Goal: Transaction & Acquisition: Purchase product/service

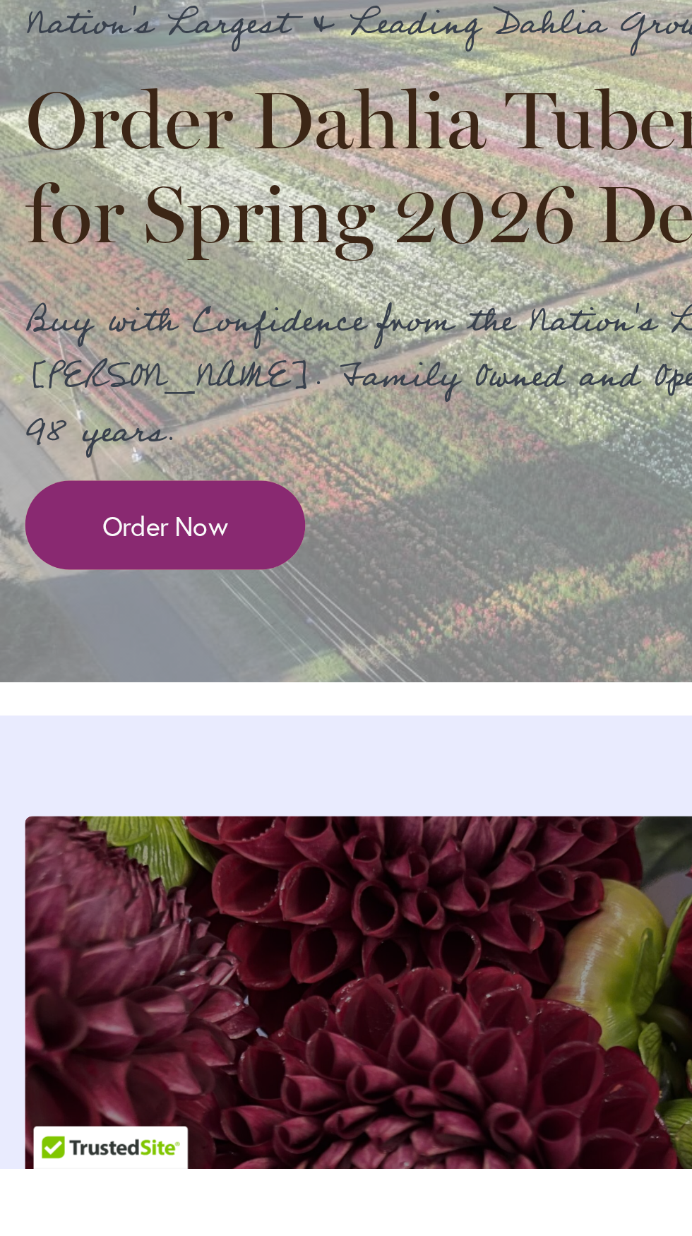
click at [44, 973] on span "Order Now" at bounding box center [69, 965] width 53 height 16
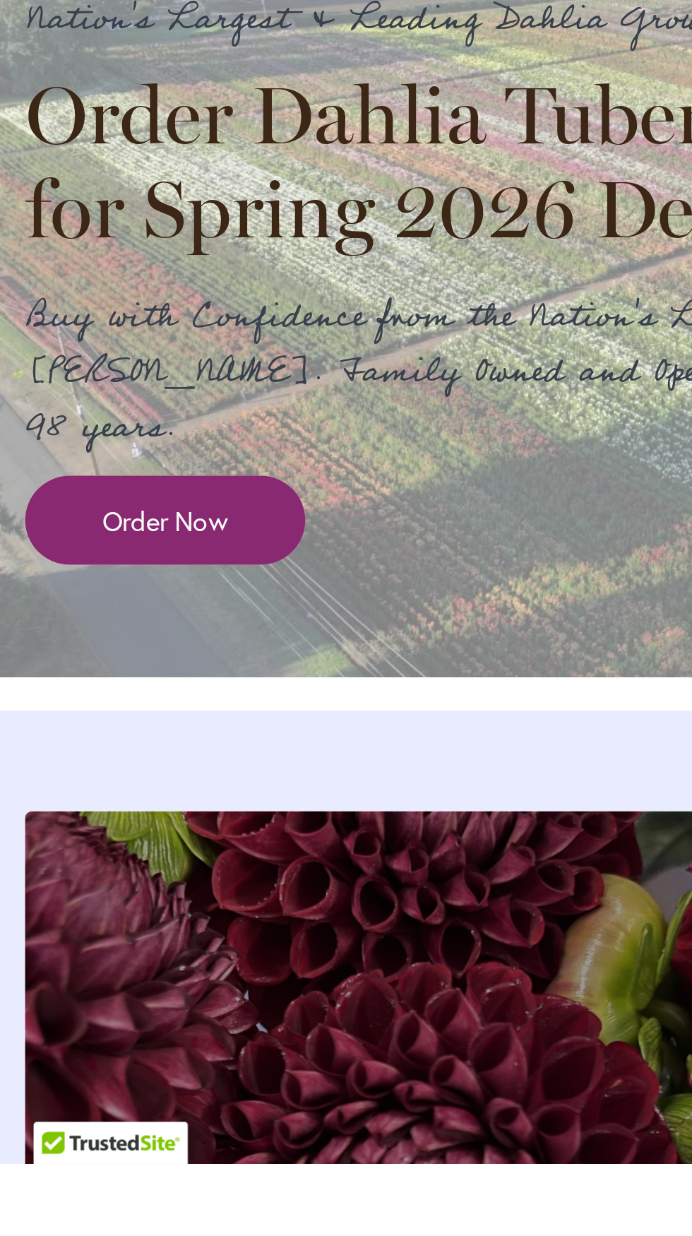
scroll to position [545, 0]
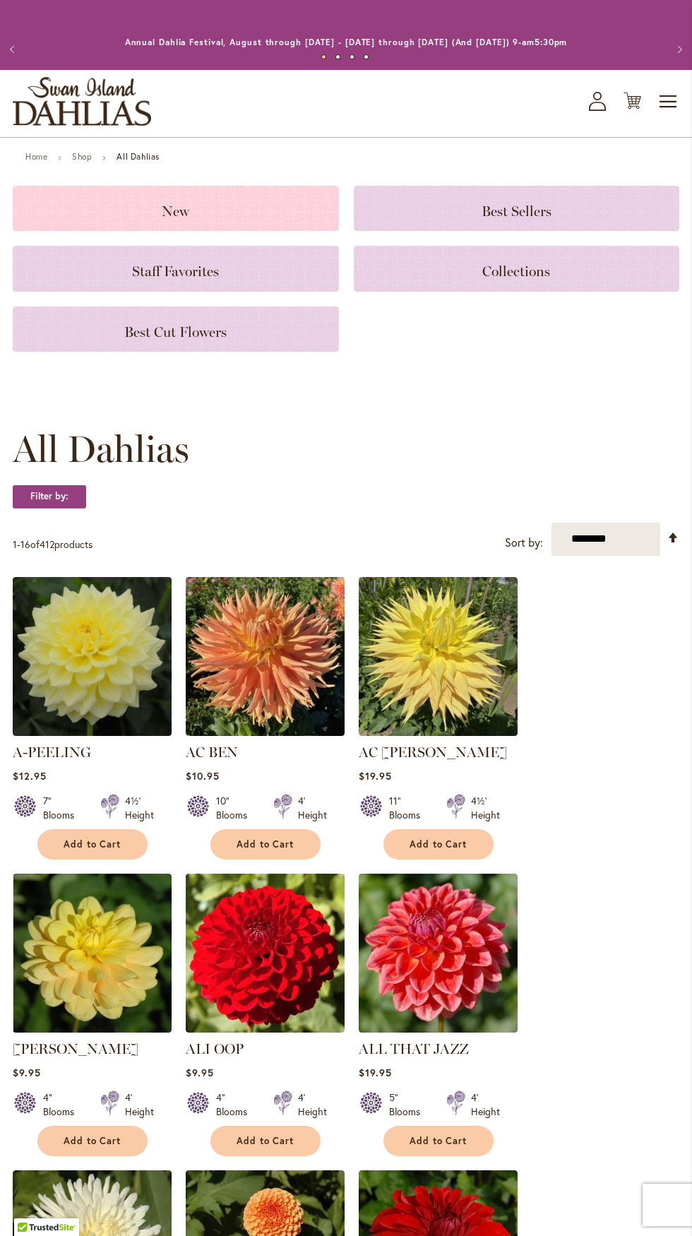
click at [160, 208] on h3 "New" at bounding box center [176, 209] width 292 height 16
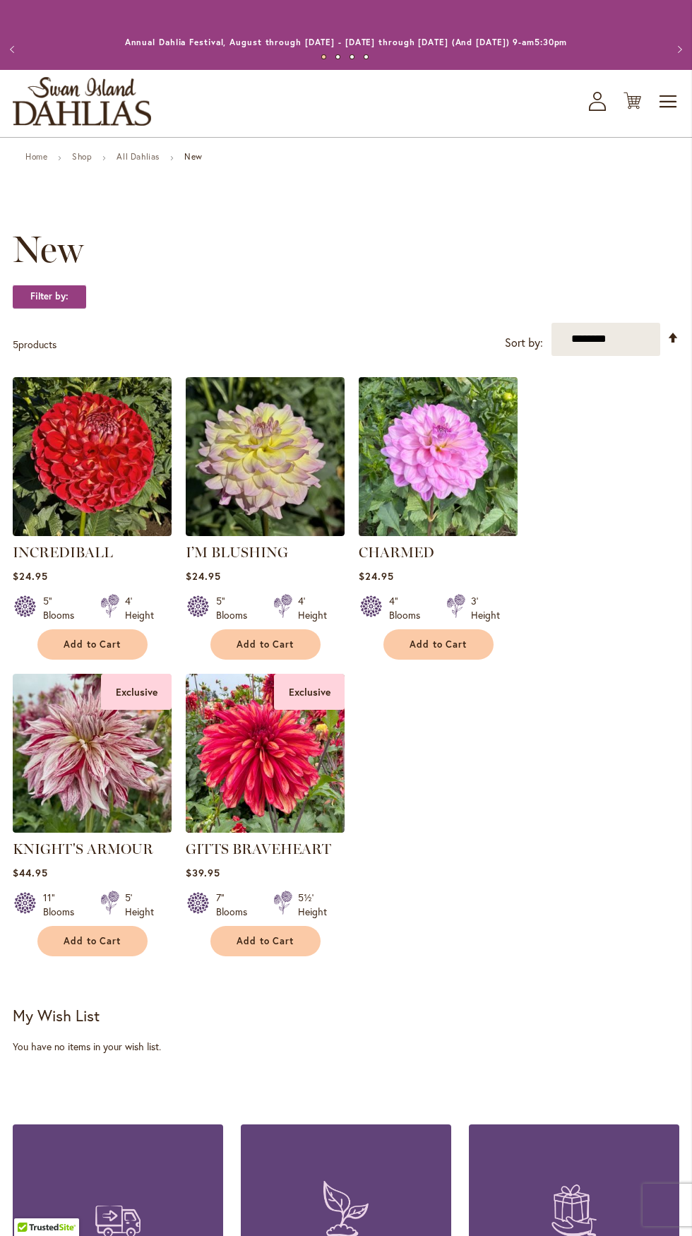
click at [429, 441] on img at bounding box center [438, 456] width 167 height 167
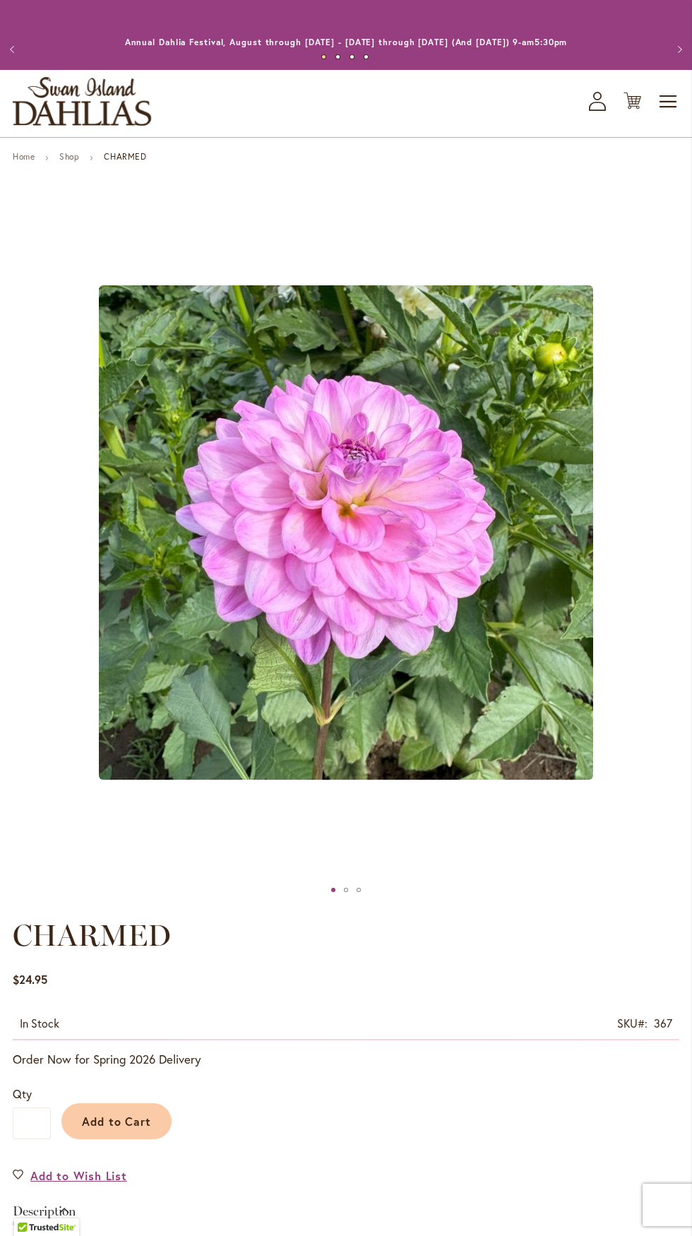
click at [366, 1091] on div "Add to Cart" at bounding box center [365, 1118] width 629 height 64
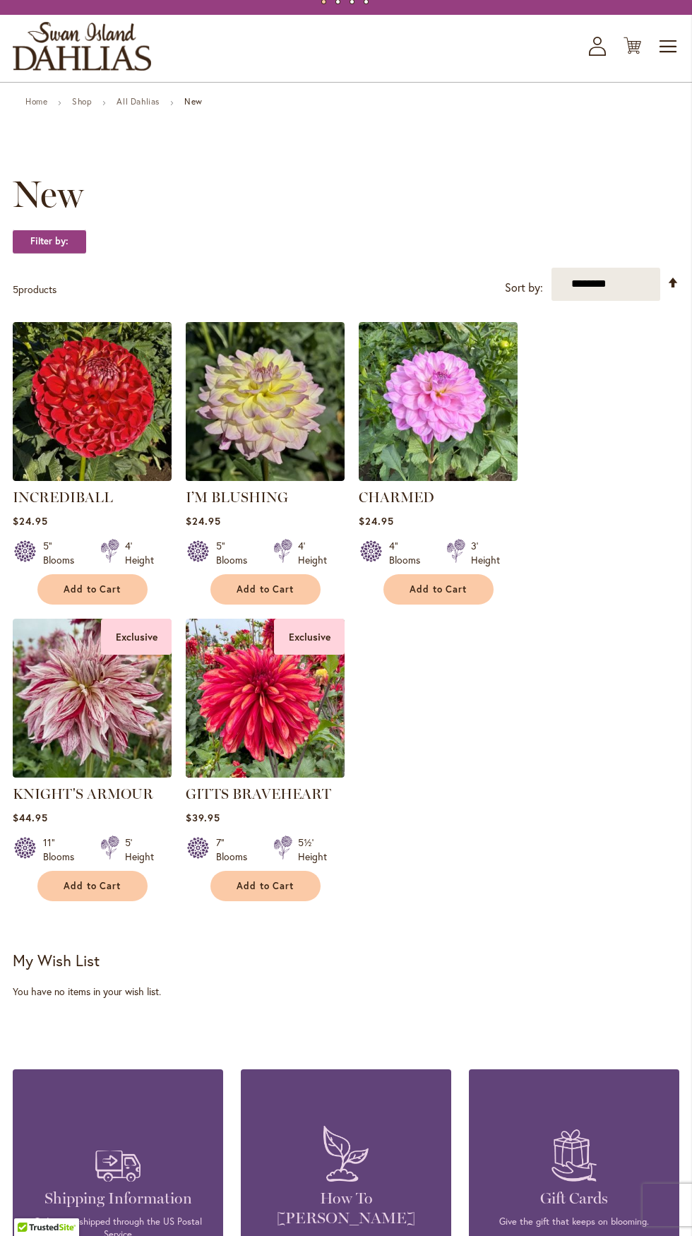
scroll to position [76, 0]
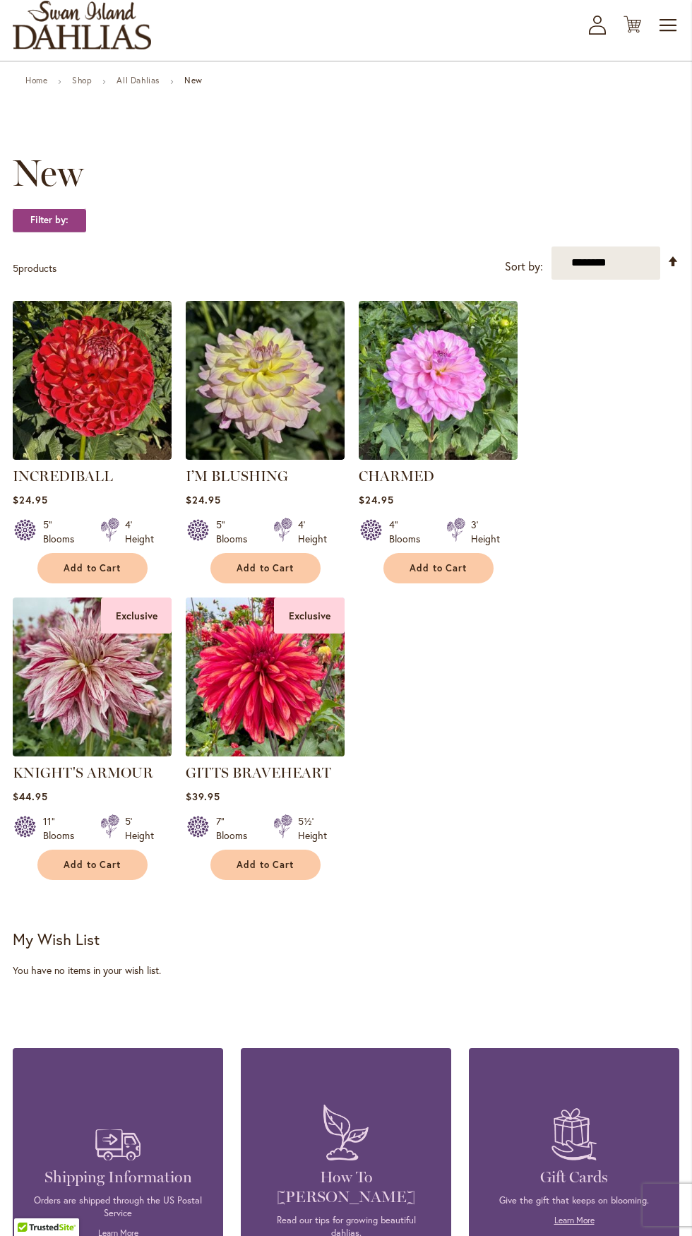
click at [309, 676] on img at bounding box center [265, 676] width 167 height 167
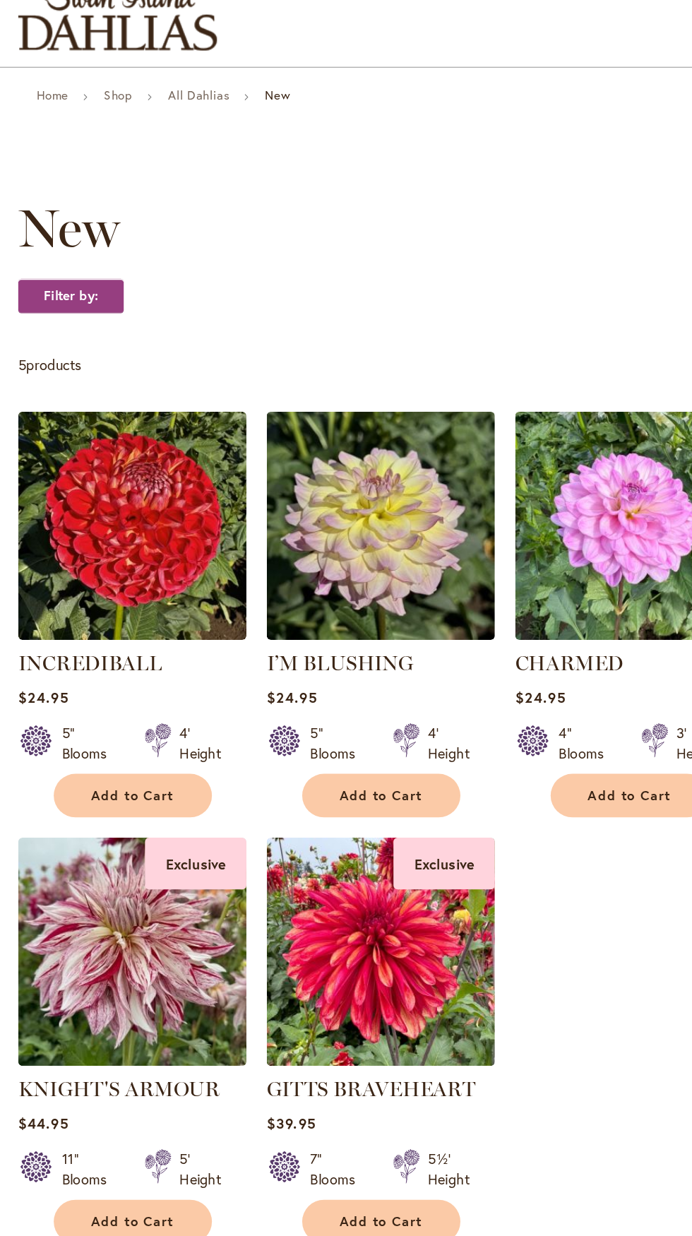
scroll to position [76, 0]
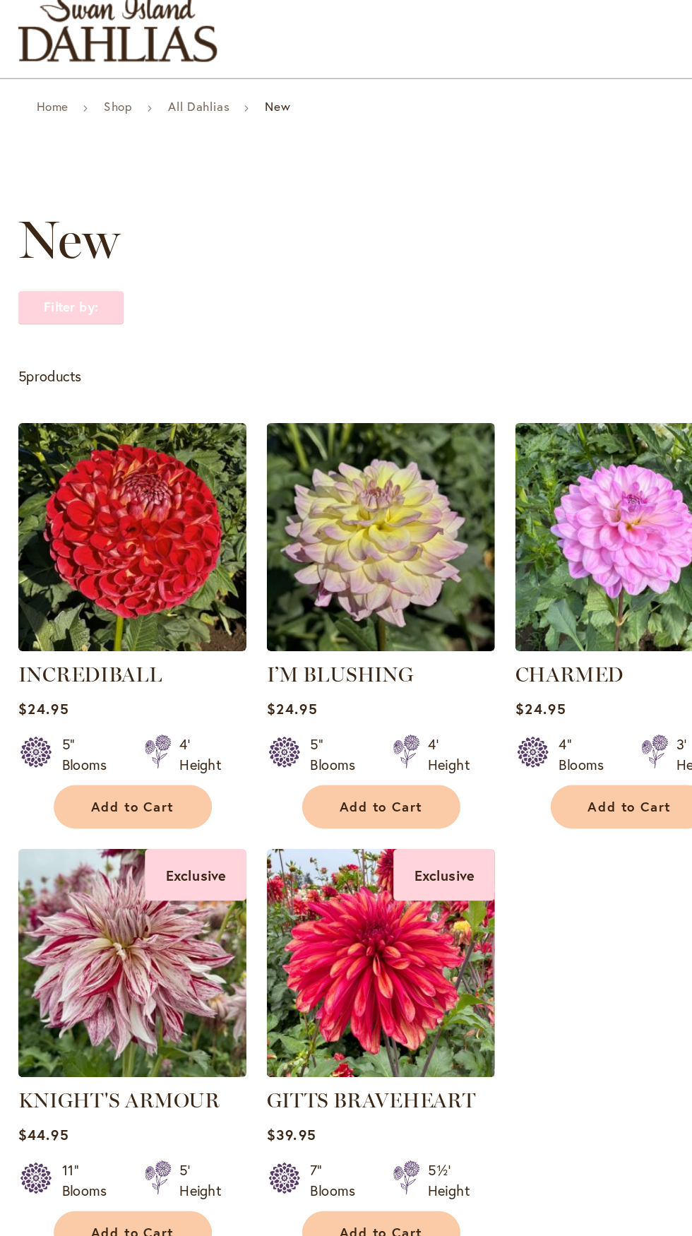
click at [68, 220] on strong "Filter by:" at bounding box center [49, 220] width 73 height 24
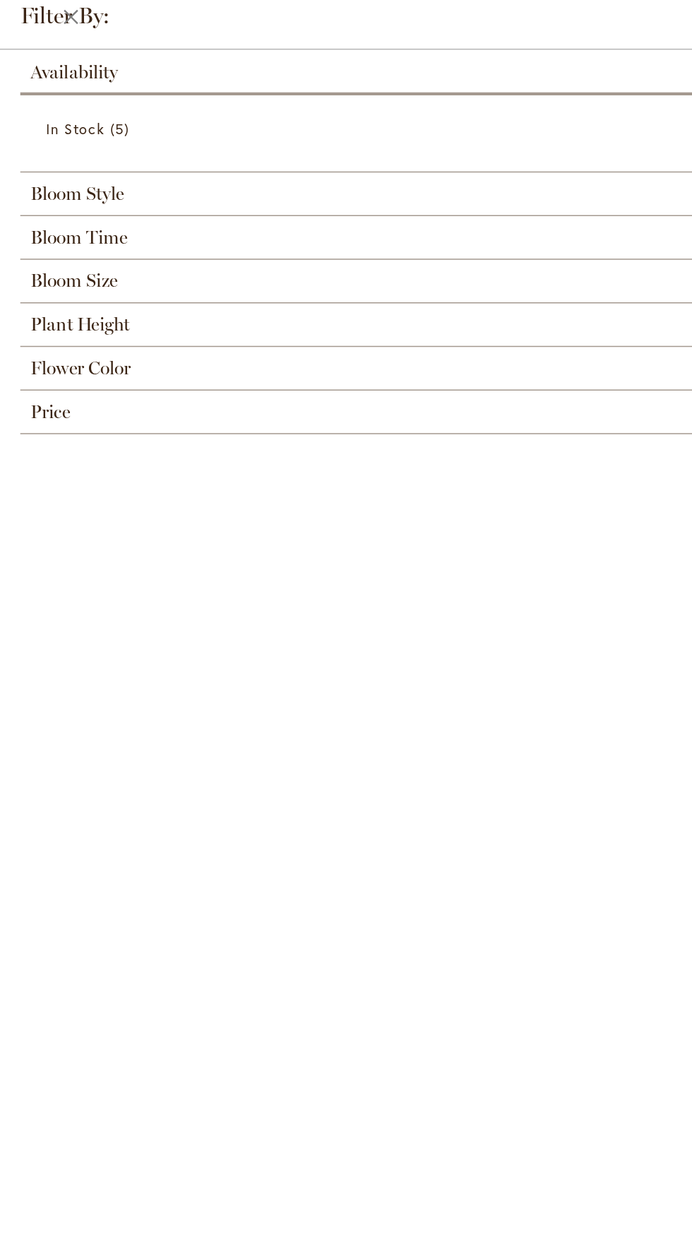
scroll to position [0, 0]
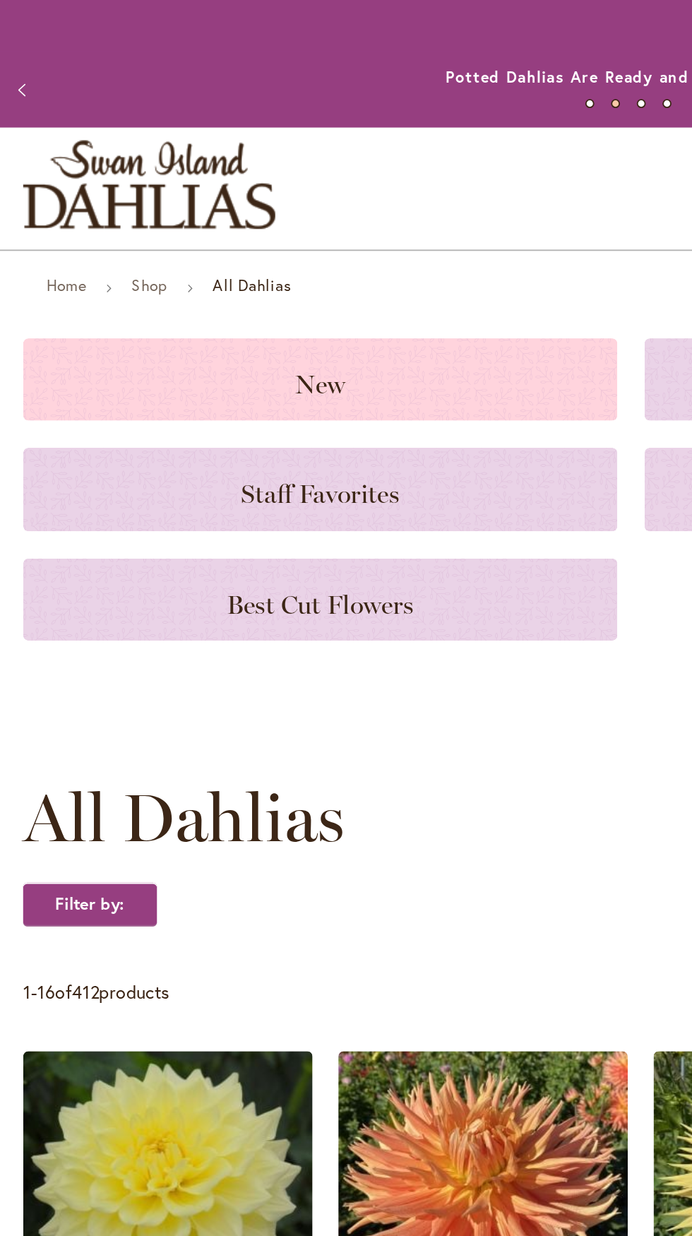
click at [268, 201] on h3 "New" at bounding box center [176, 209] width 292 height 16
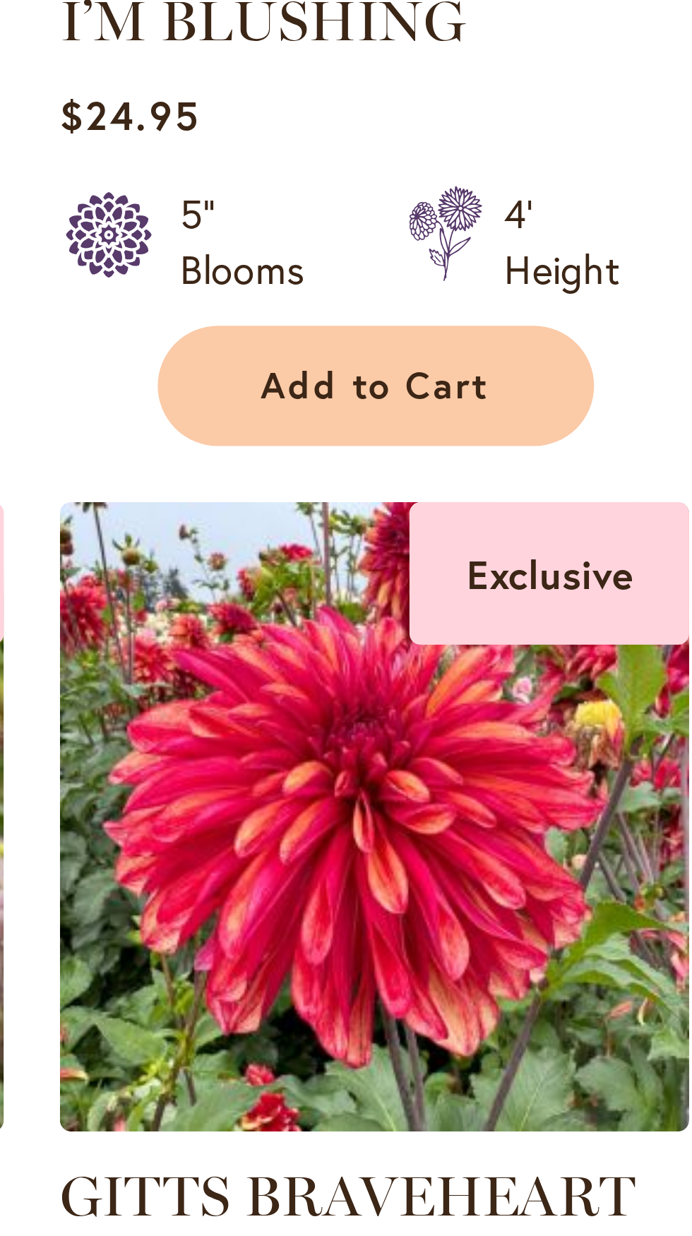
scroll to position [27, 0]
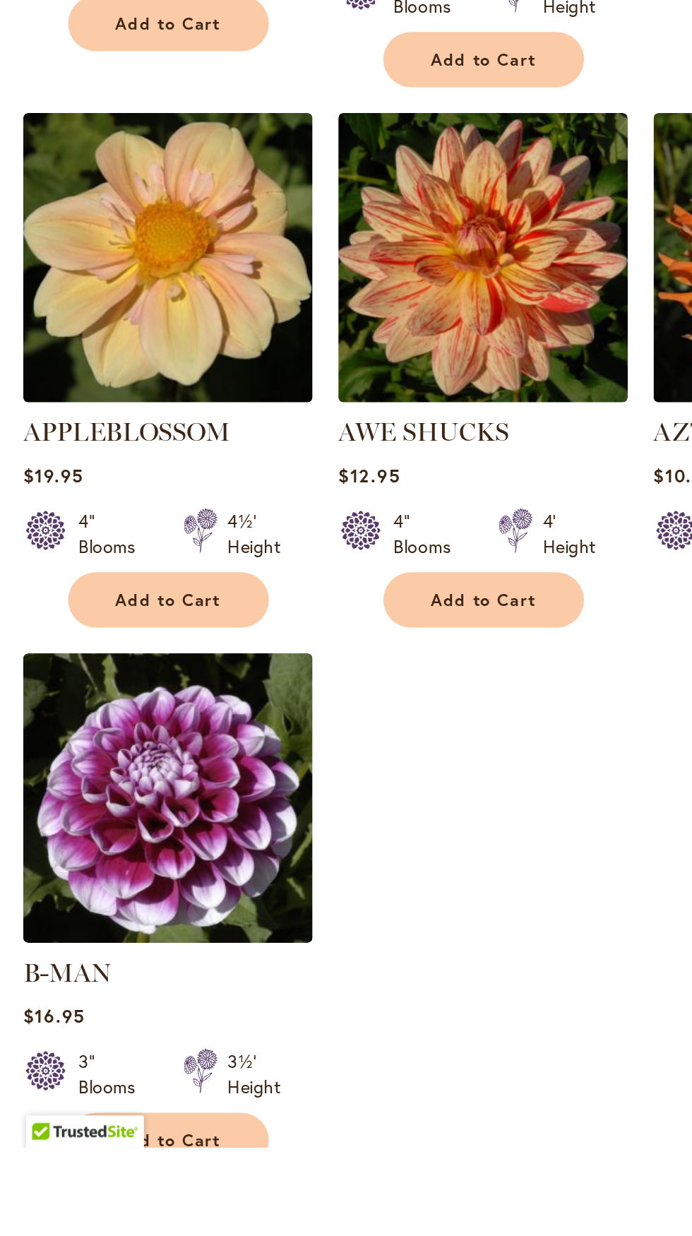
scroll to position [1121, 0]
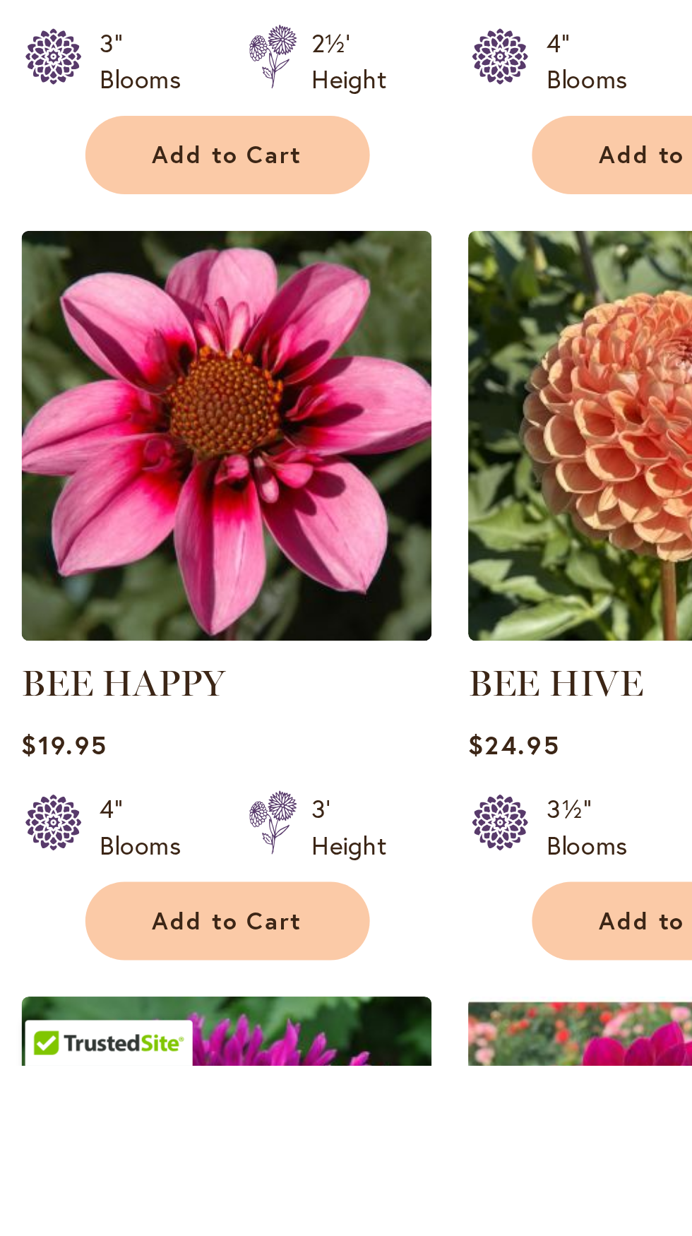
scroll to position [568, 0]
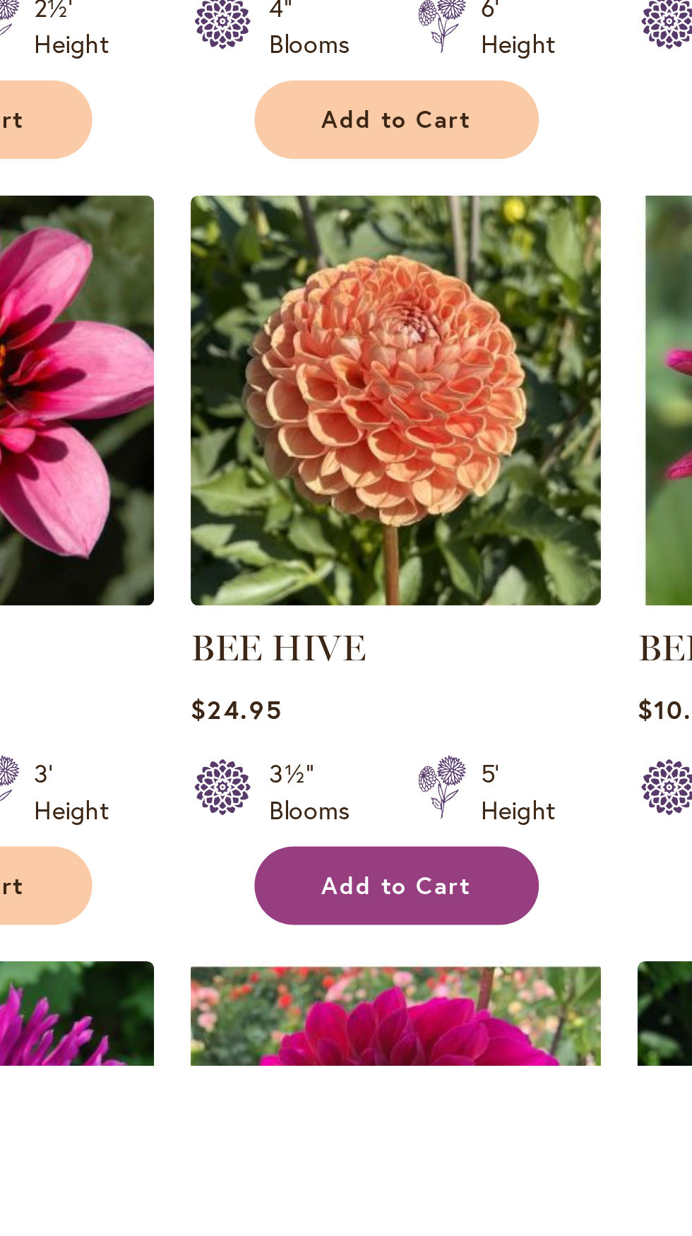
click at [299, 1171] on button "Add to Cart" at bounding box center [265, 1166] width 110 height 30
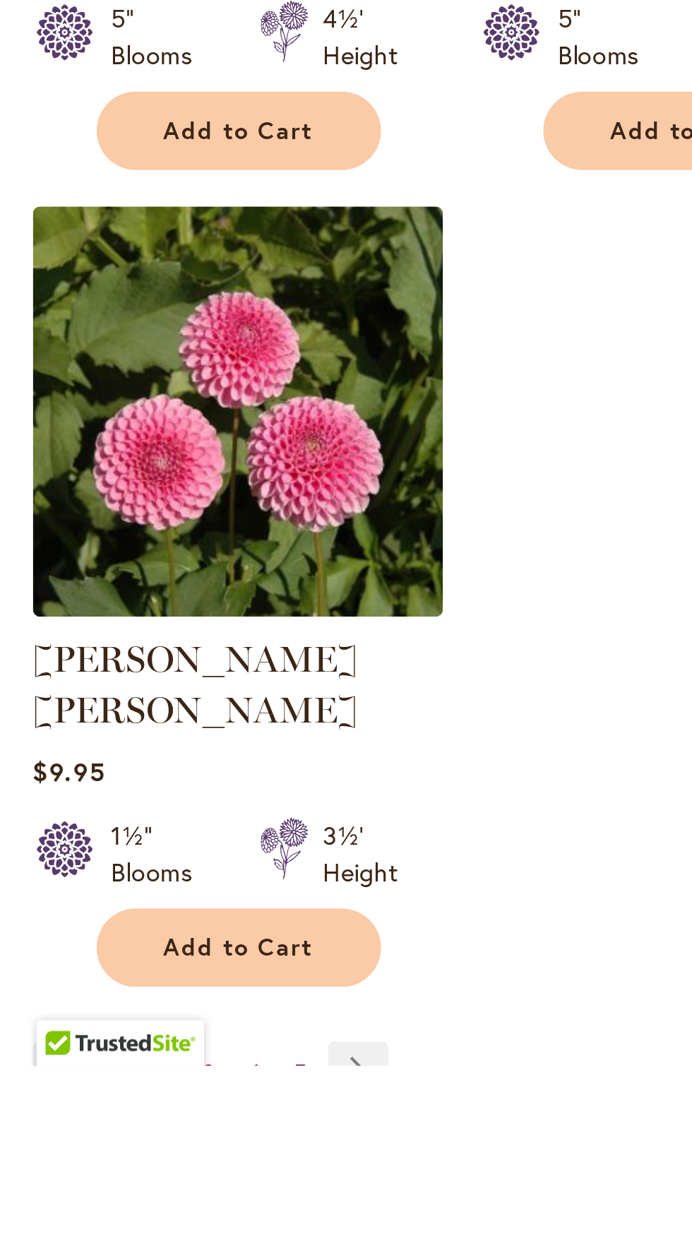
scroll to position [1197, 0]
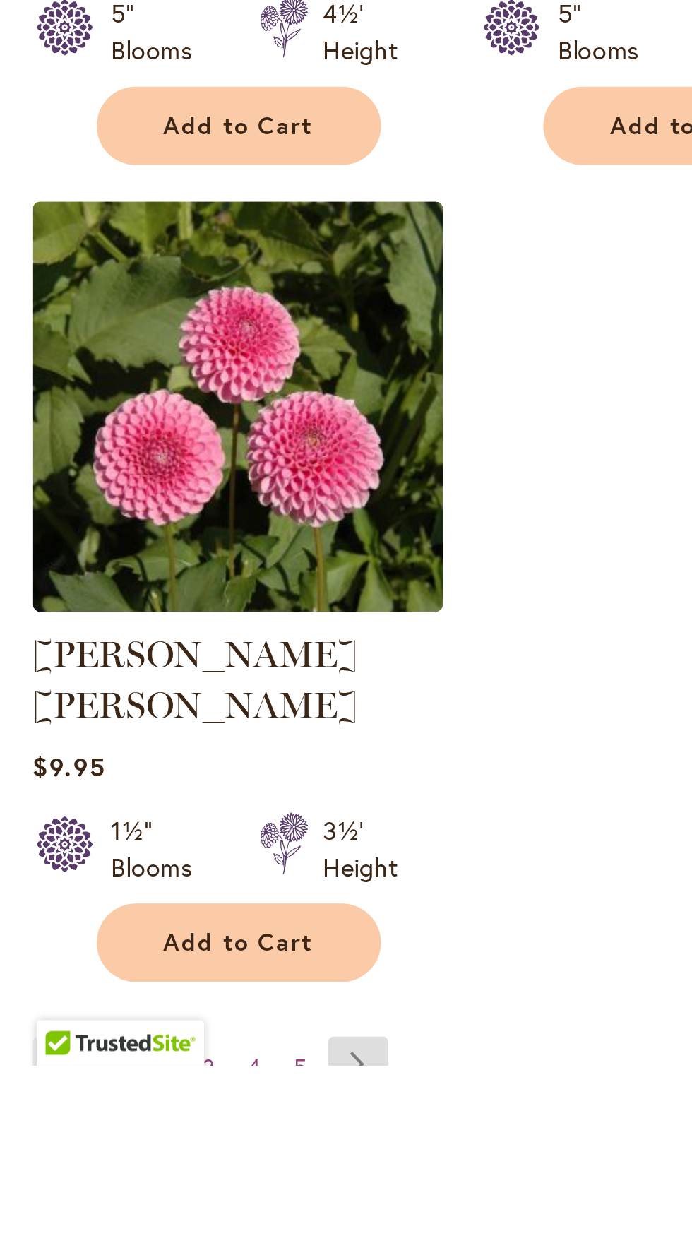
click at [143, 1225] on link "Page Next" at bounding box center [138, 1235] width 23 height 21
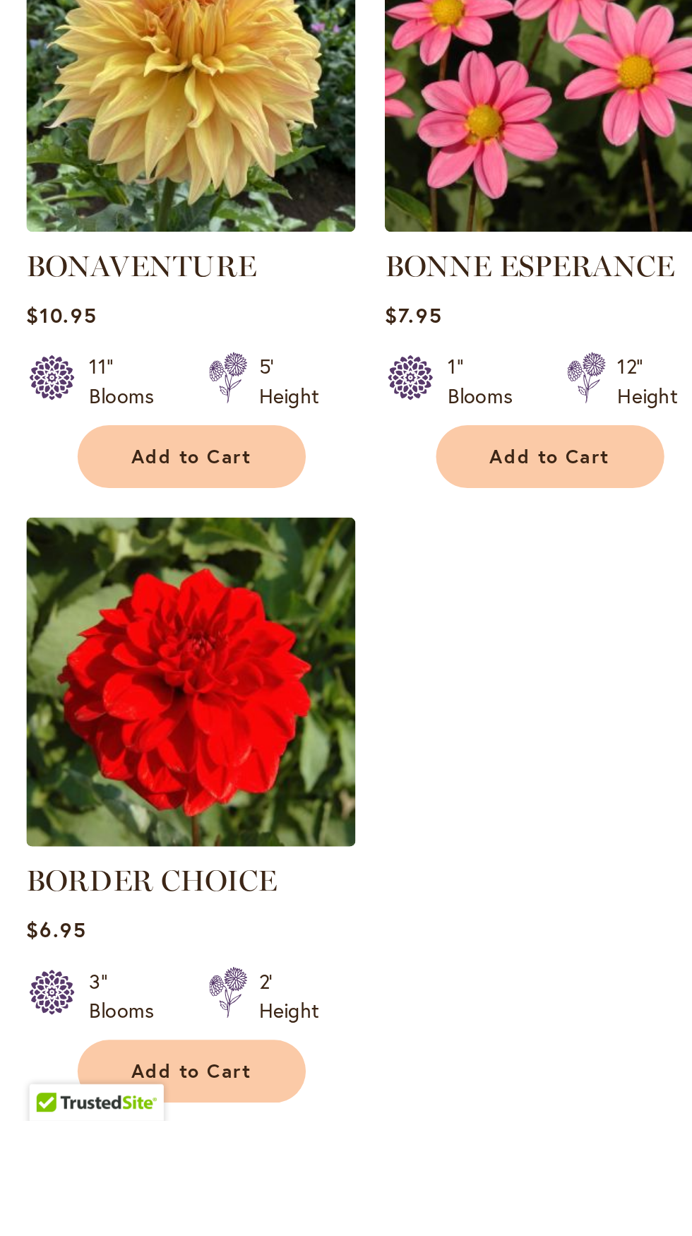
scroll to position [1115, 0]
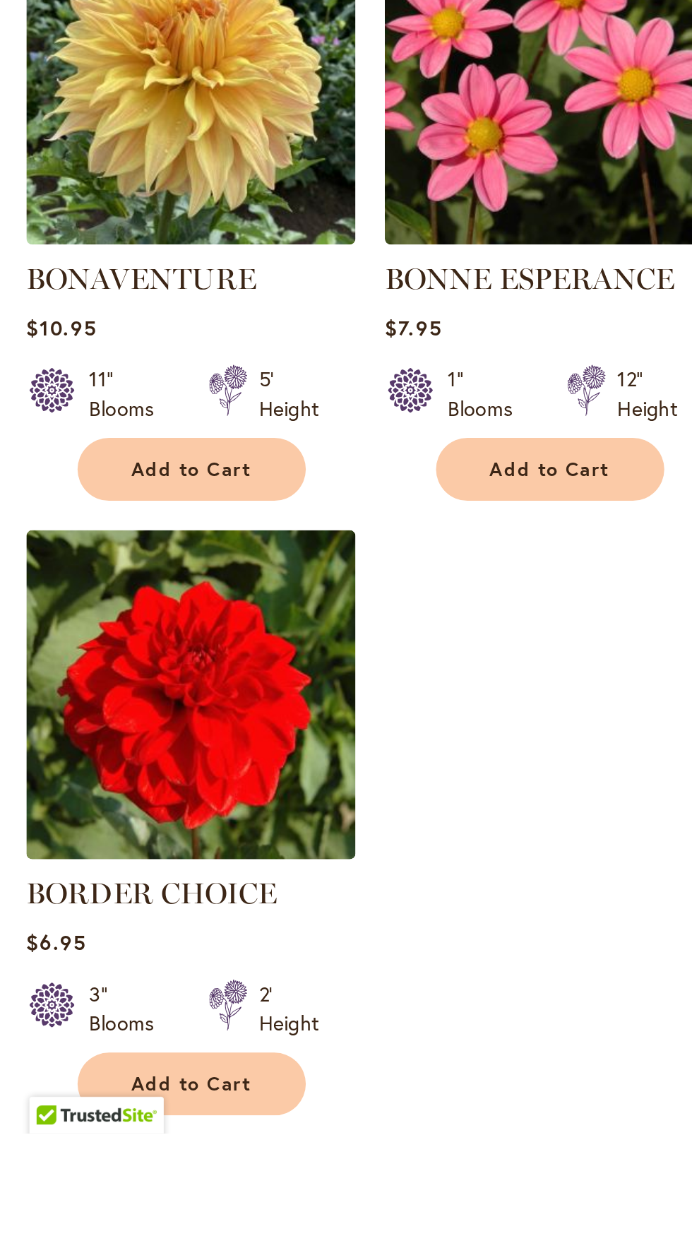
click at [141, 1235] on link "Page Next" at bounding box center [137, 1259] width 23 height 21
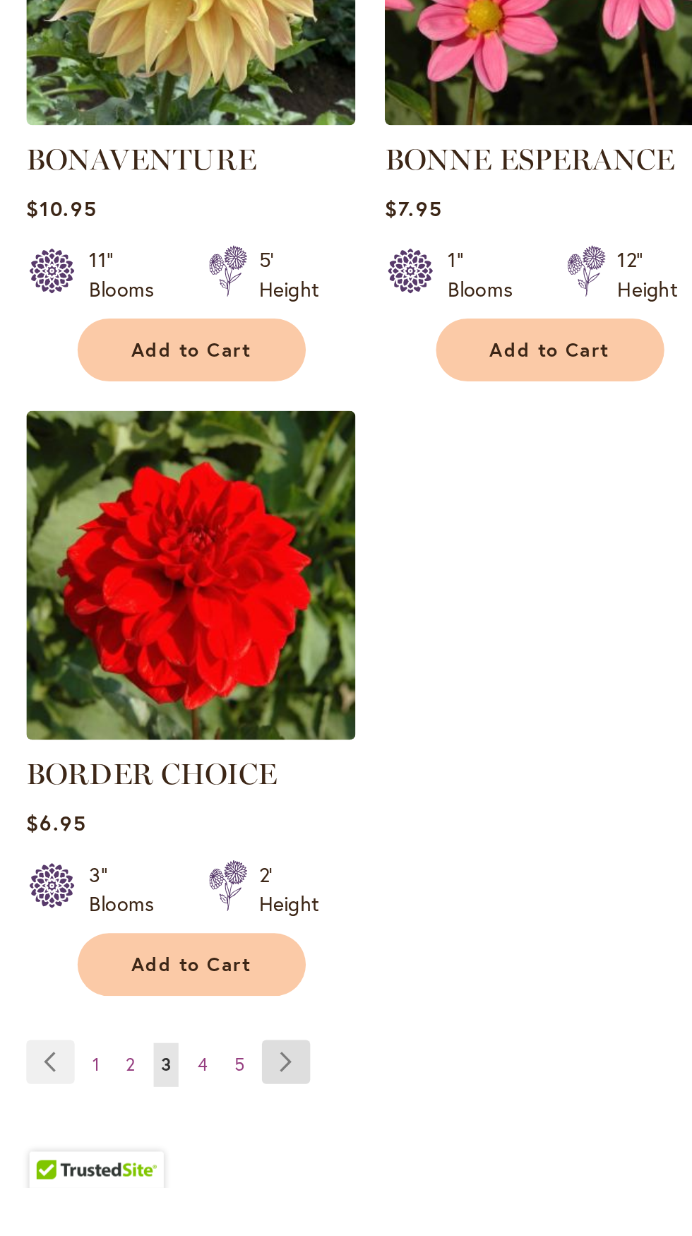
scroll to position [1253, 0]
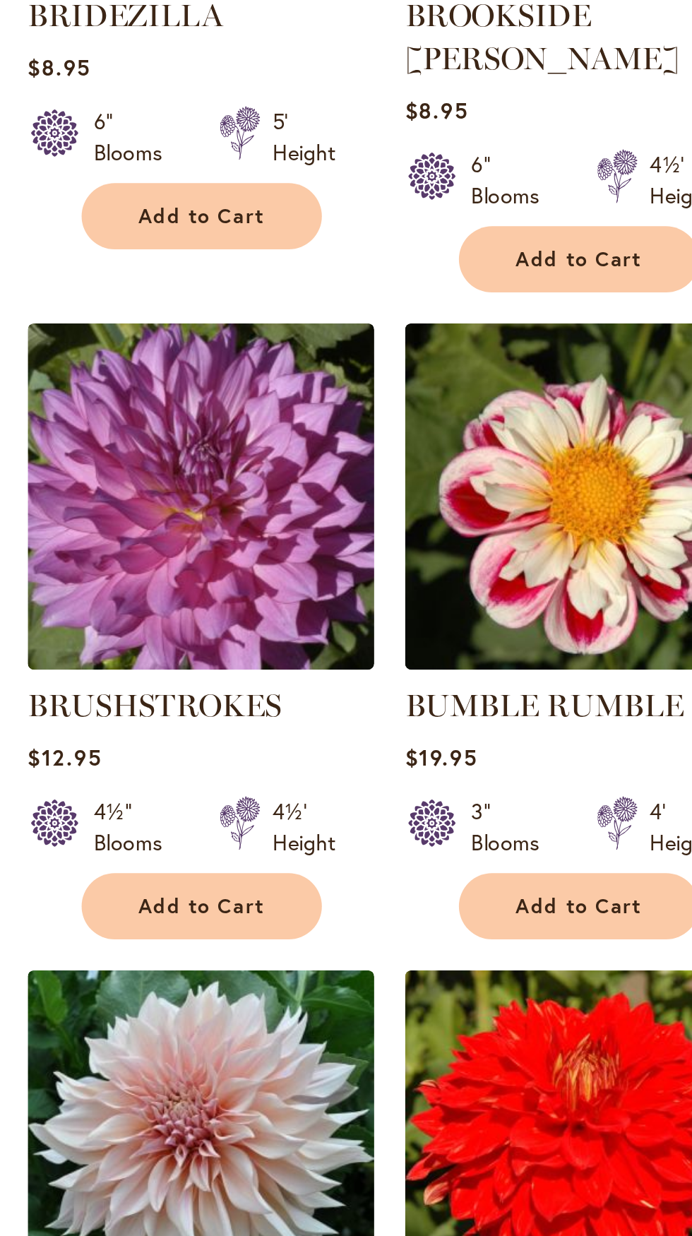
scroll to position [999, 0]
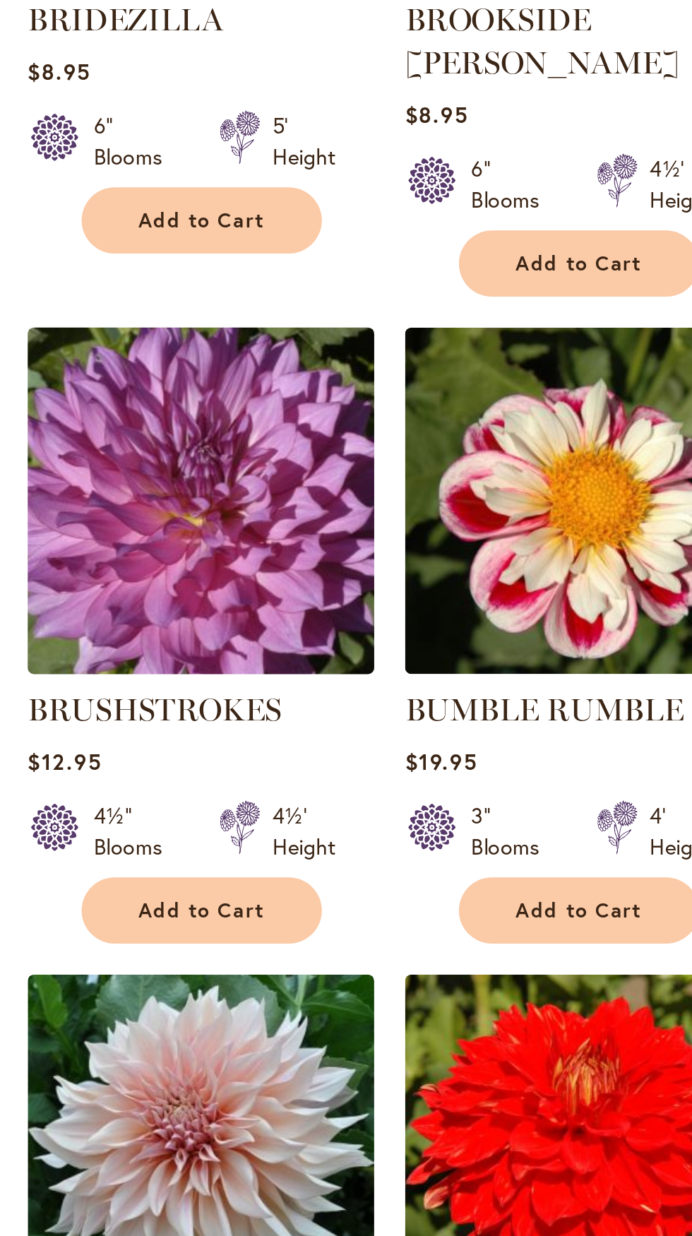
click at [137, 313] on img at bounding box center [91, 269] width 167 height 167
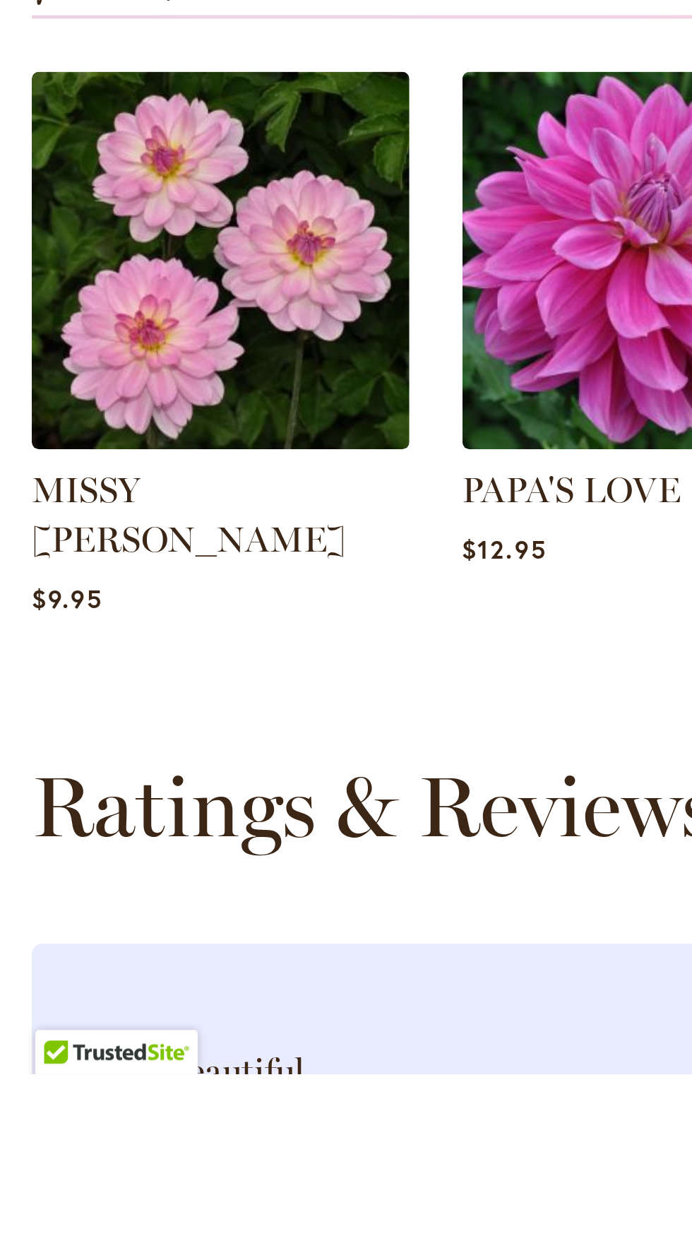
scroll to position [1015, 0]
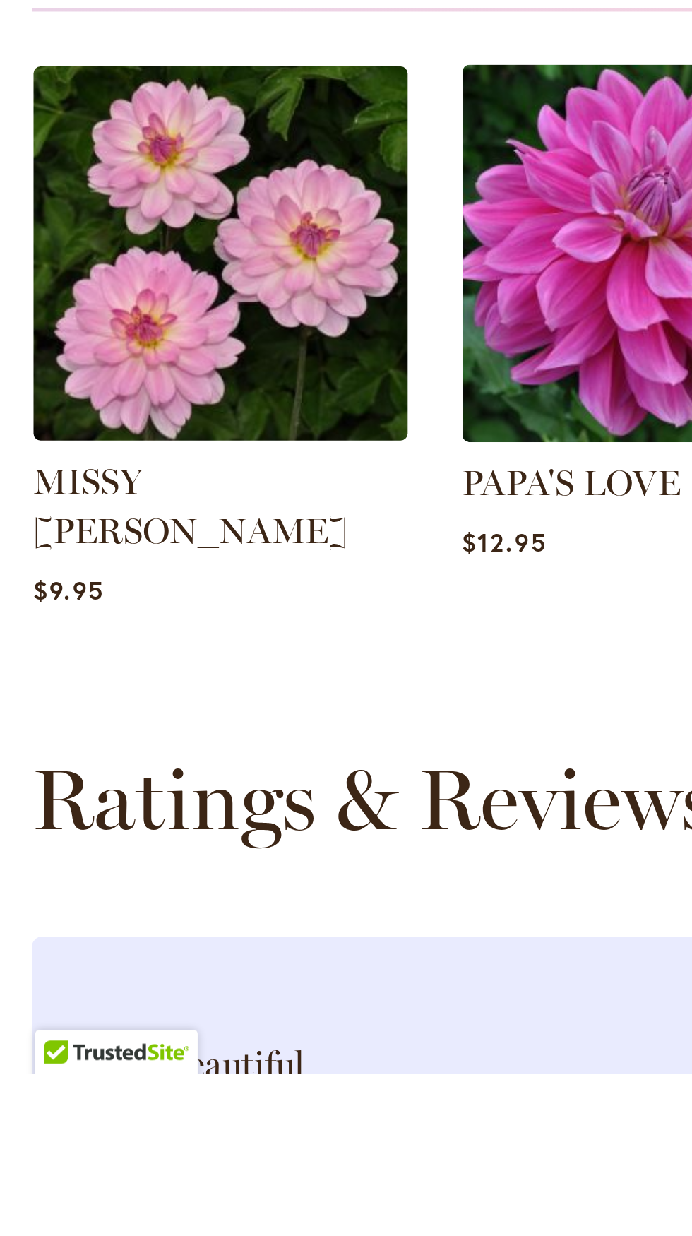
click at [102, 912] on img at bounding box center [88, 907] width 157 height 157
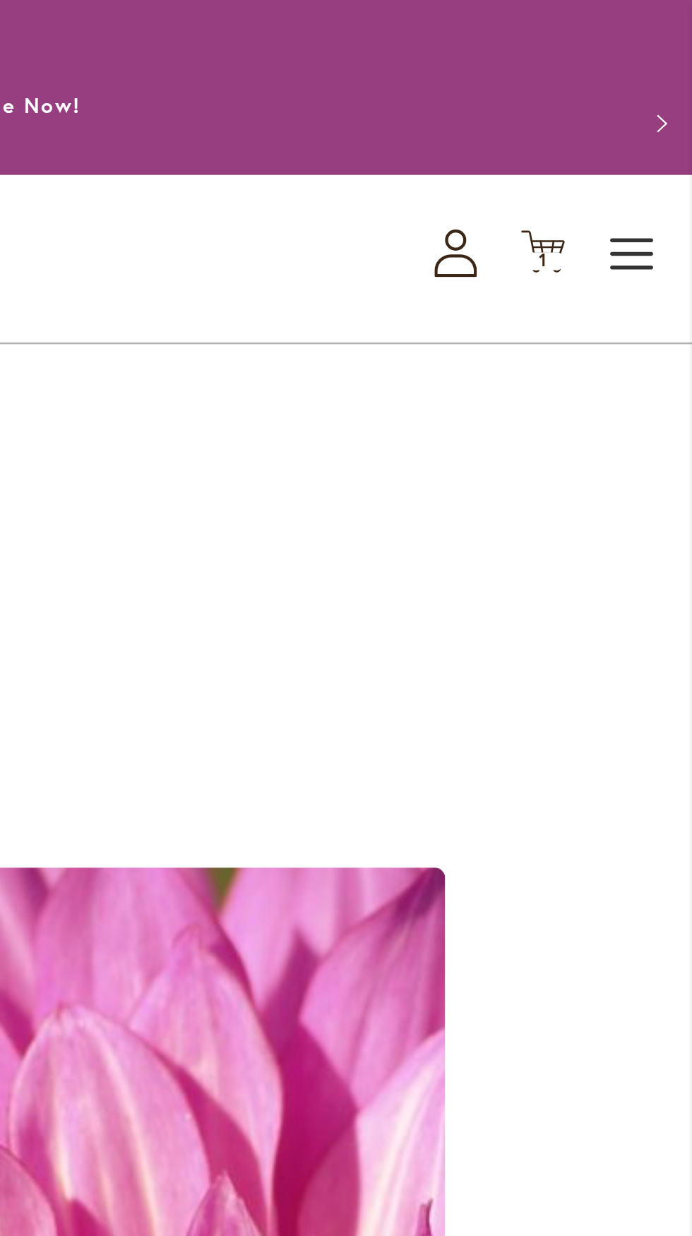
click at [668, 103] on span "Toggle Nav" at bounding box center [668, 102] width 21 height 28
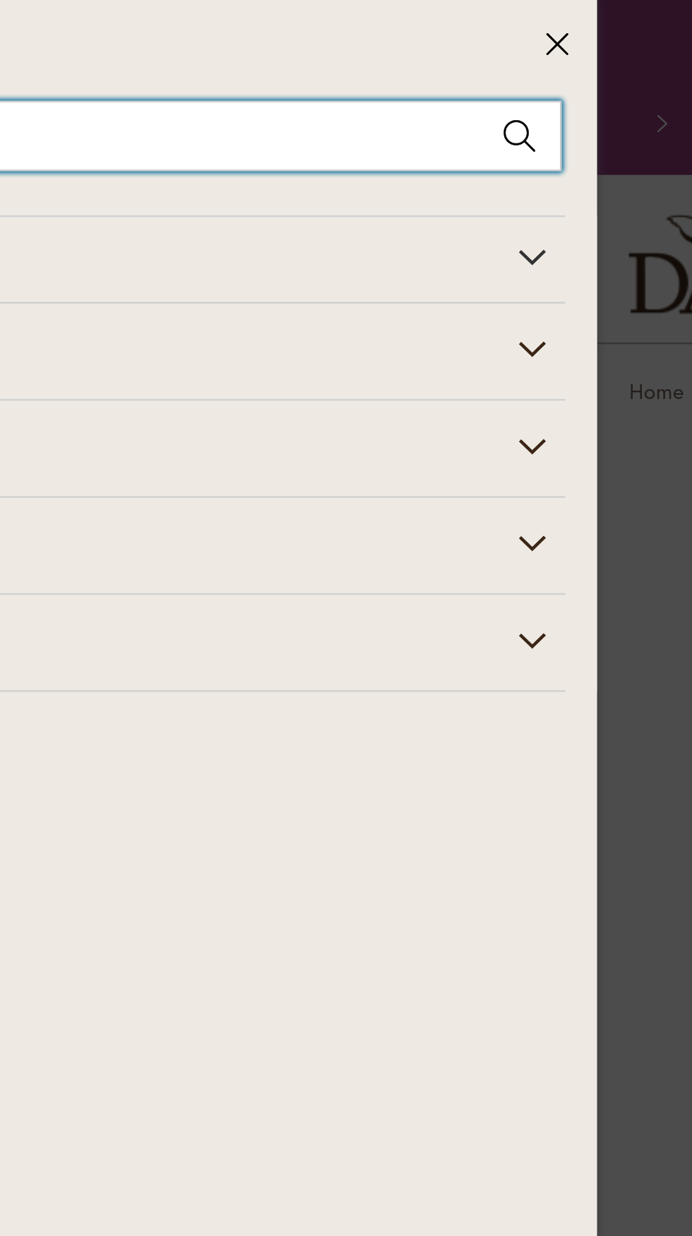
click at [535, 59] on input "Search" at bounding box center [327, 54] width 626 height 28
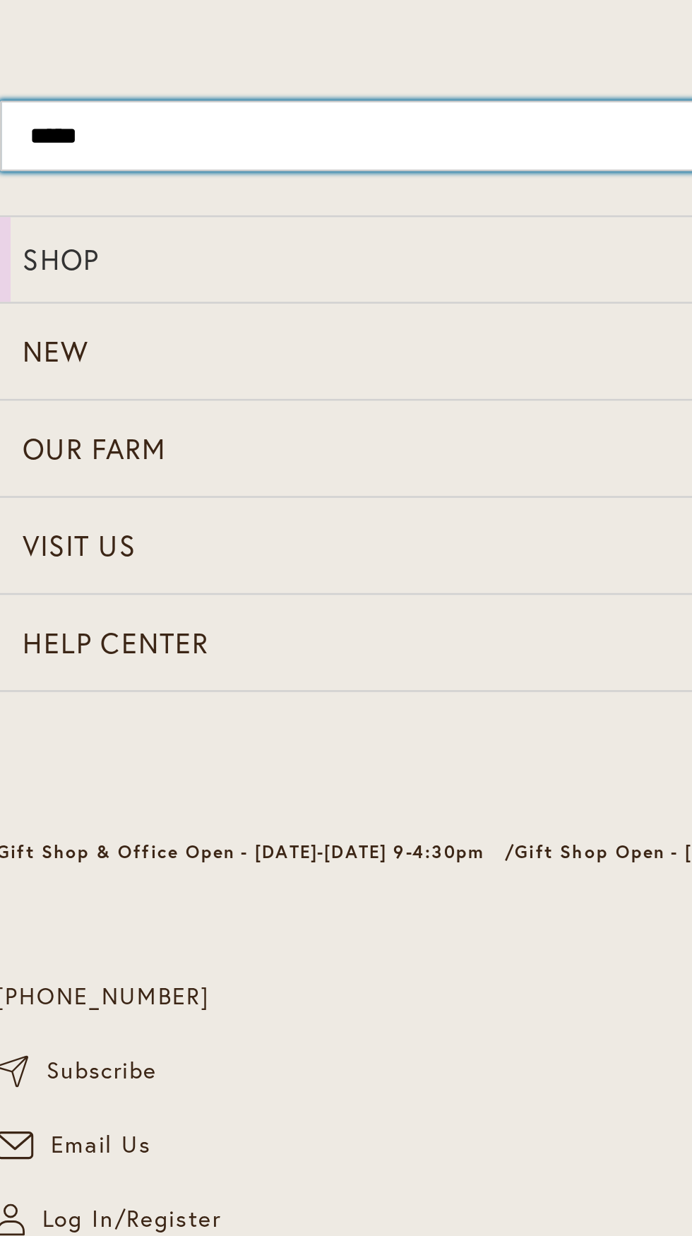
type input "******"
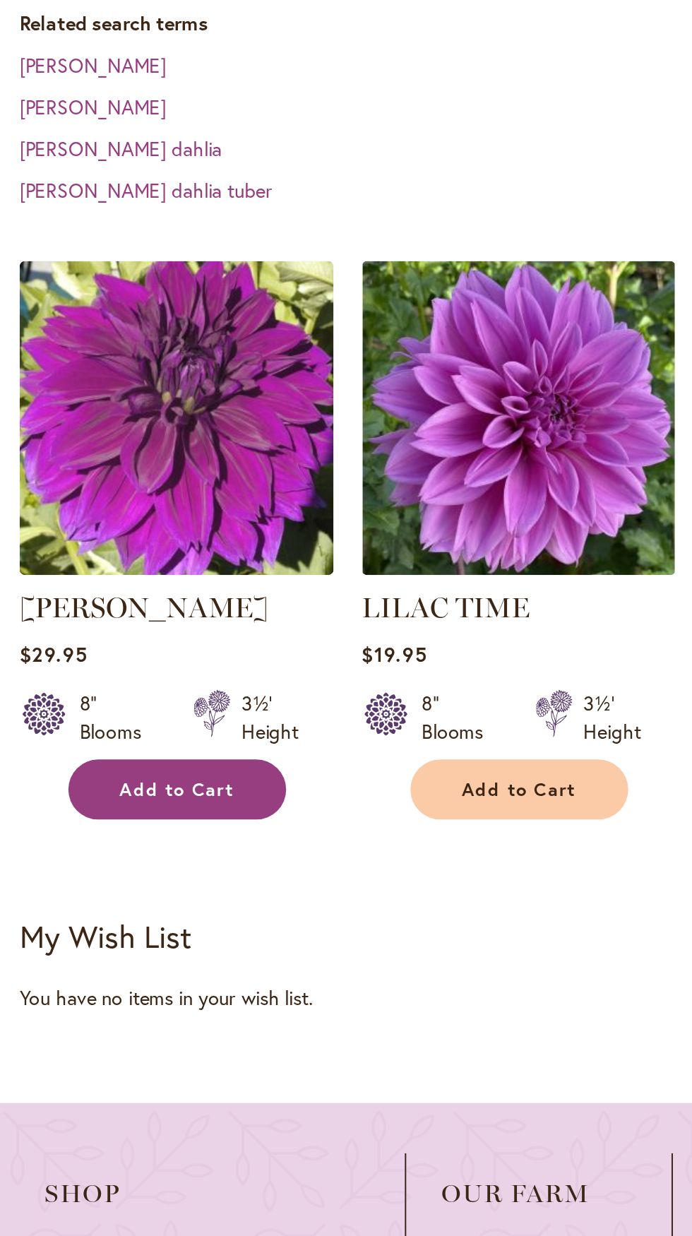
click at [87, 759] on button "Add to Cart" at bounding box center [92, 750] width 110 height 30
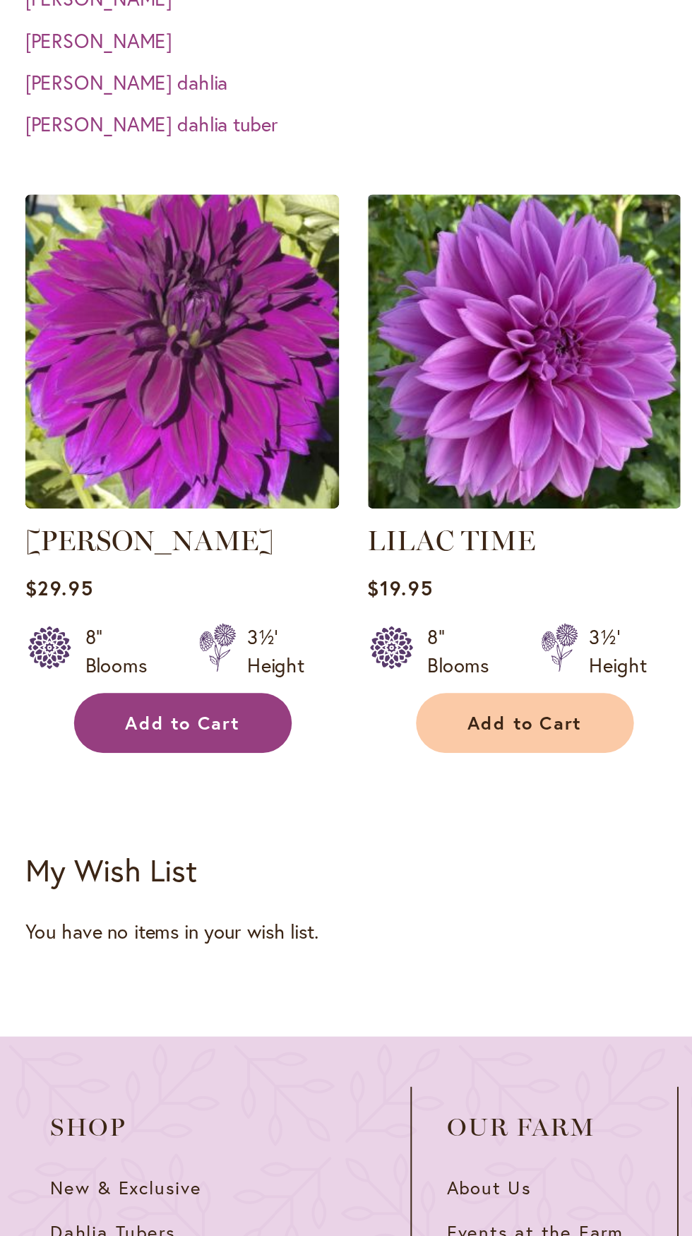
scroll to position [37, 0]
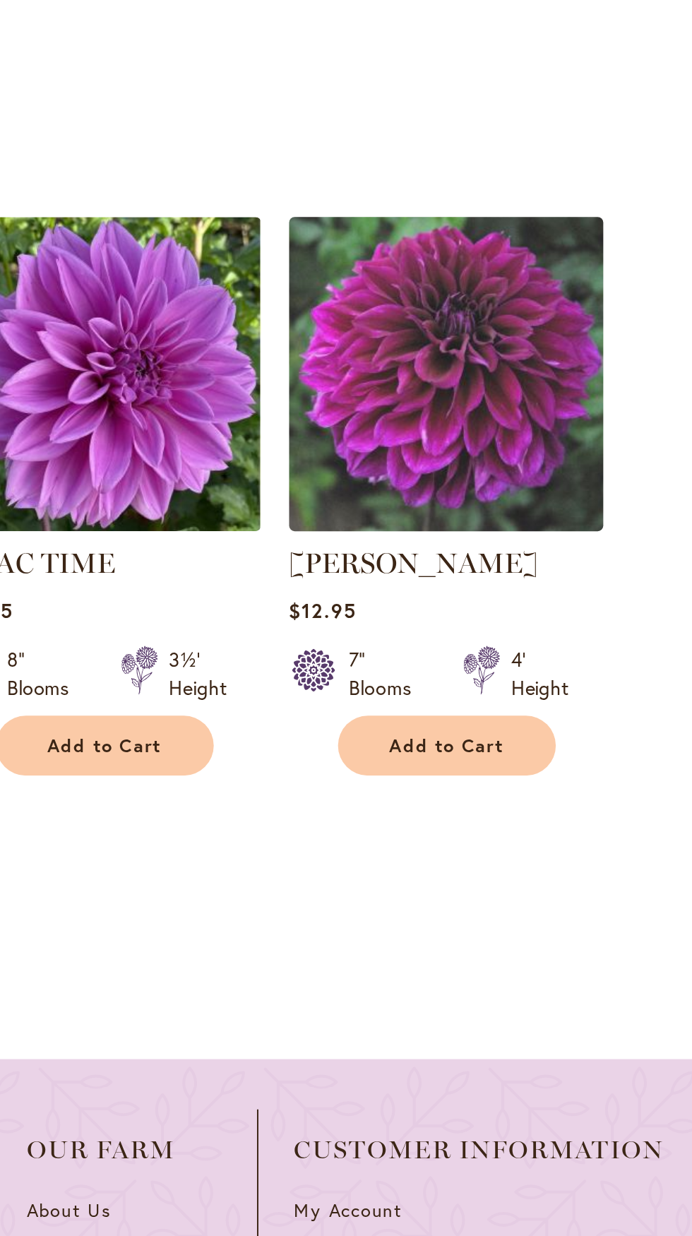
click at [481, 606] on img at bounding box center [438, 563] width 167 height 167
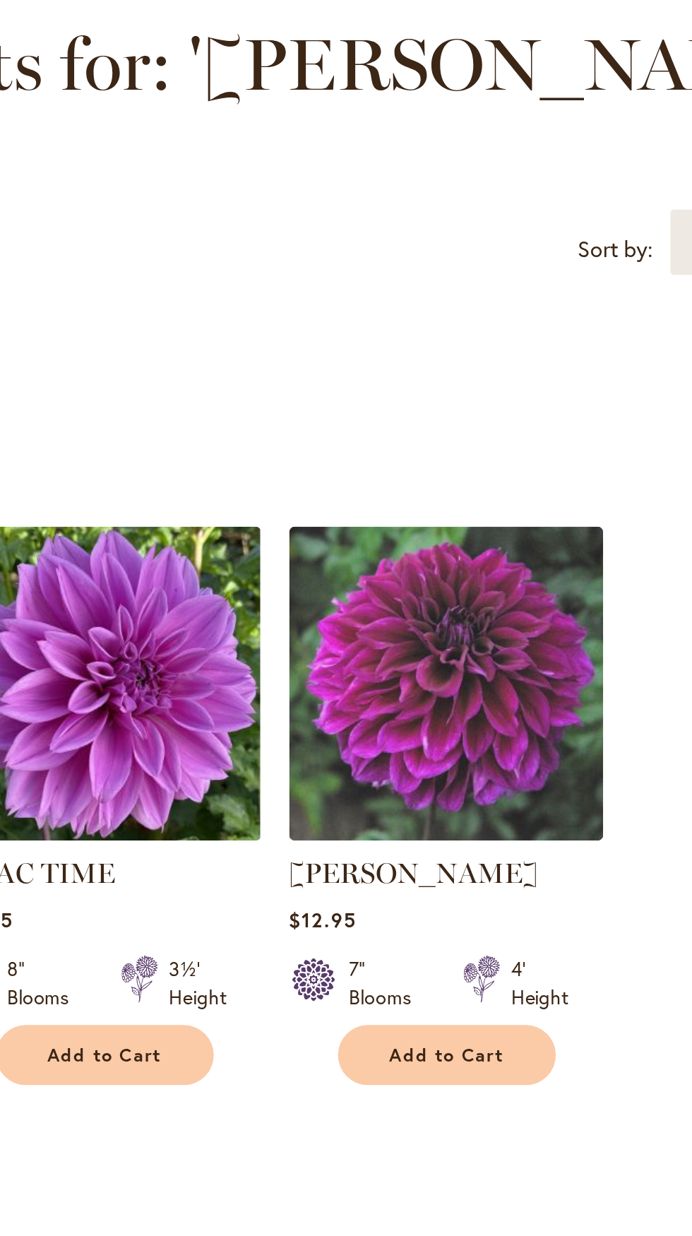
scroll to position [27, 0]
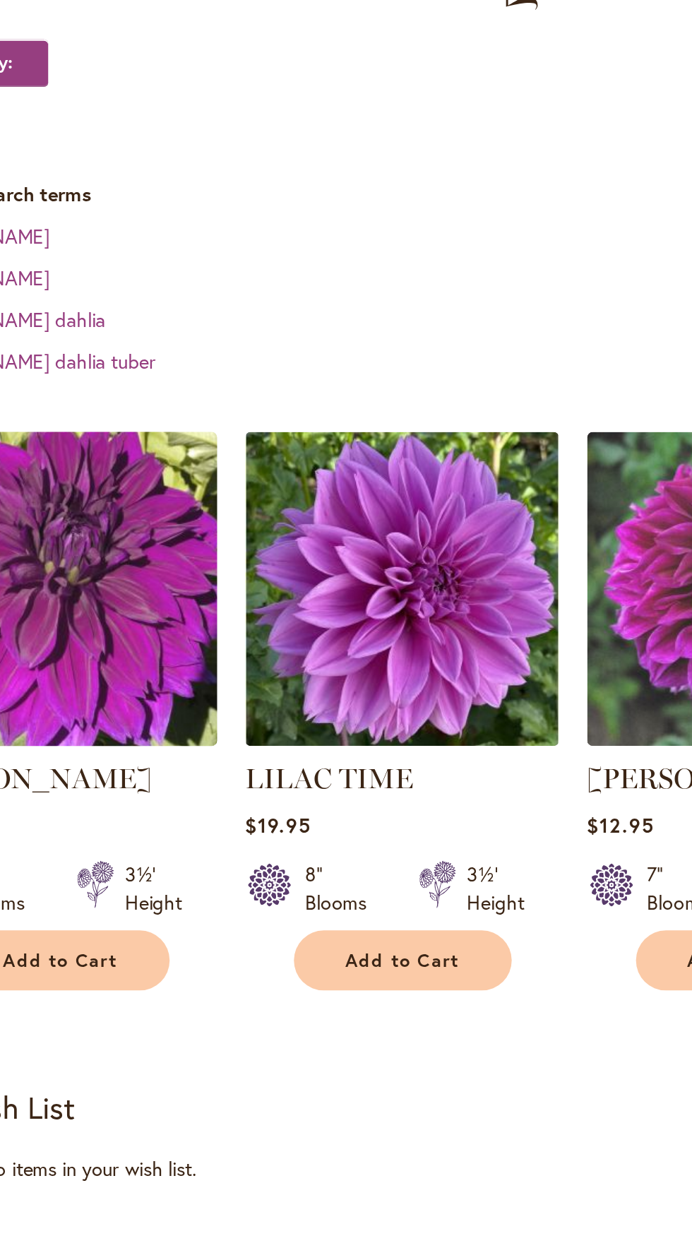
click at [110, 542] on img at bounding box center [91, 535] width 167 height 167
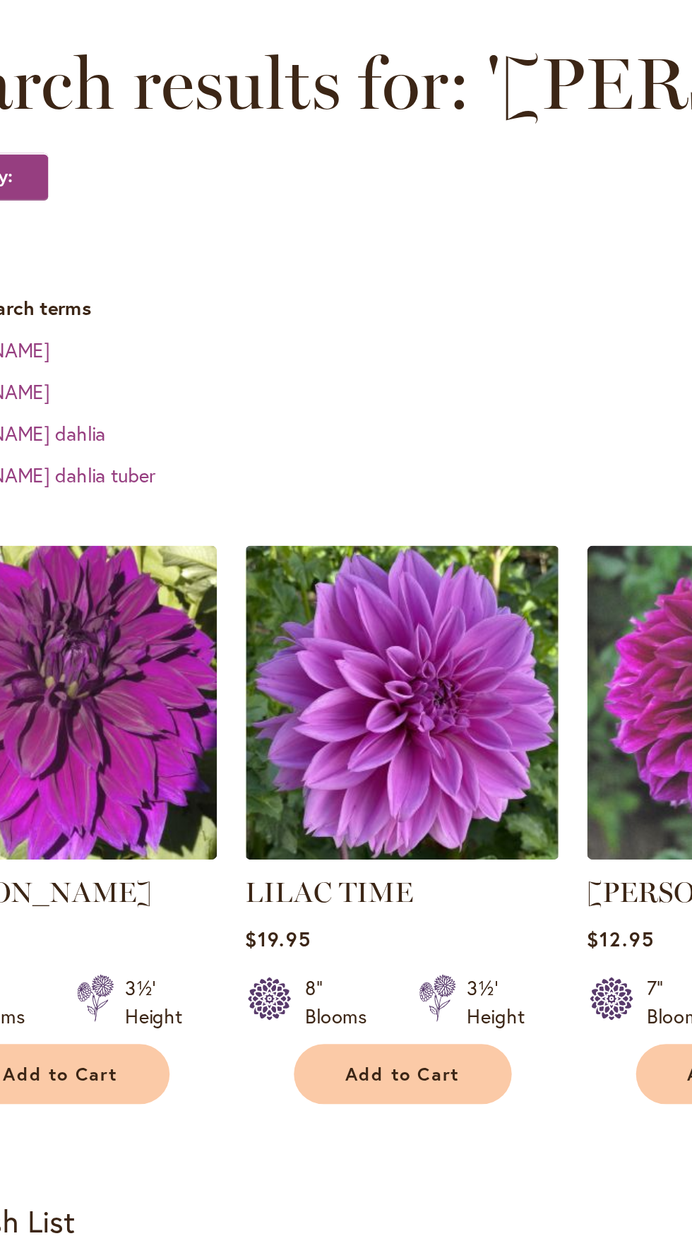
scroll to position [47, 0]
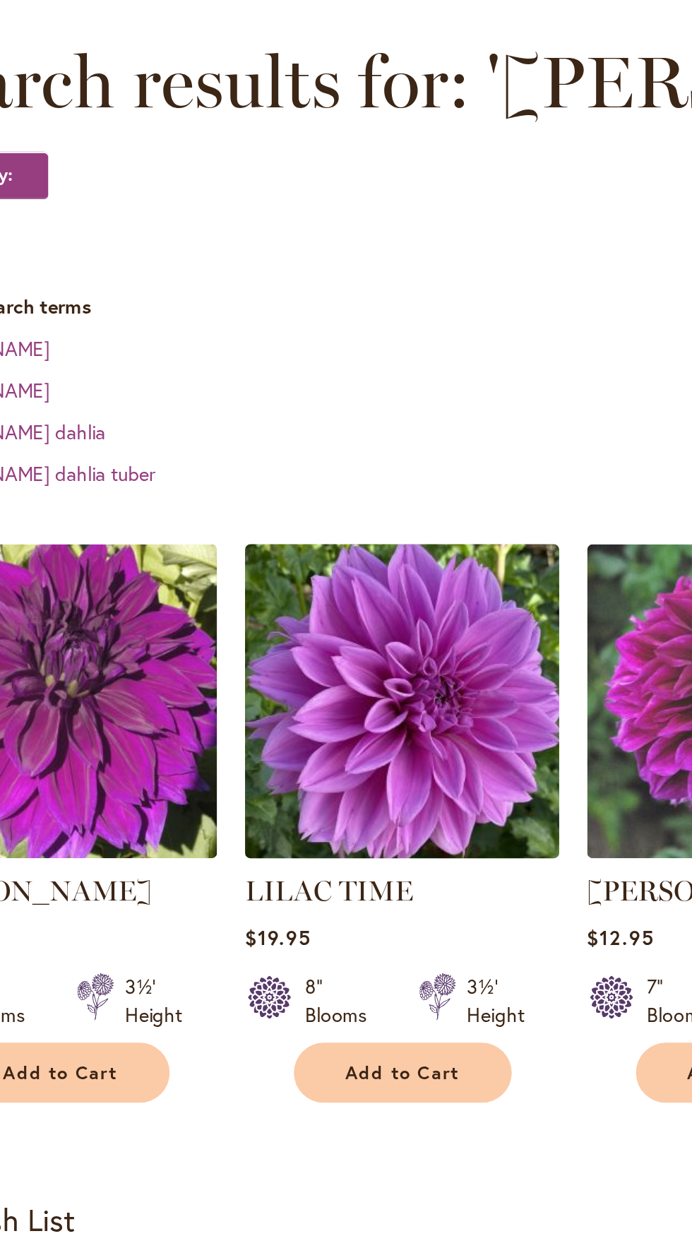
click at [323, 541] on img at bounding box center [265, 515] width 167 height 167
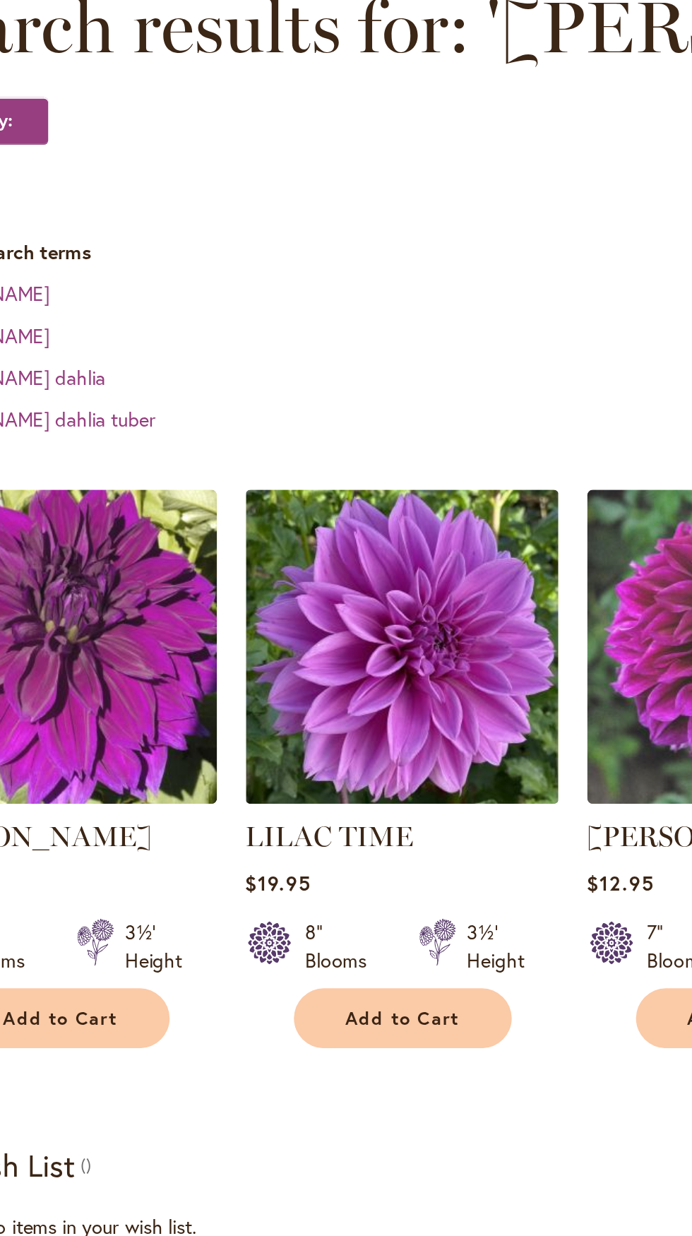
scroll to position [67, 0]
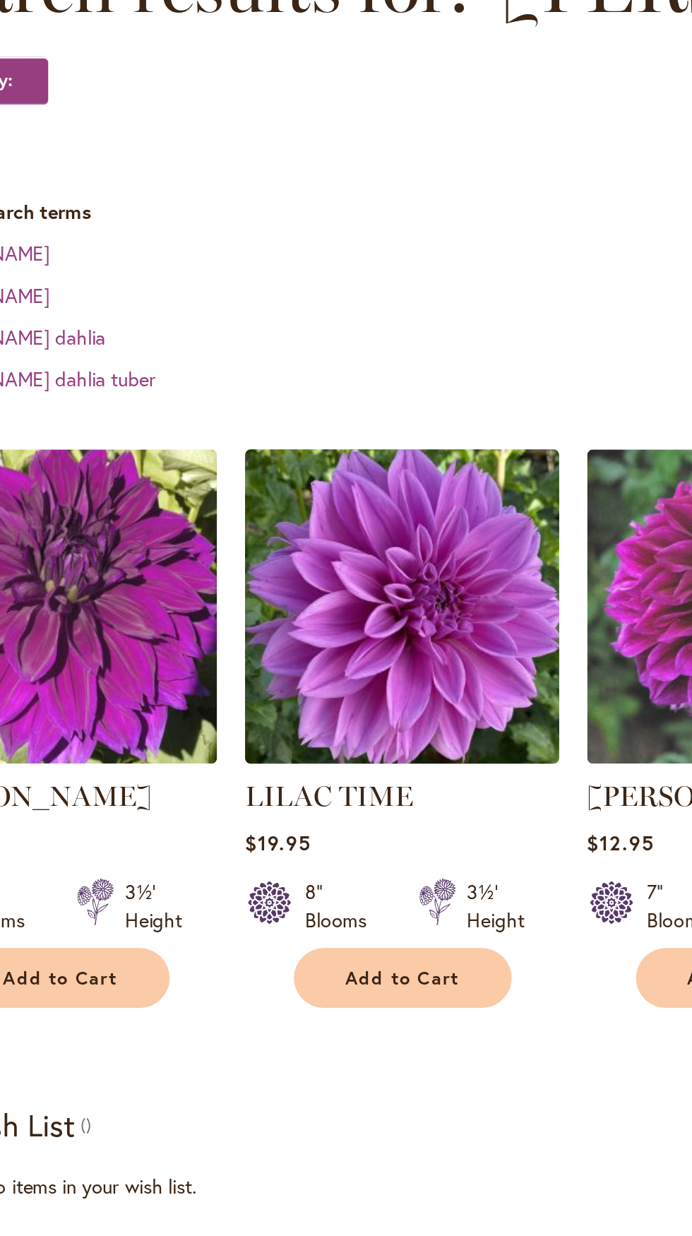
click at [290, 538] on img at bounding box center [265, 467] width 167 height 167
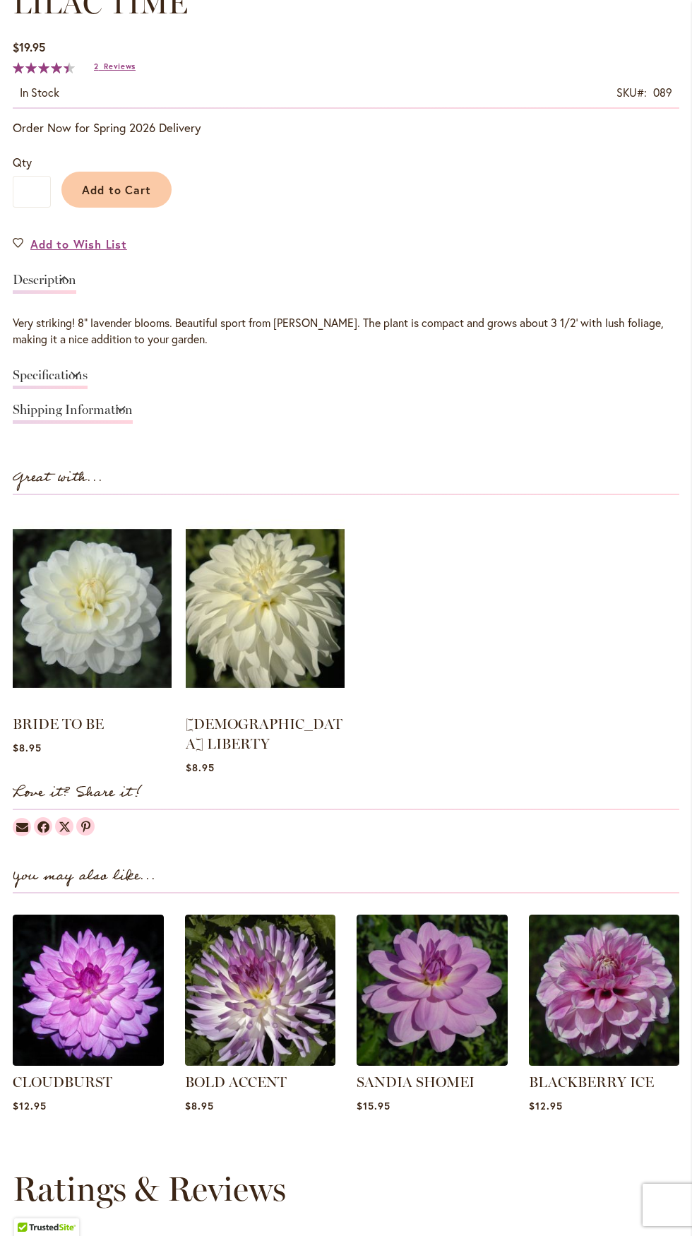
scroll to position [960, 0]
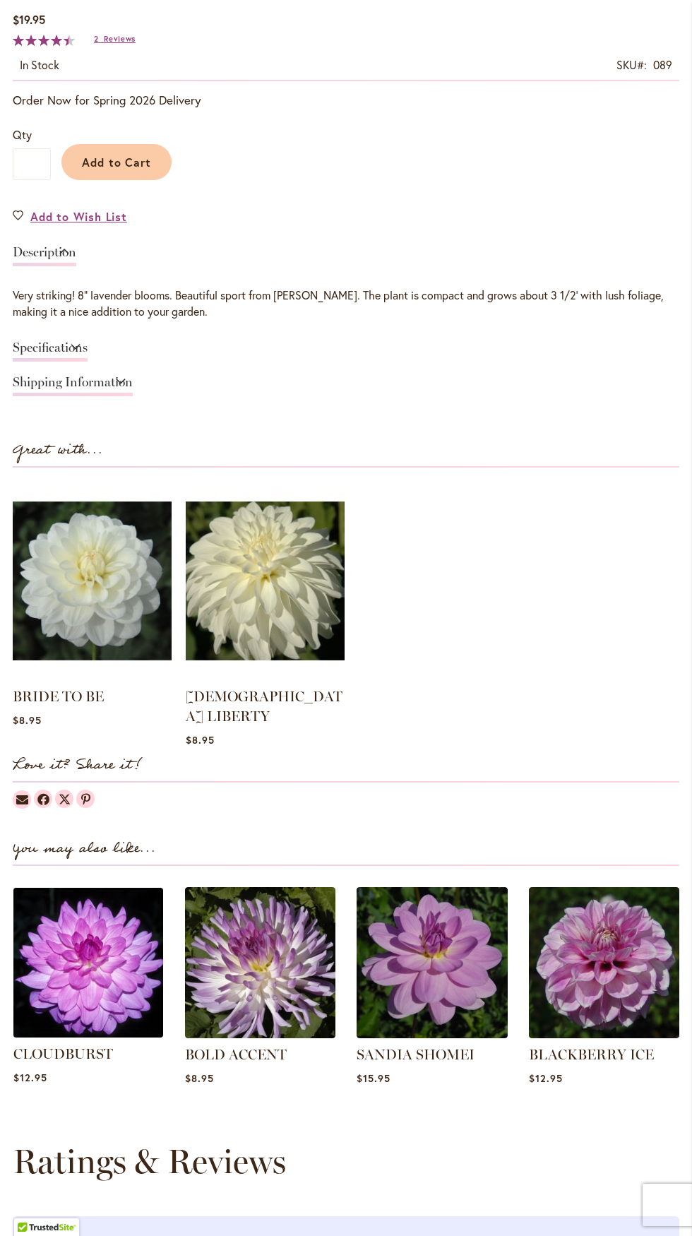
click at [105, 983] on img at bounding box center [88, 962] width 157 height 157
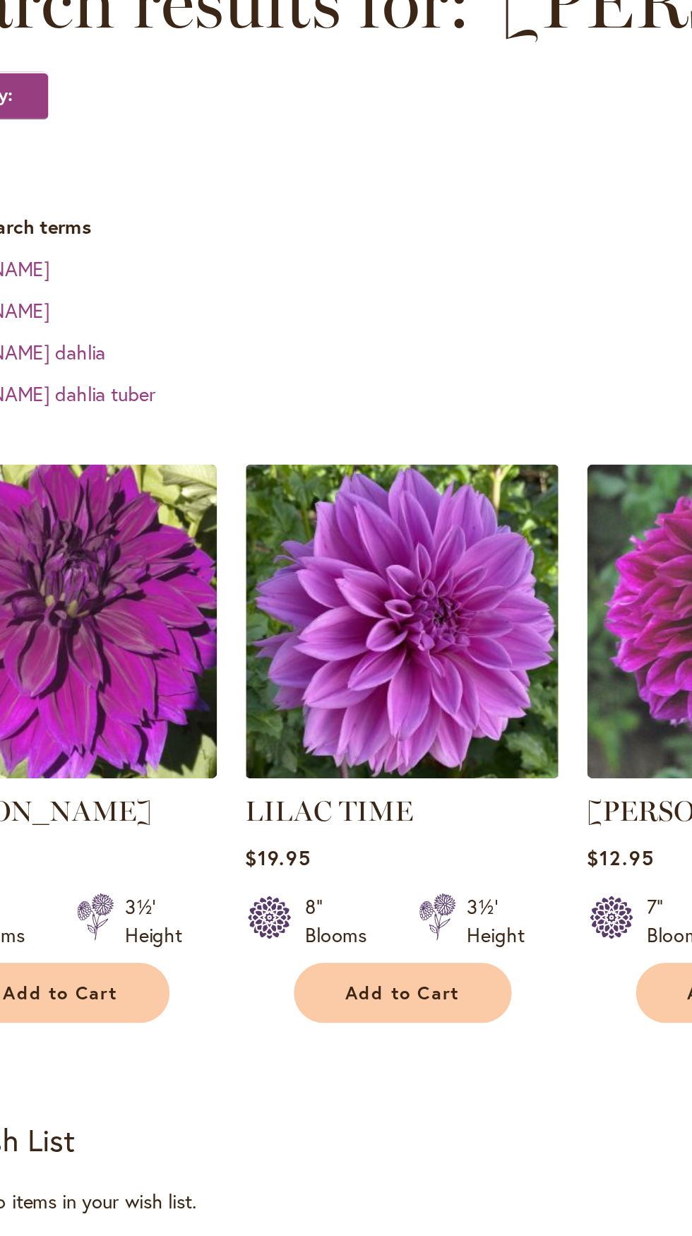
scroll to position [87, 0]
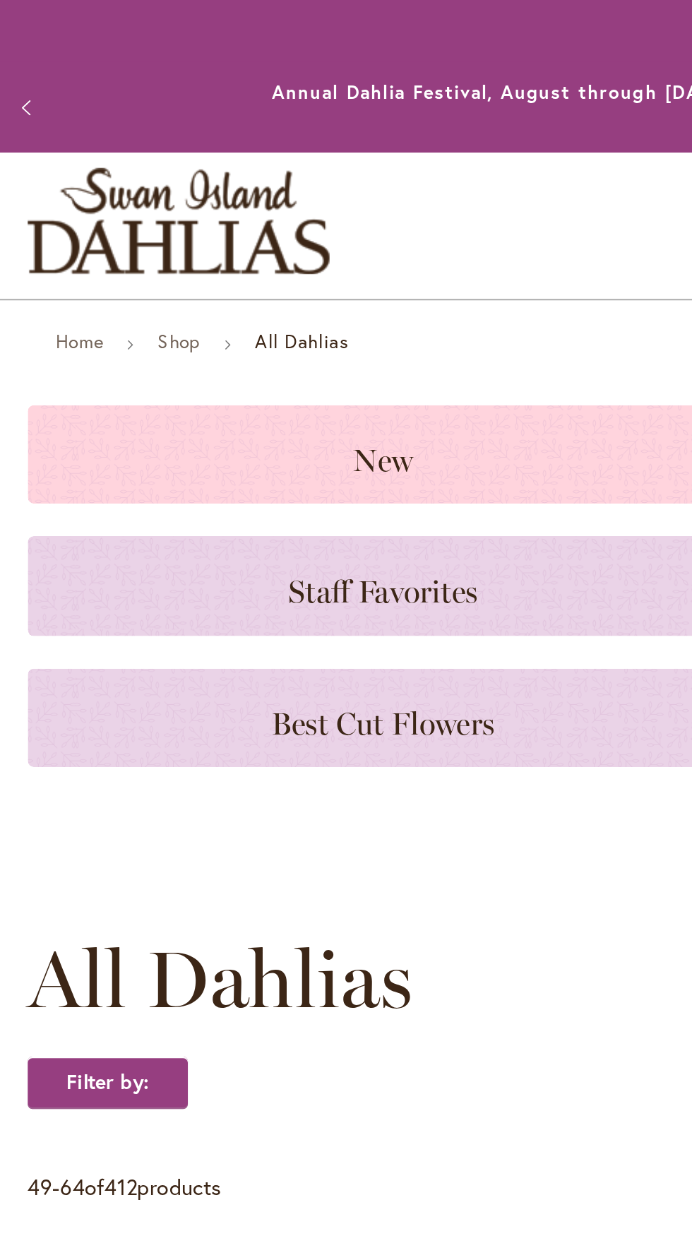
click at [267, 199] on div "New" at bounding box center [176, 208] width 326 height 45
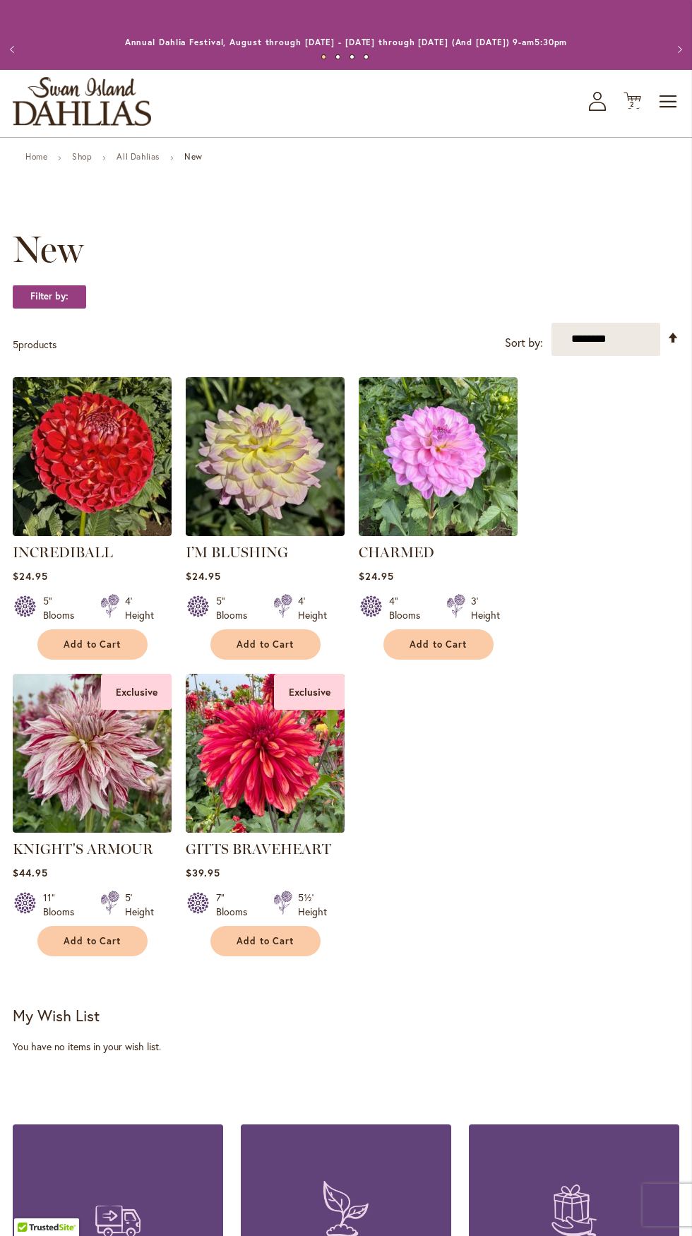
scroll to position [1, 0]
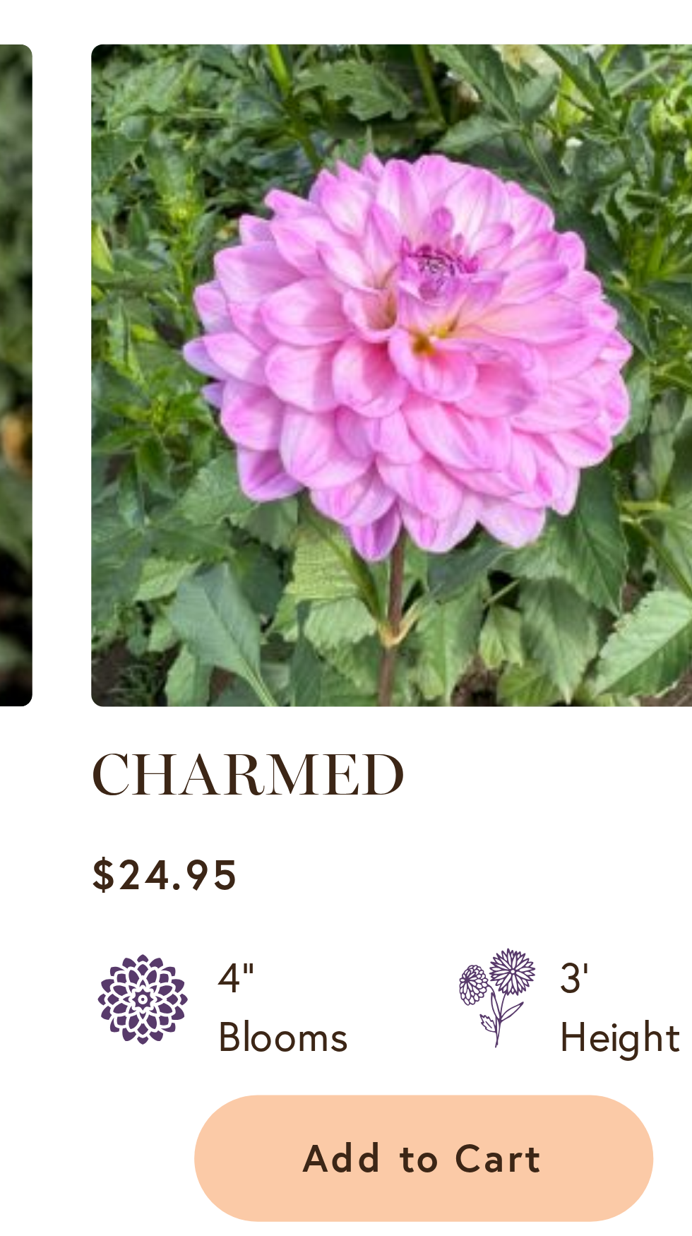
click at [453, 468] on img at bounding box center [438, 455] width 167 height 167
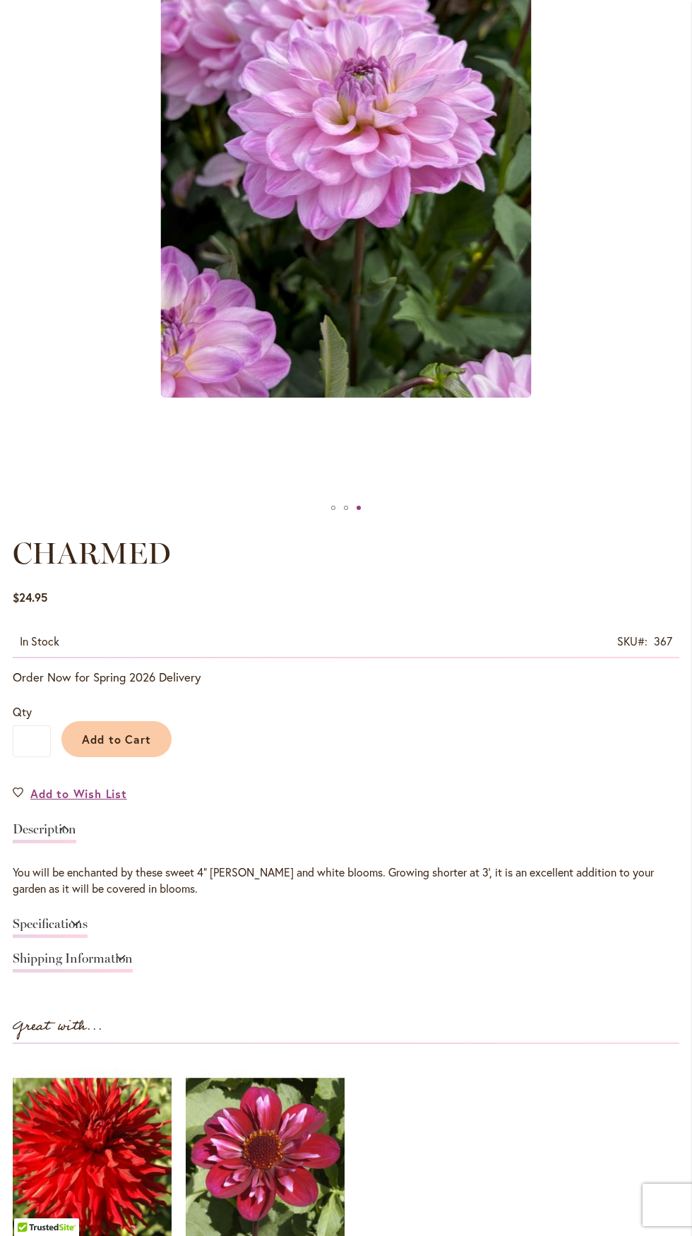
scroll to position [380, 0]
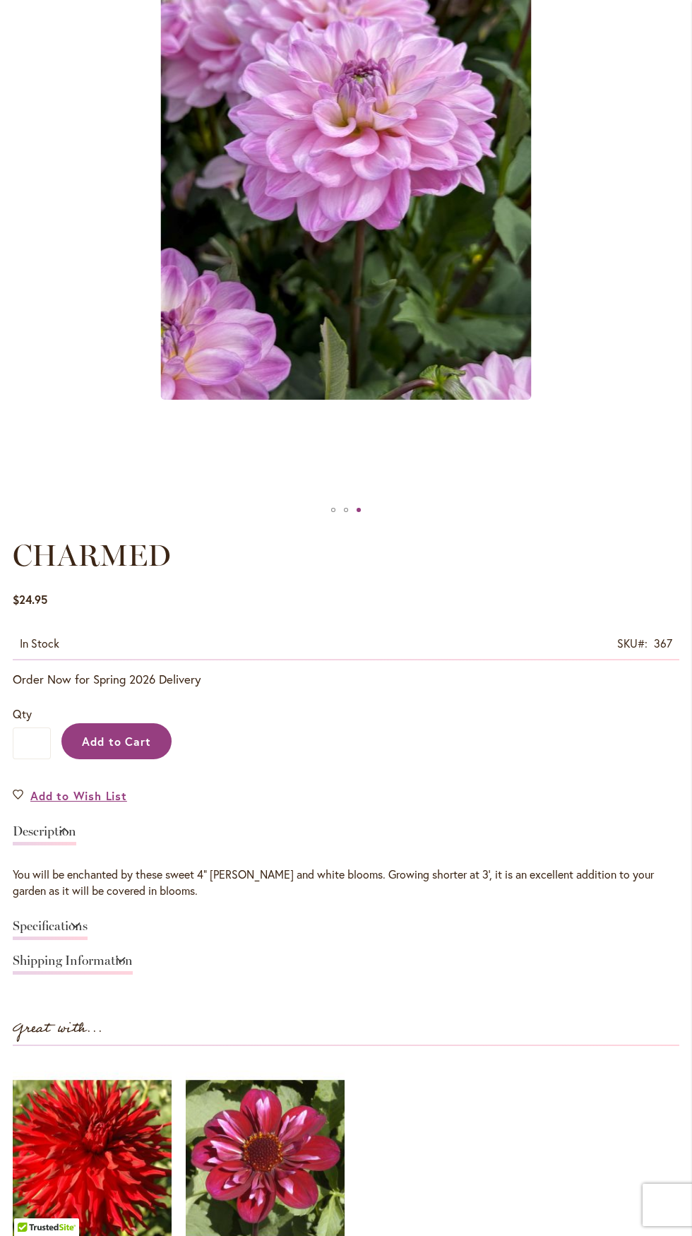
click at [129, 735] on span "Add to Cart" at bounding box center [117, 741] width 70 height 15
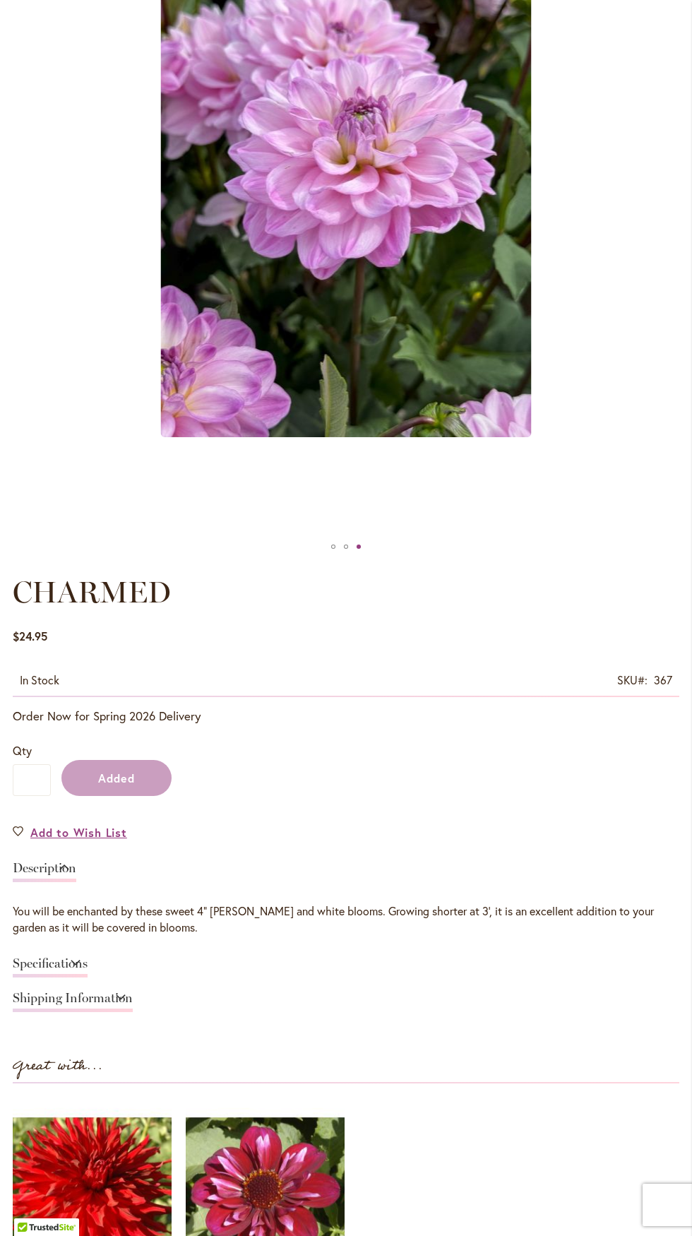
scroll to position [417, 0]
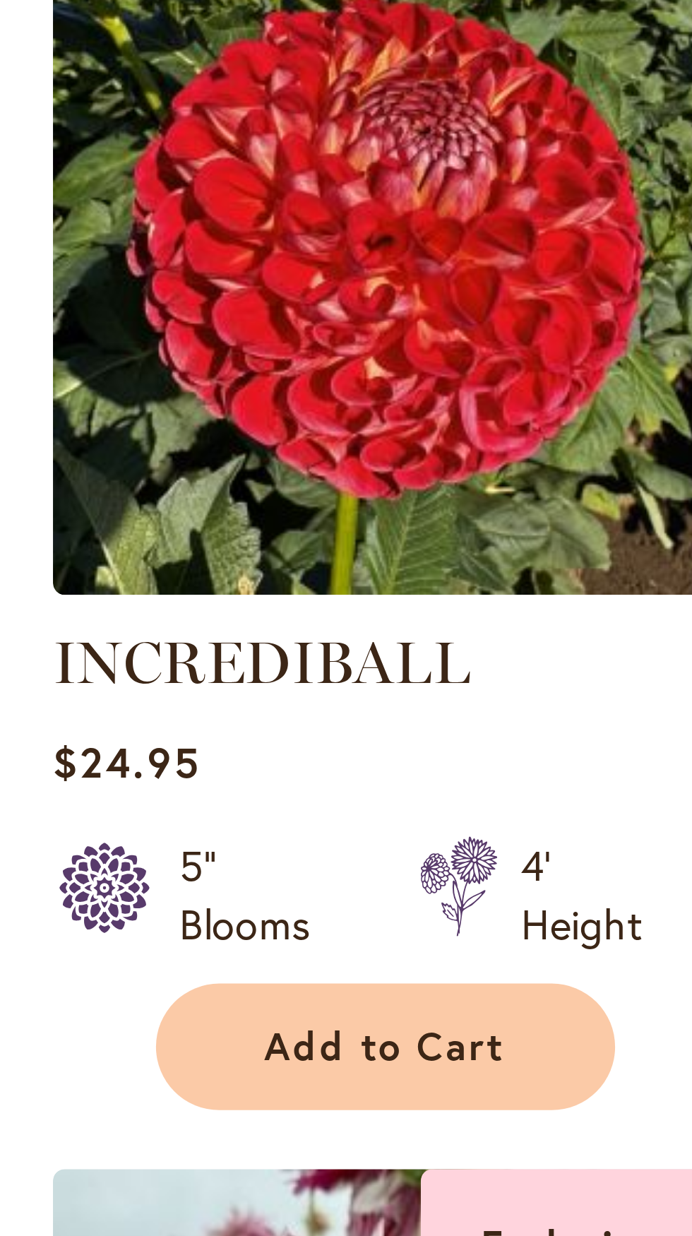
scroll to position [28, 0]
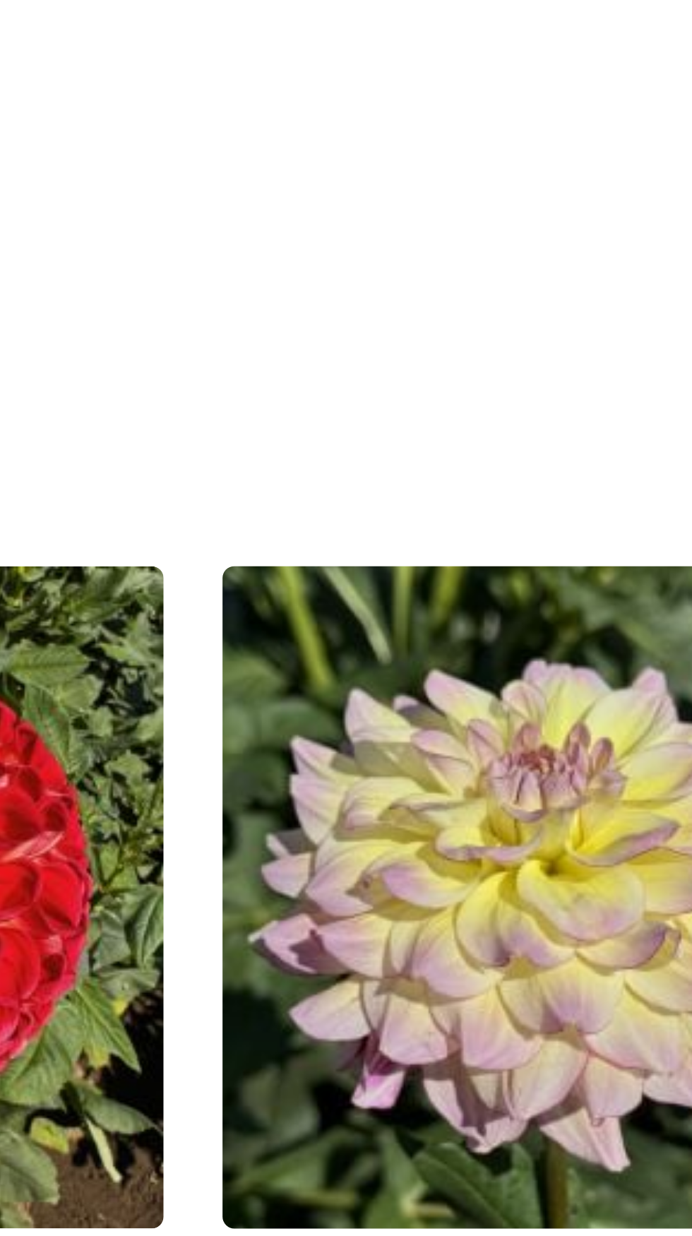
click at [254, 436] on img at bounding box center [265, 428] width 167 height 167
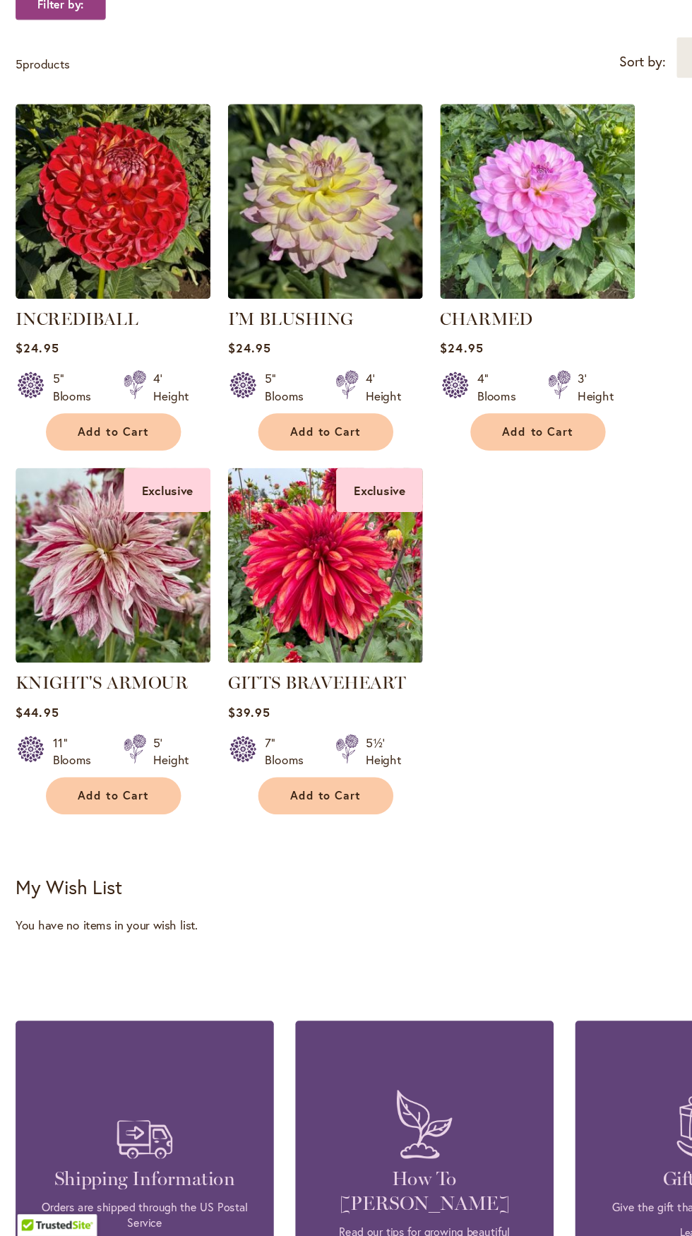
scroll to position [63, 0]
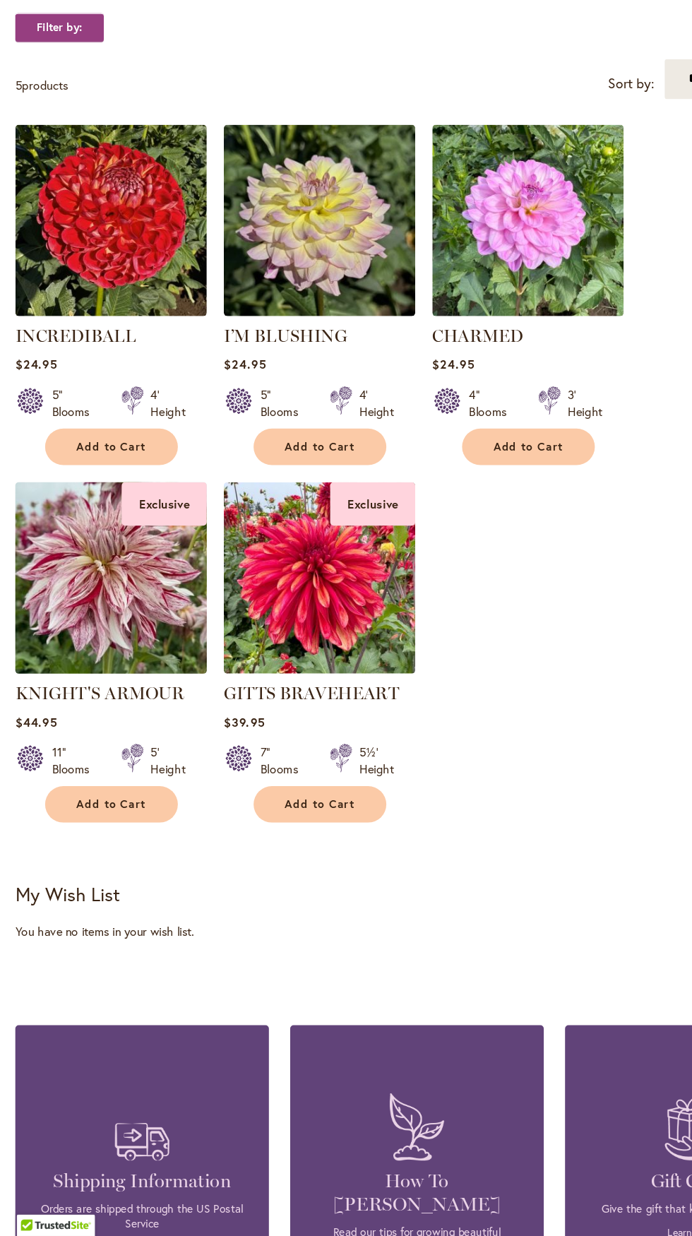
click at [64, 681] on img at bounding box center [91, 690] width 167 height 167
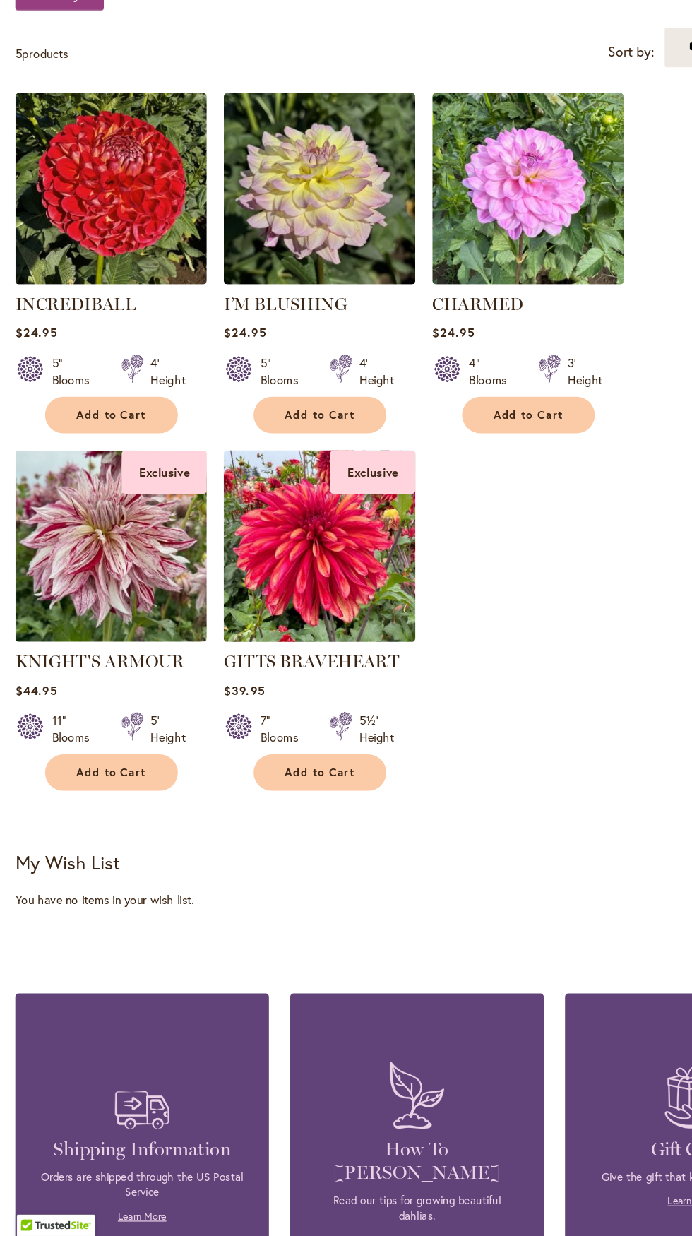
click at [299, 680] on img at bounding box center [265, 663] width 167 height 167
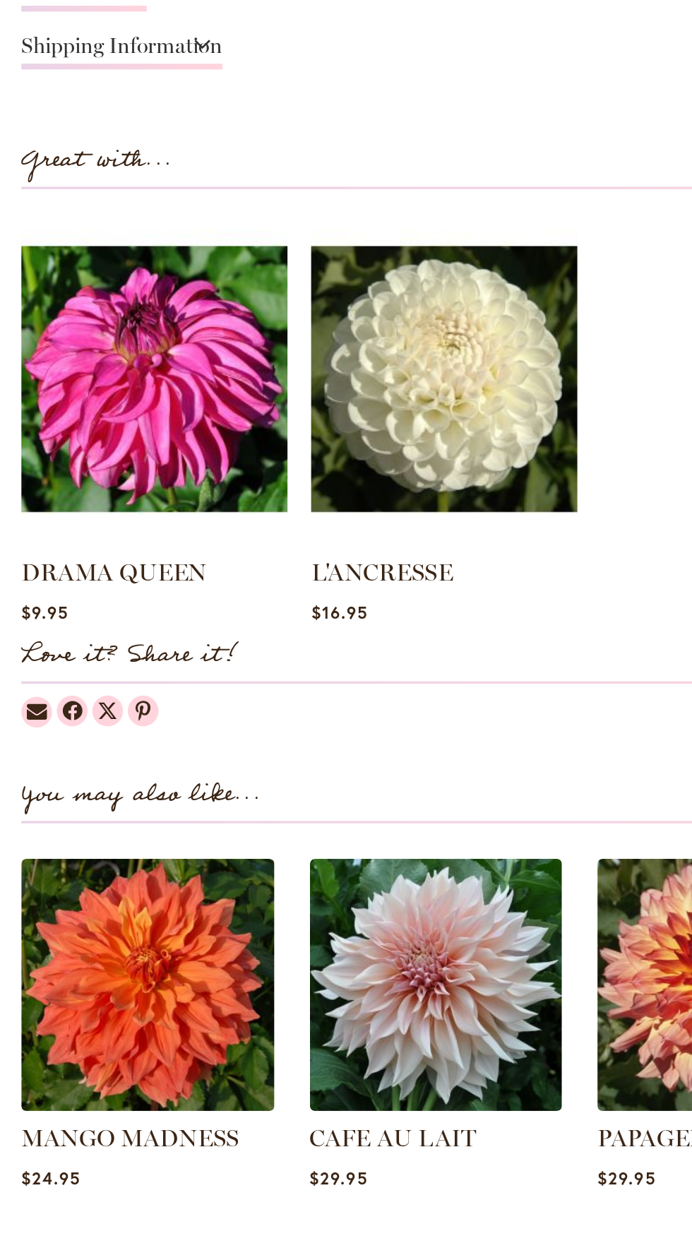
scroll to position [949, 0]
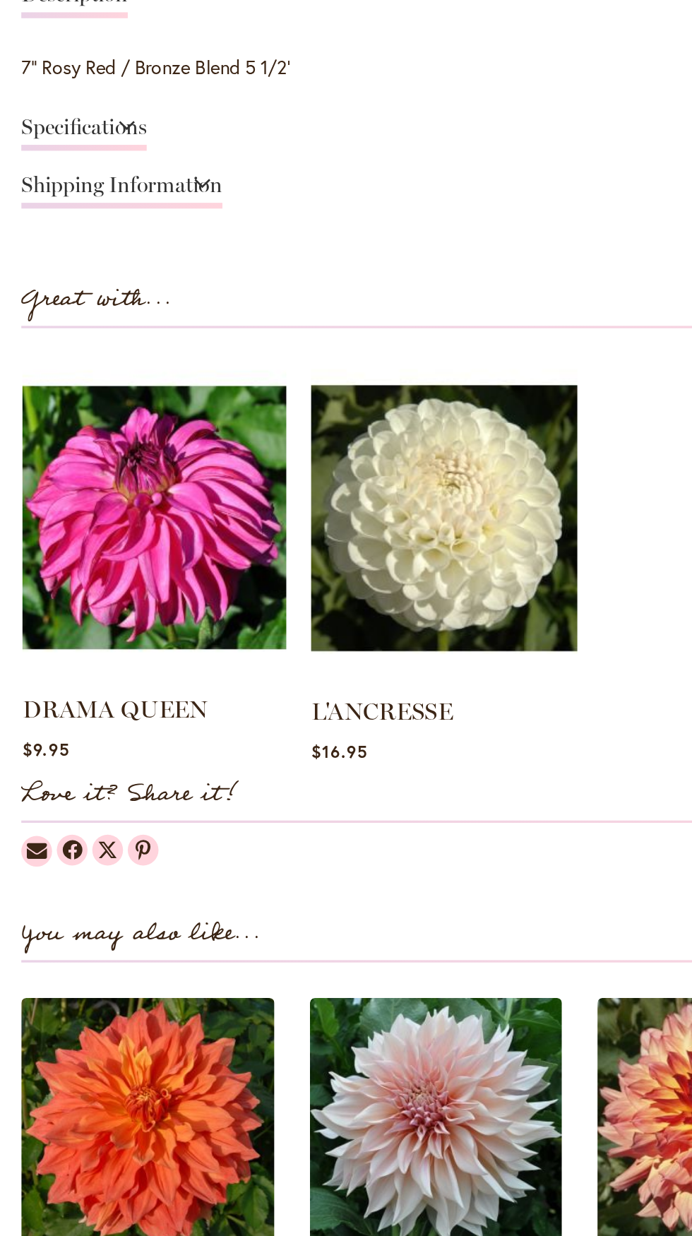
click at [33, 596] on img at bounding box center [92, 574] width 158 height 197
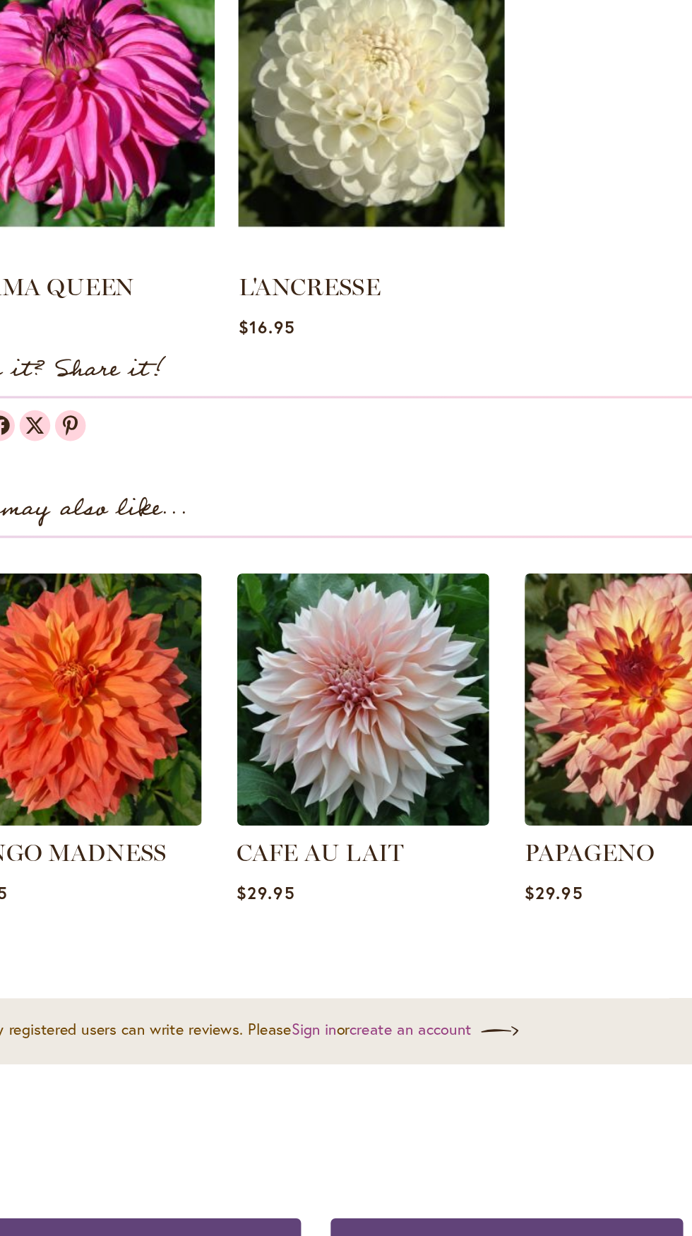
scroll to position [1254, 0]
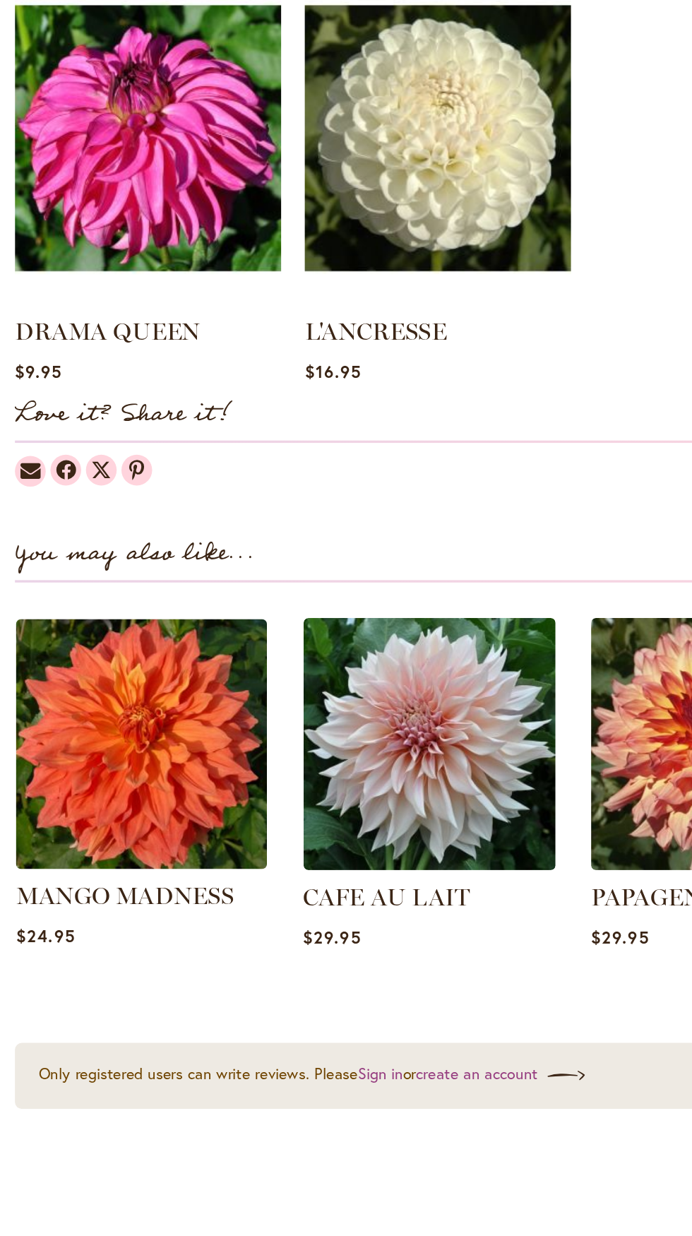
click at [37, 600] on img at bounding box center [88, 631] width 157 height 157
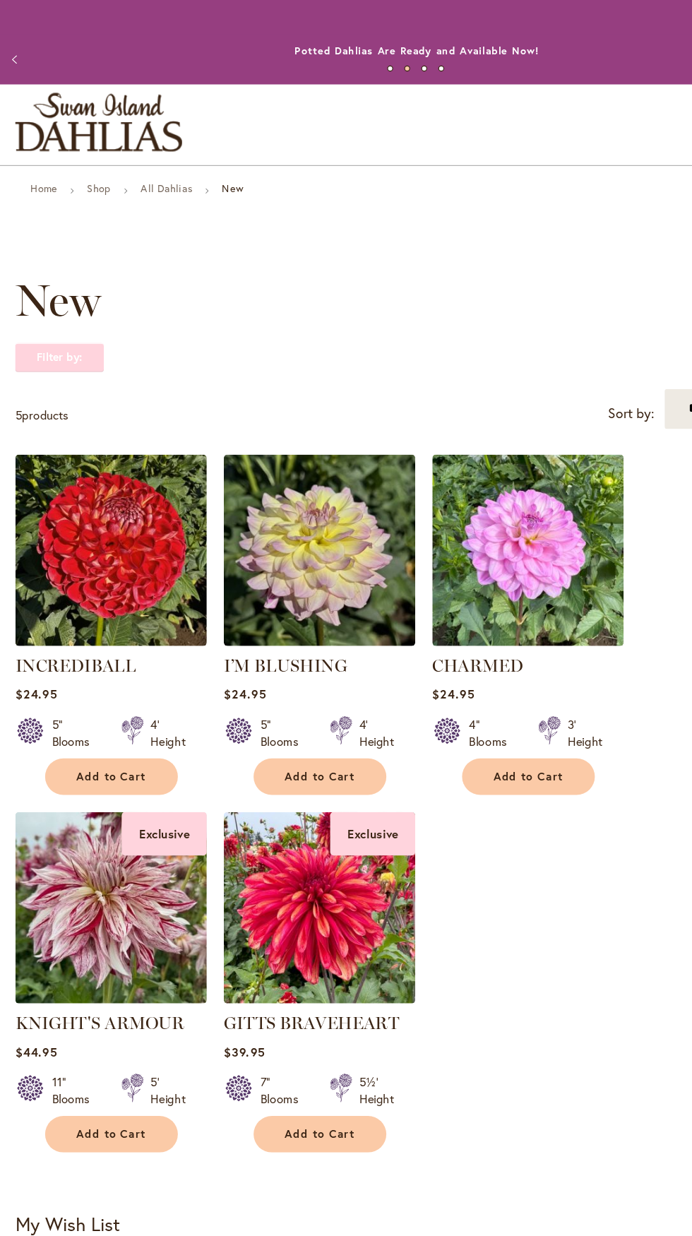
click at [69, 301] on strong "Filter by:" at bounding box center [49, 297] width 73 height 24
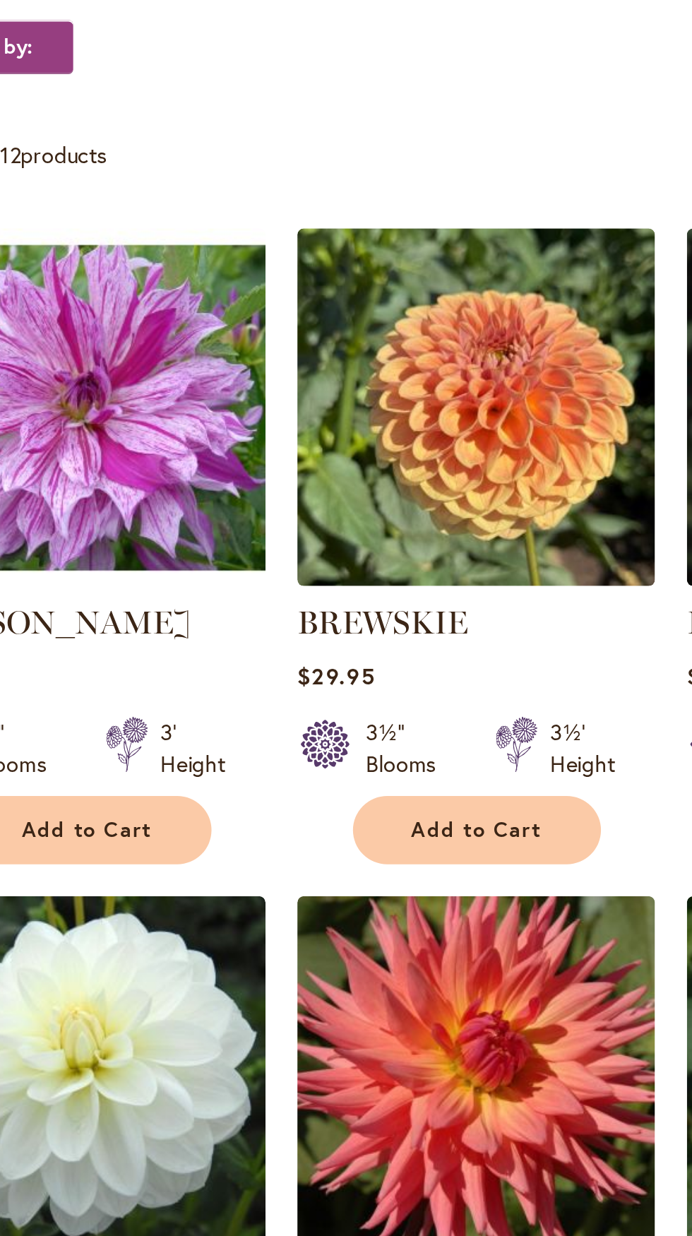
scroll to position [102, 0]
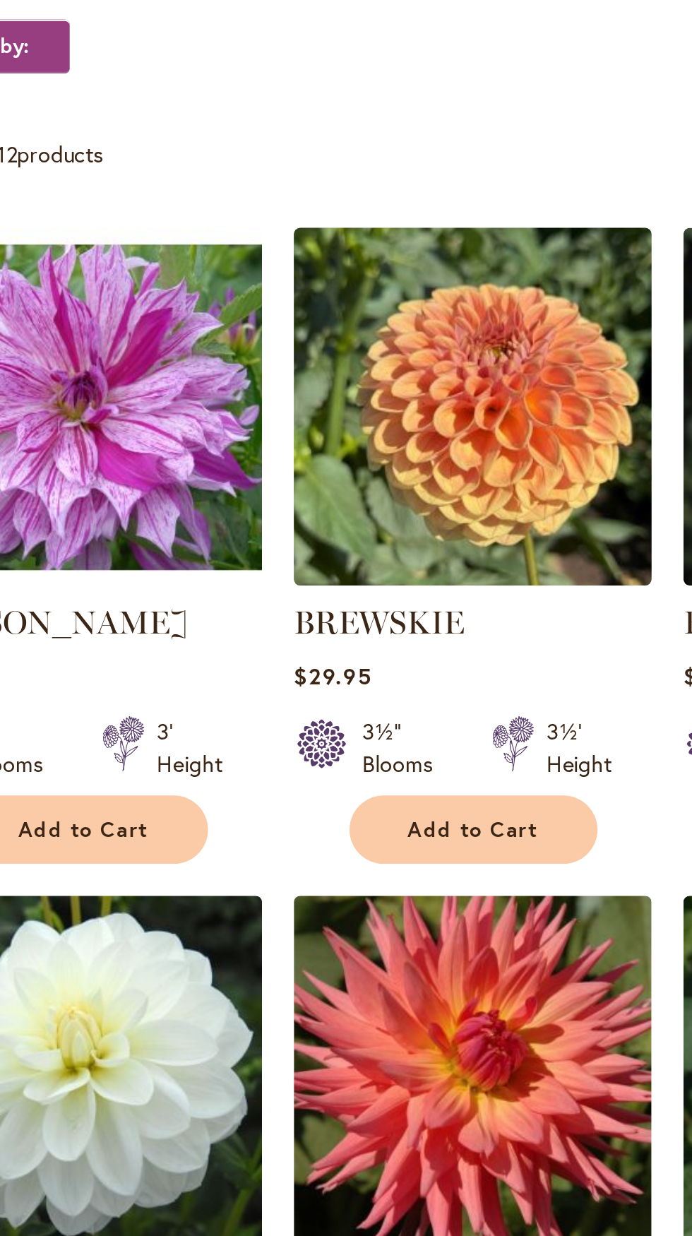
click at [299, 601] on img at bounding box center [265, 554] width 167 height 167
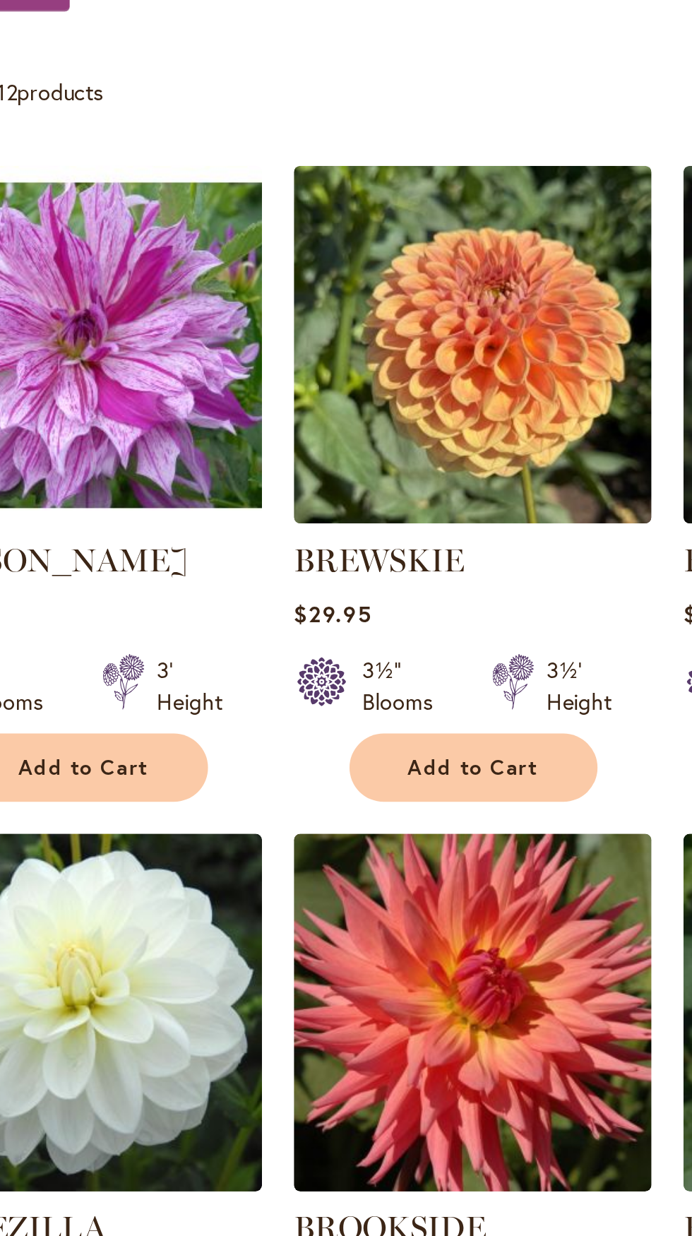
scroll to position [122, 0]
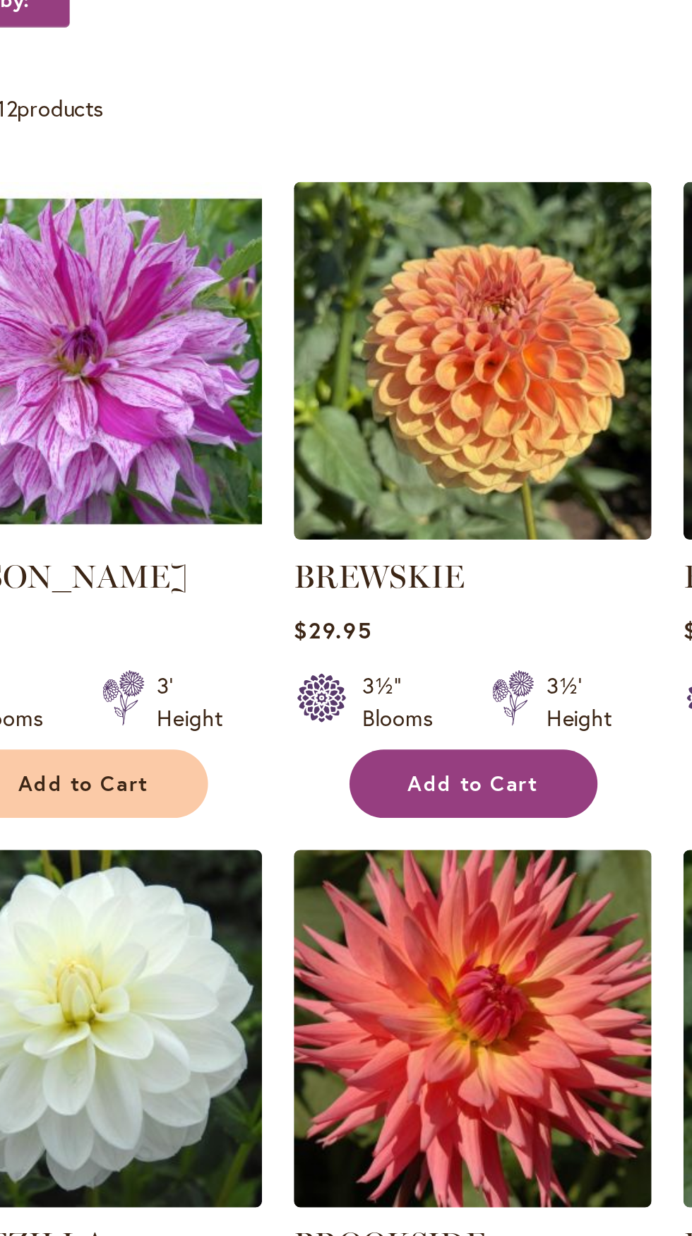
click at [293, 708] on button "Add to Cart" at bounding box center [265, 722] width 110 height 30
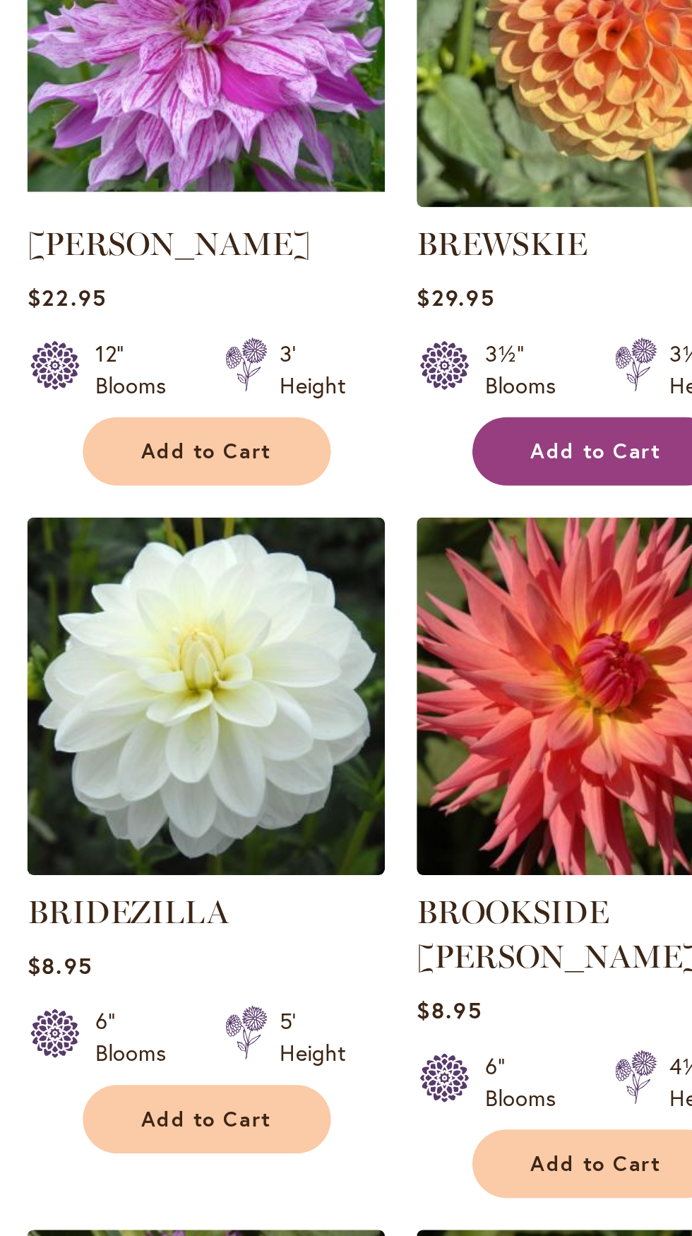
scroll to position [159, 0]
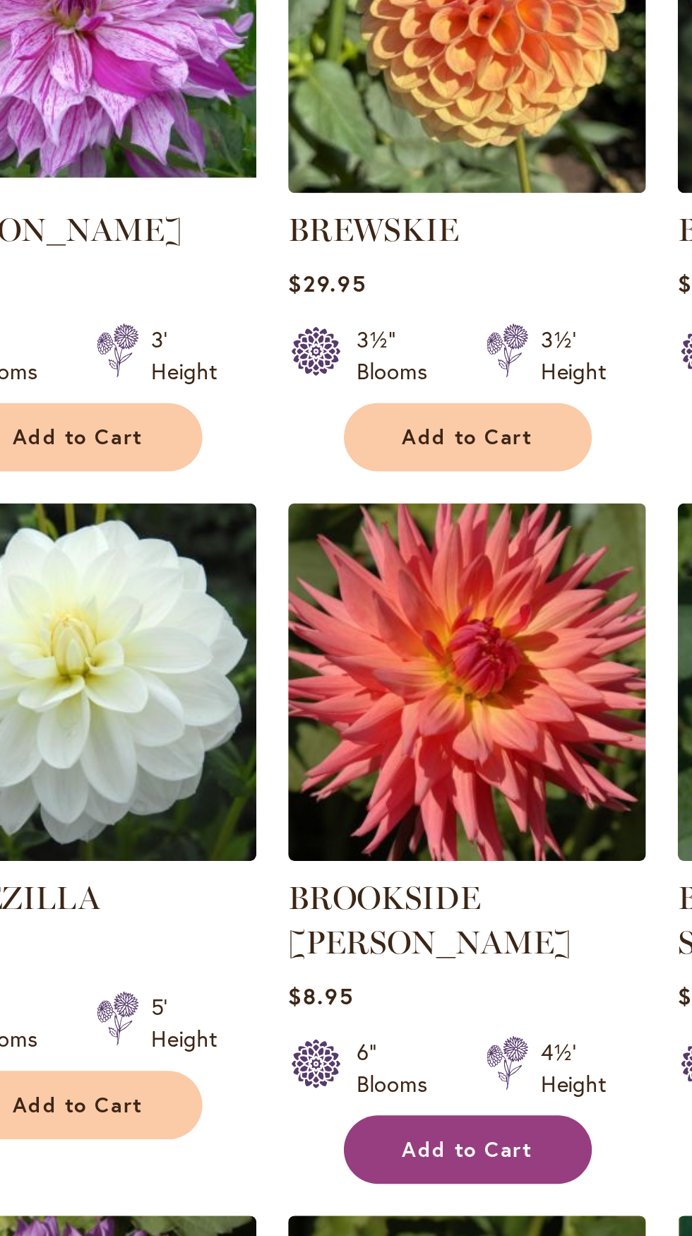
click at [260, 1024] on button "Add to Cart" at bounding box center [265, 1039] width 110 height 30
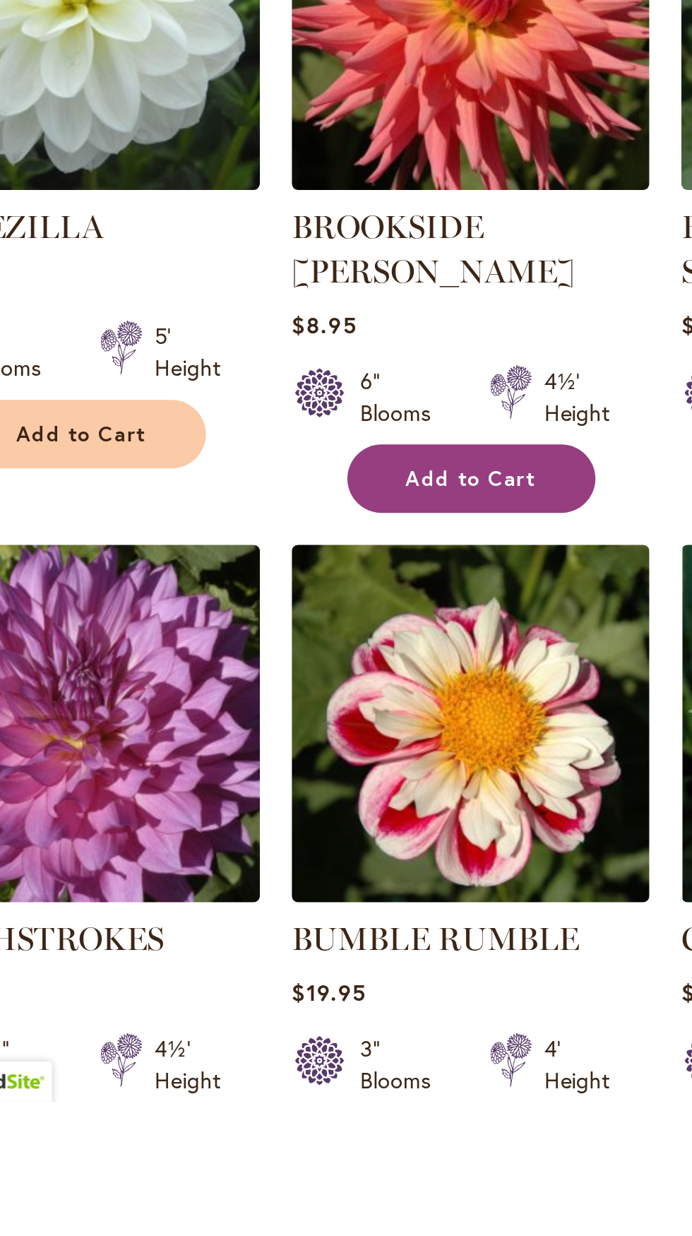
scroll to position [242, 0]
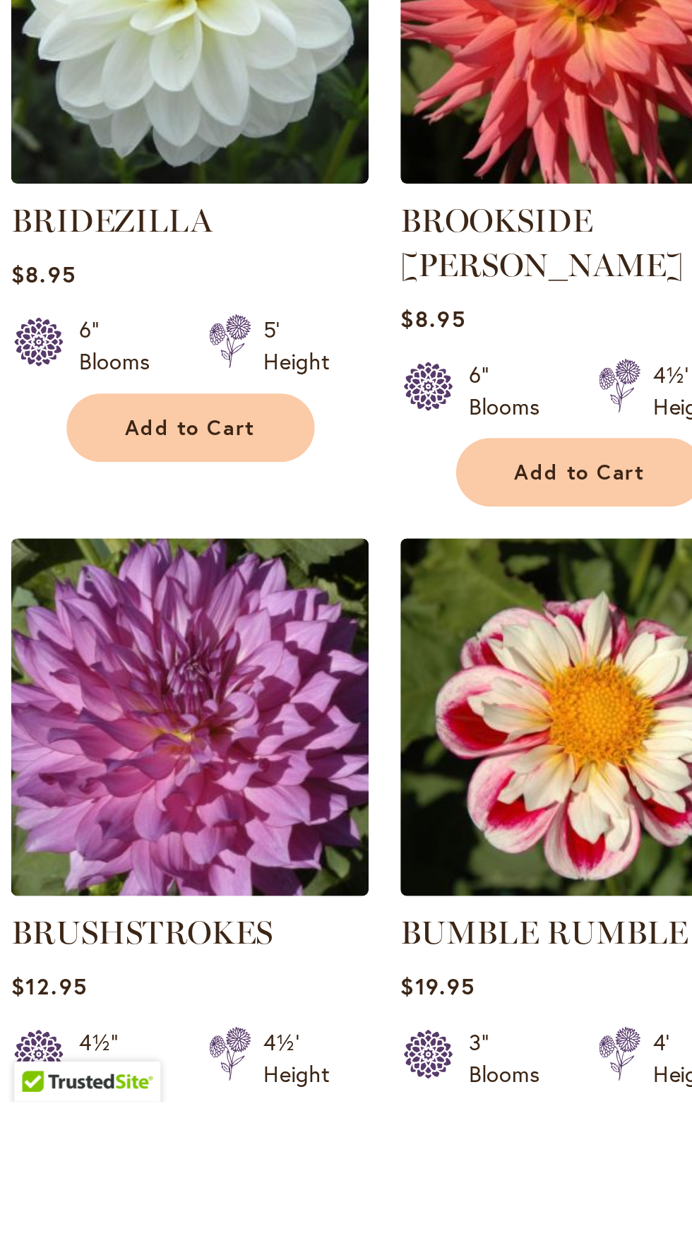
click at [112, 1235] on span "Add to Cart" at bounding box center [93, 1253] width 58 height 12
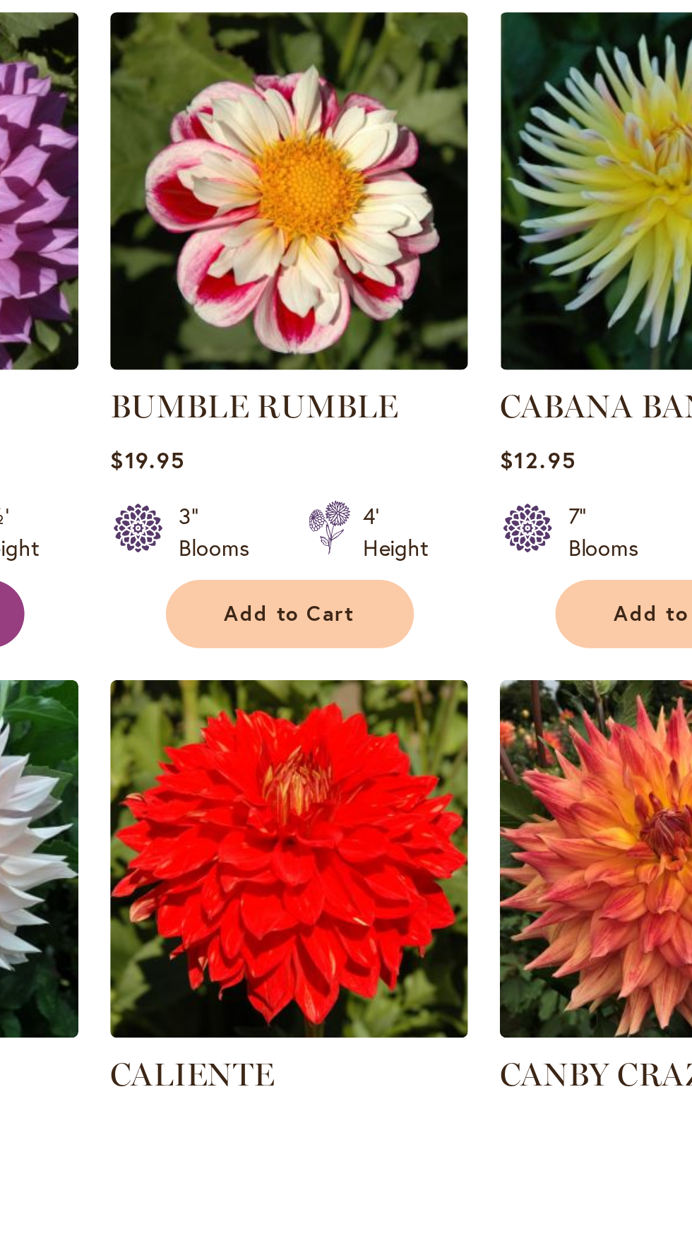
scroll to position [476, 0]
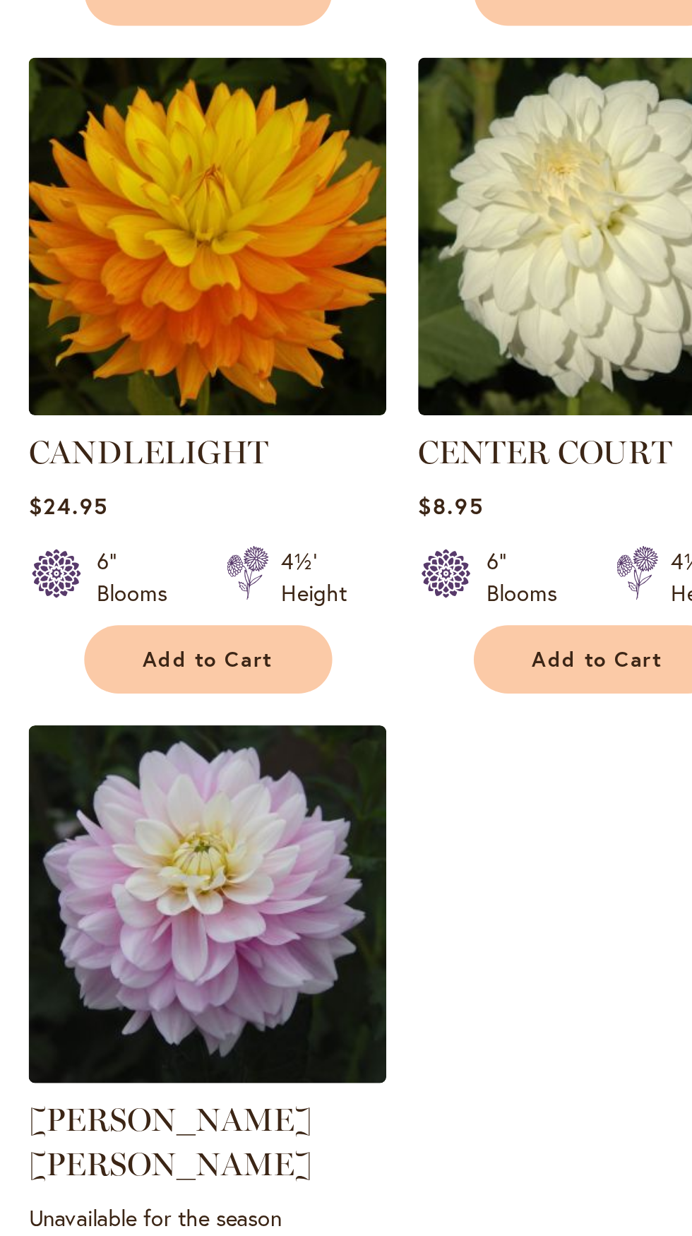
scroll to position [1141, 0]
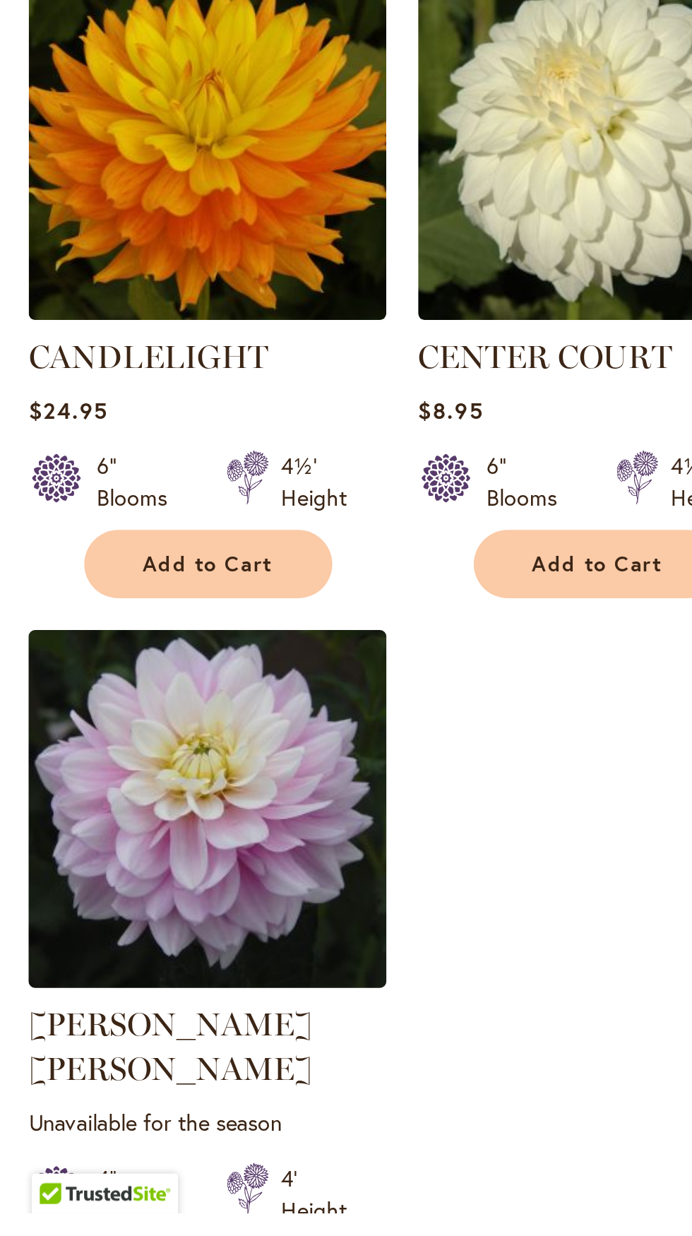
click at [146, 1087] on img at bounding box center [91, 1056] width 167 height 167
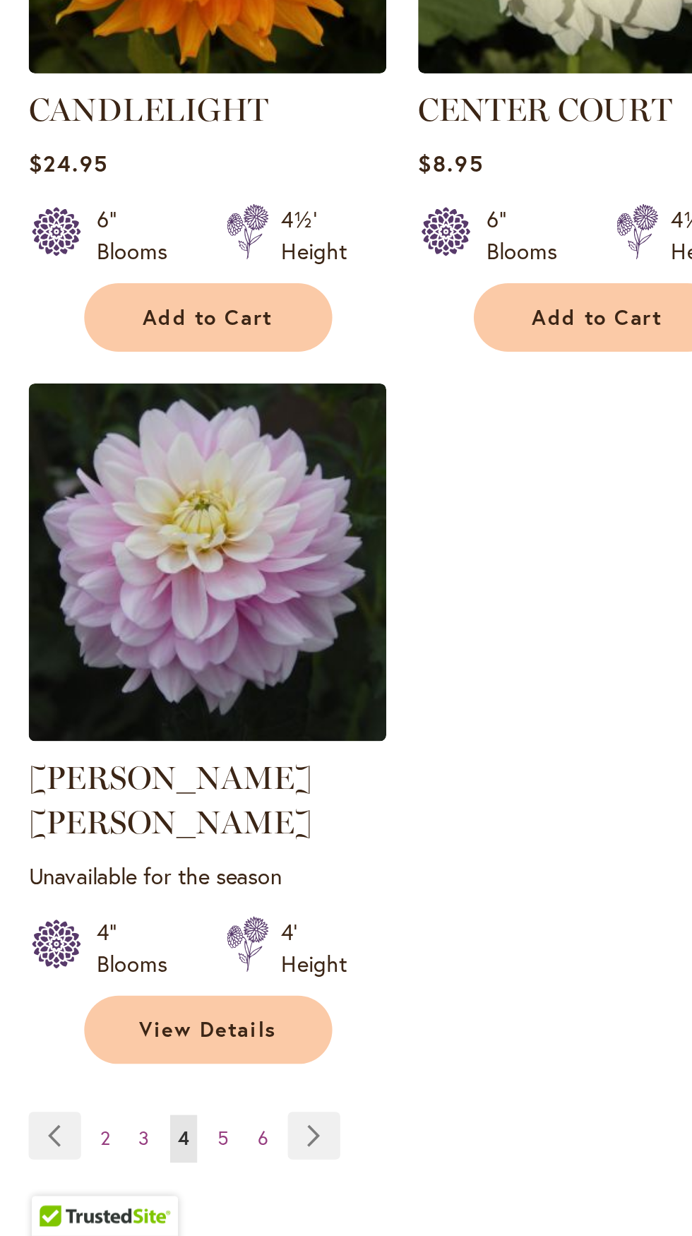
scroll to position [1215, 0]
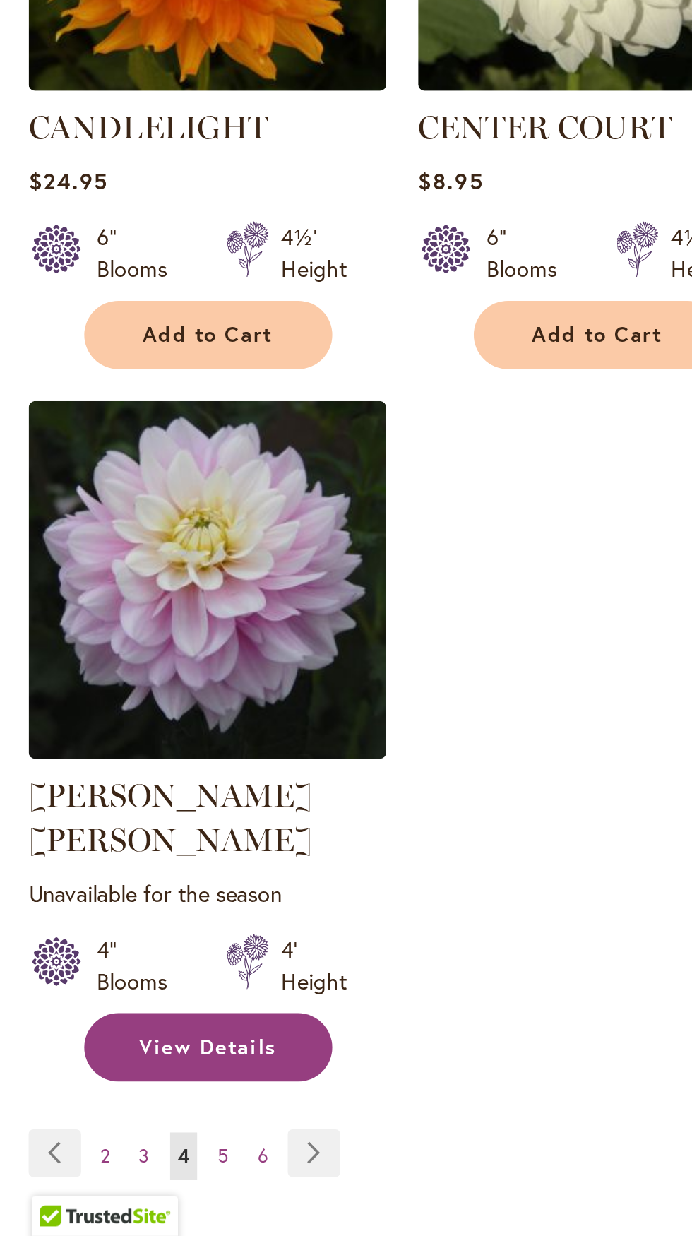
click at [131, 1141] on link "View Details" at bounding box center [92, 1152] width 110 height 30
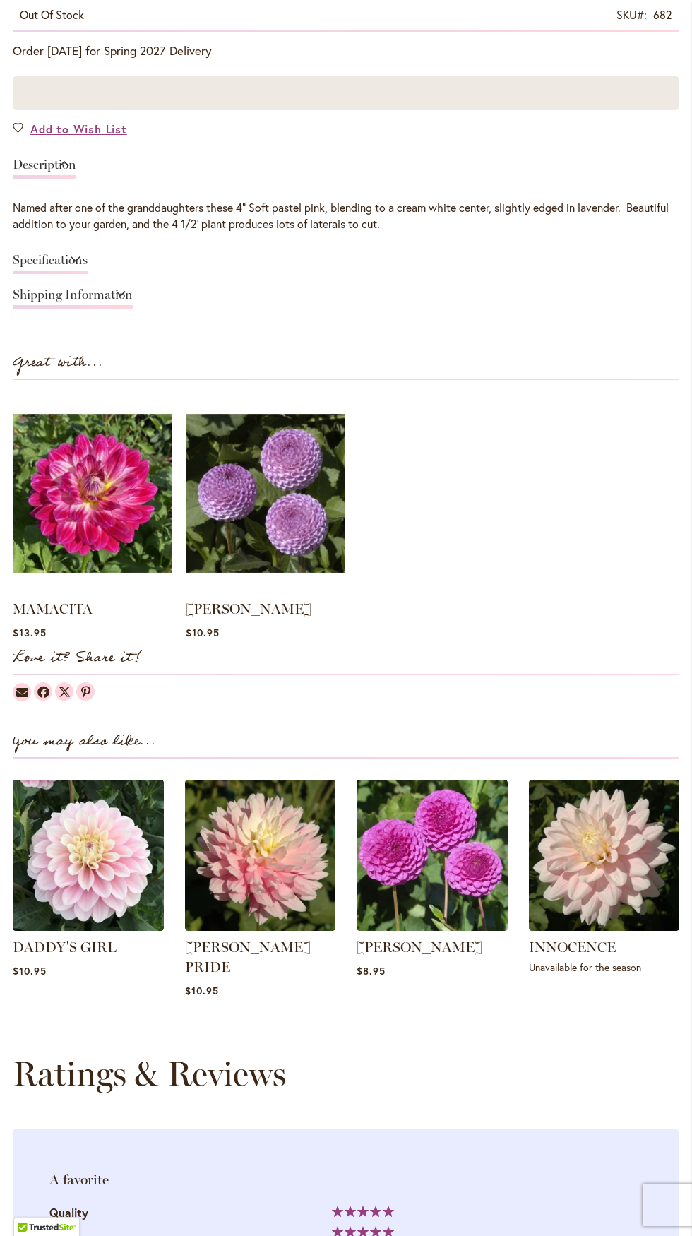
scroll to position [1019, 0]
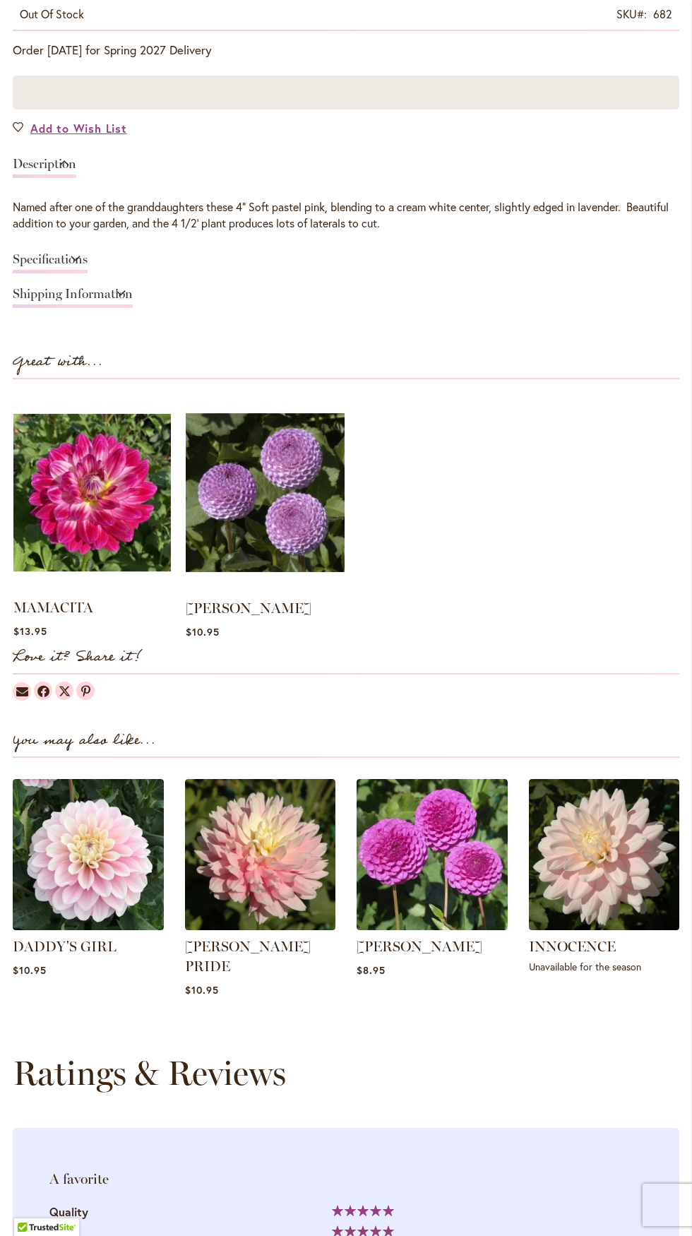
click at [13, 521] on div "MAMACITA Rating: 100% 1 Review $13.95" at bounding box center [92, 519] width 159 height 252
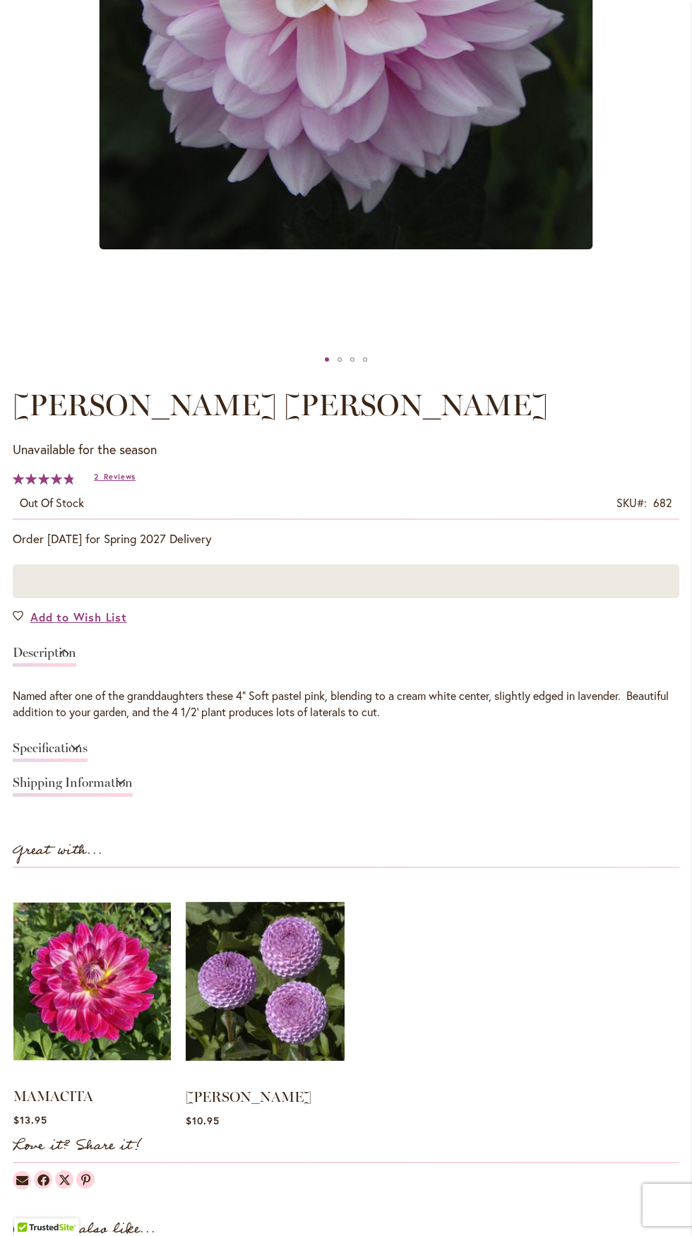
scroll to position [548, 0]
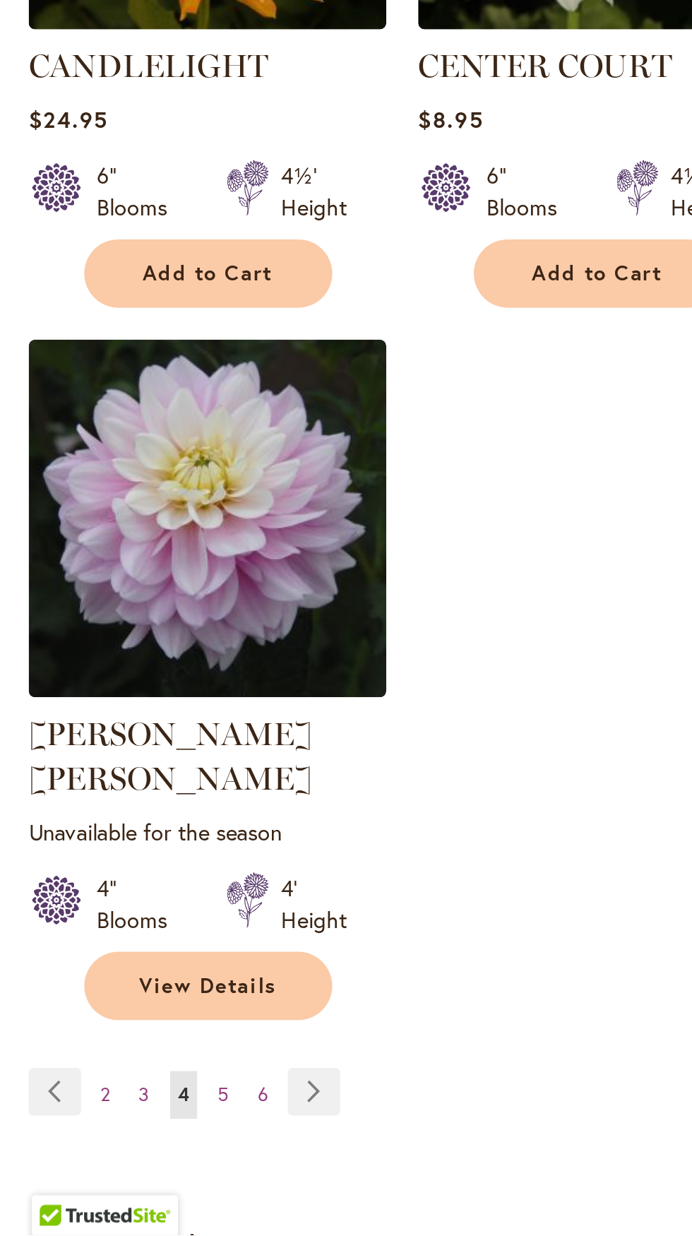
scroll to position [1242, 0]
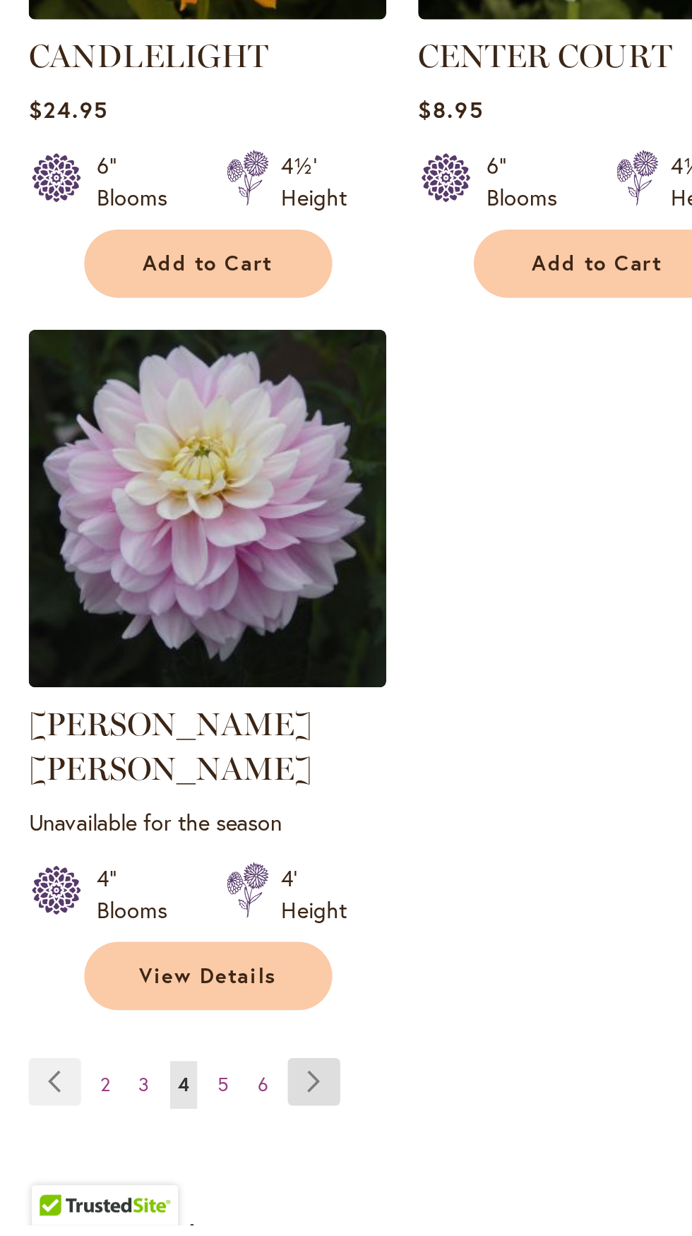
click at [143, 1162] on link "Page Next" at bounding box center [139, 1172] width 23 height 21
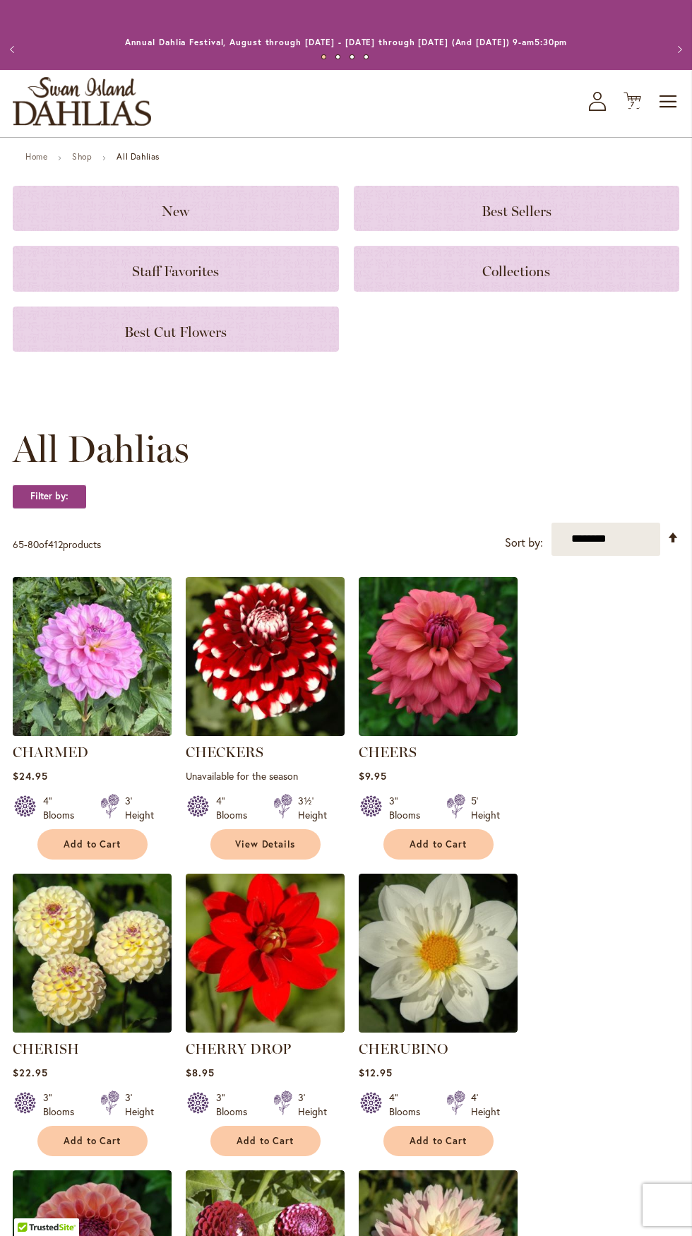
click at [65, 581] on img at bounding box center [91, 656] width 167 height 167
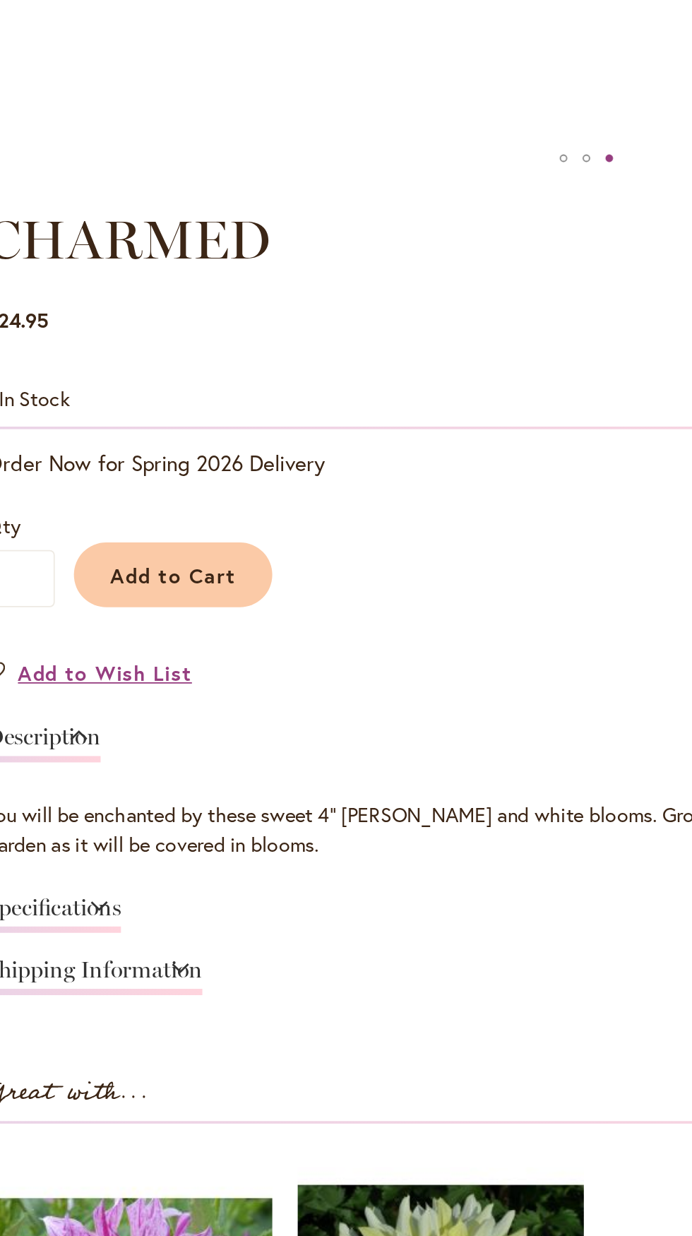
scroll to position [352, 0]
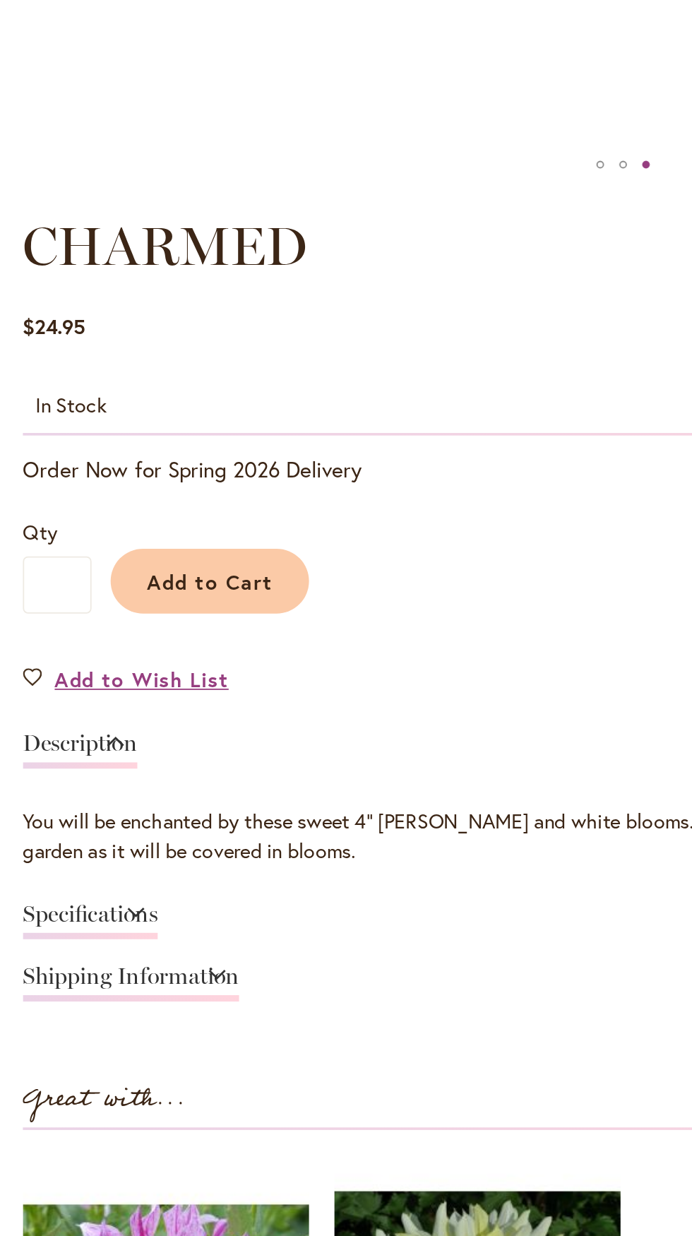
click at [83, 953] on link "Specifications" at bounding box center [50, 957] width 75 height 20
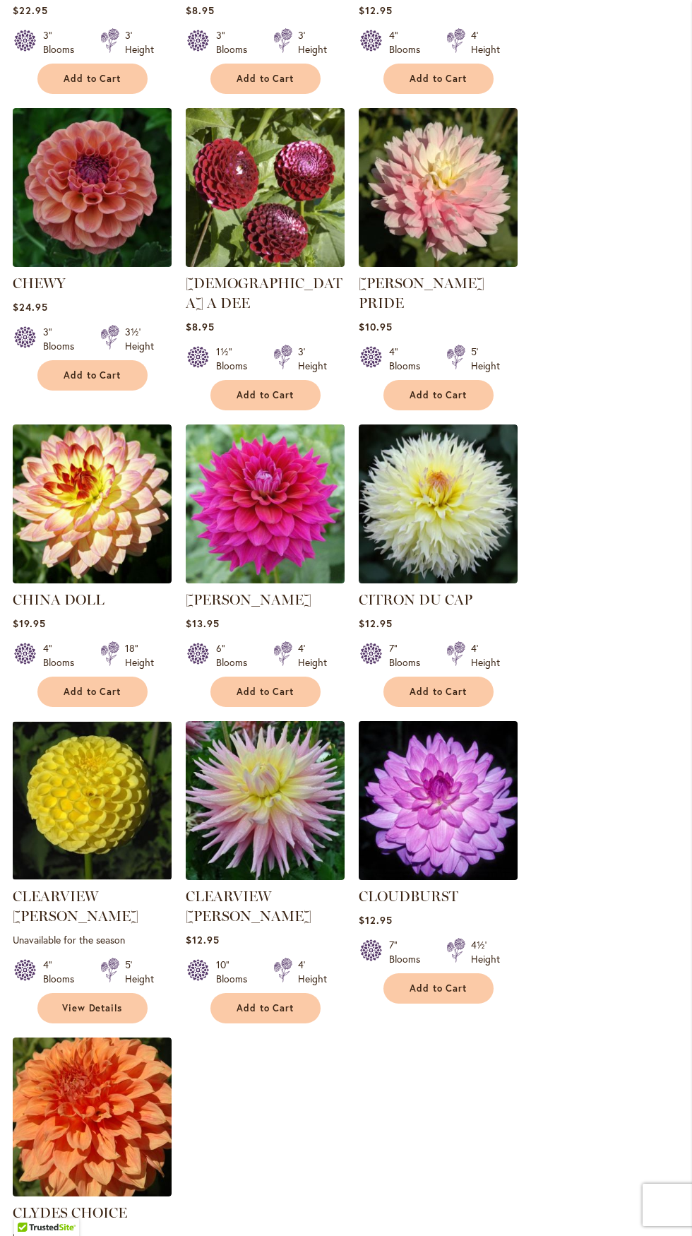
scroll to position [1062, 0]
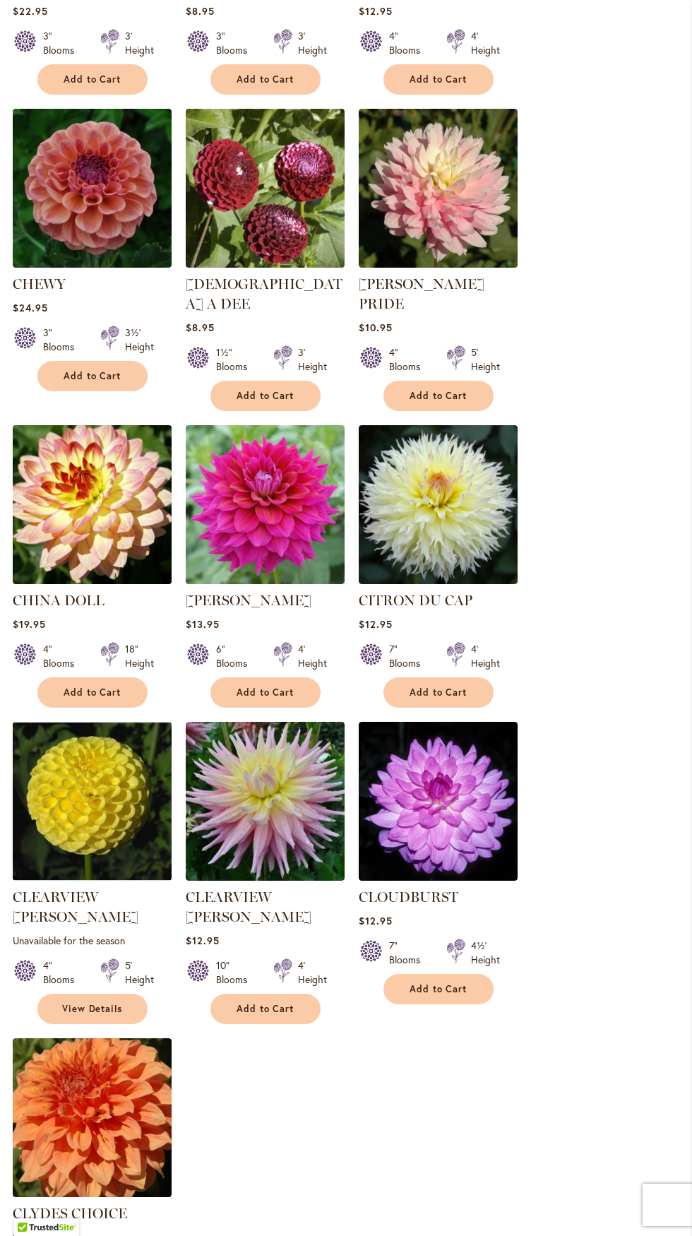
click at [109, 497] on img at bounding box center [91, 504] width 167 height 167
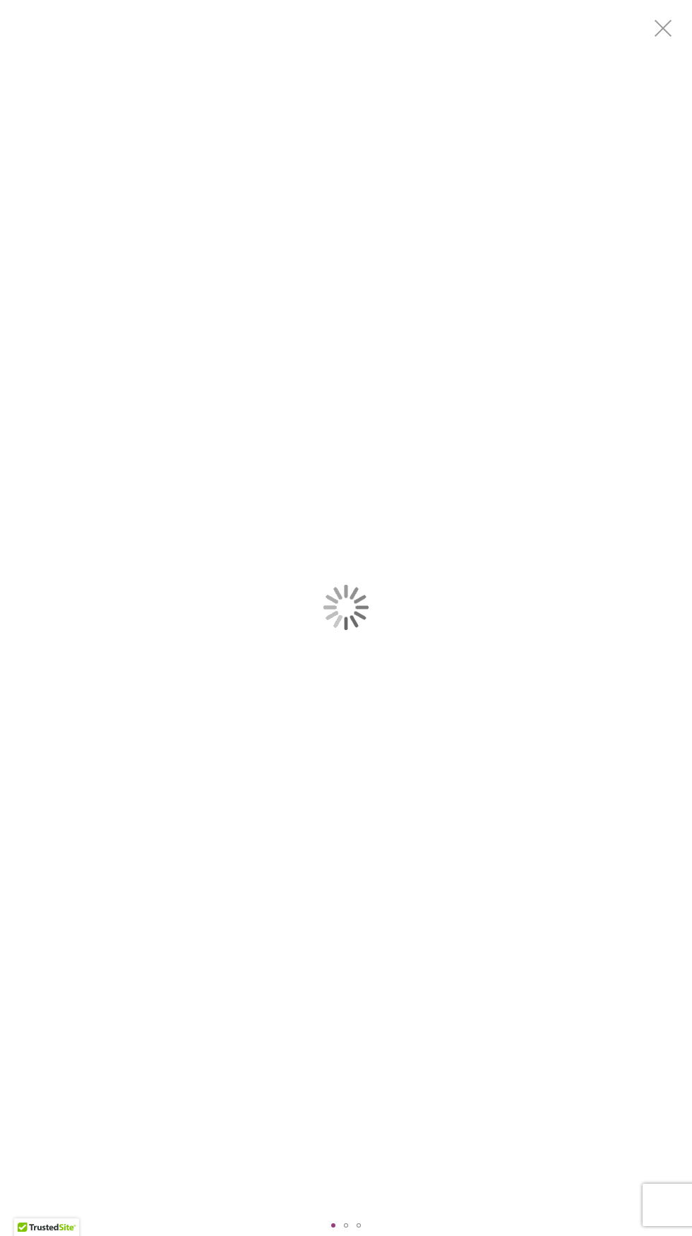
click at [369, 293] on div "Product Images" at bounding box center [346, 607] width 692 height 1215
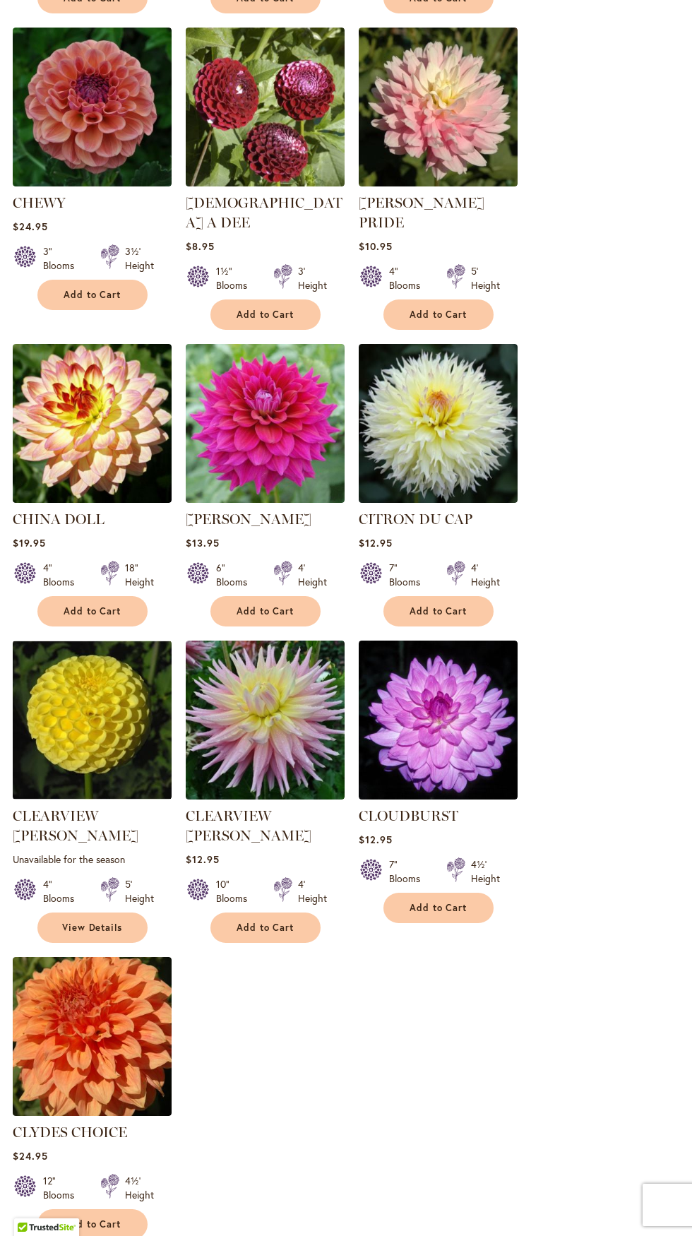
scroll to position [1135, 0]
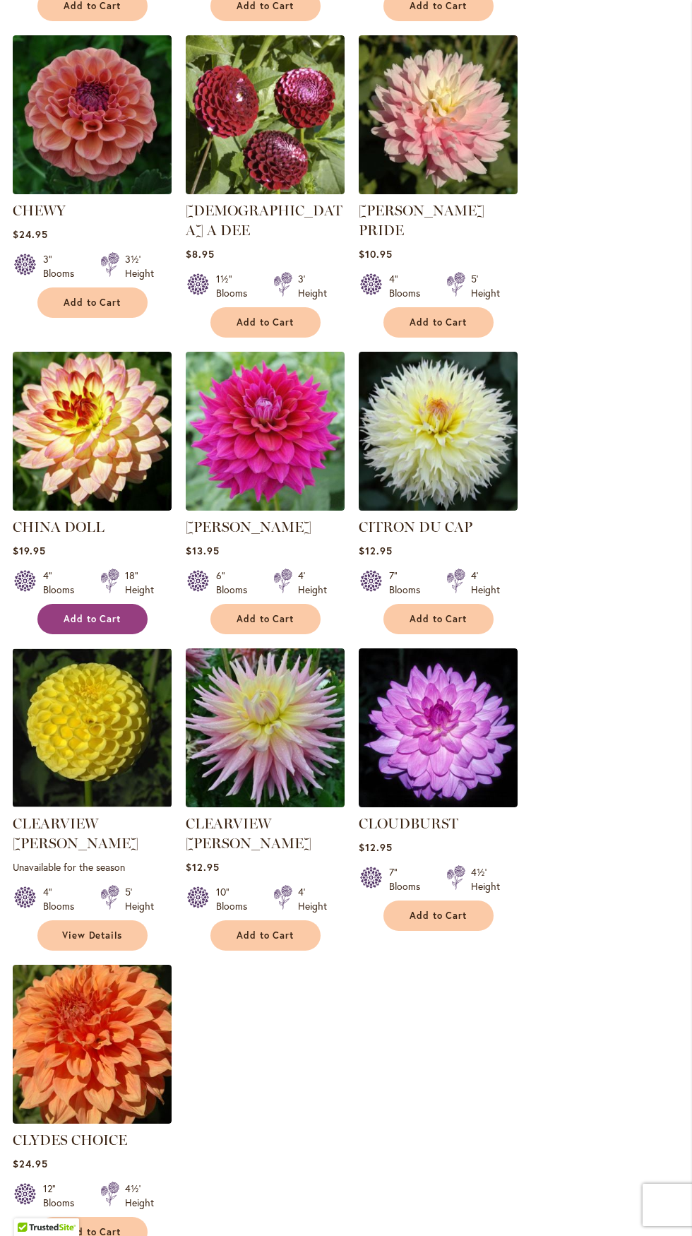
click at [105, 604] on button "Add to Cart" at bounding box center [92, 619] width 110 height 30
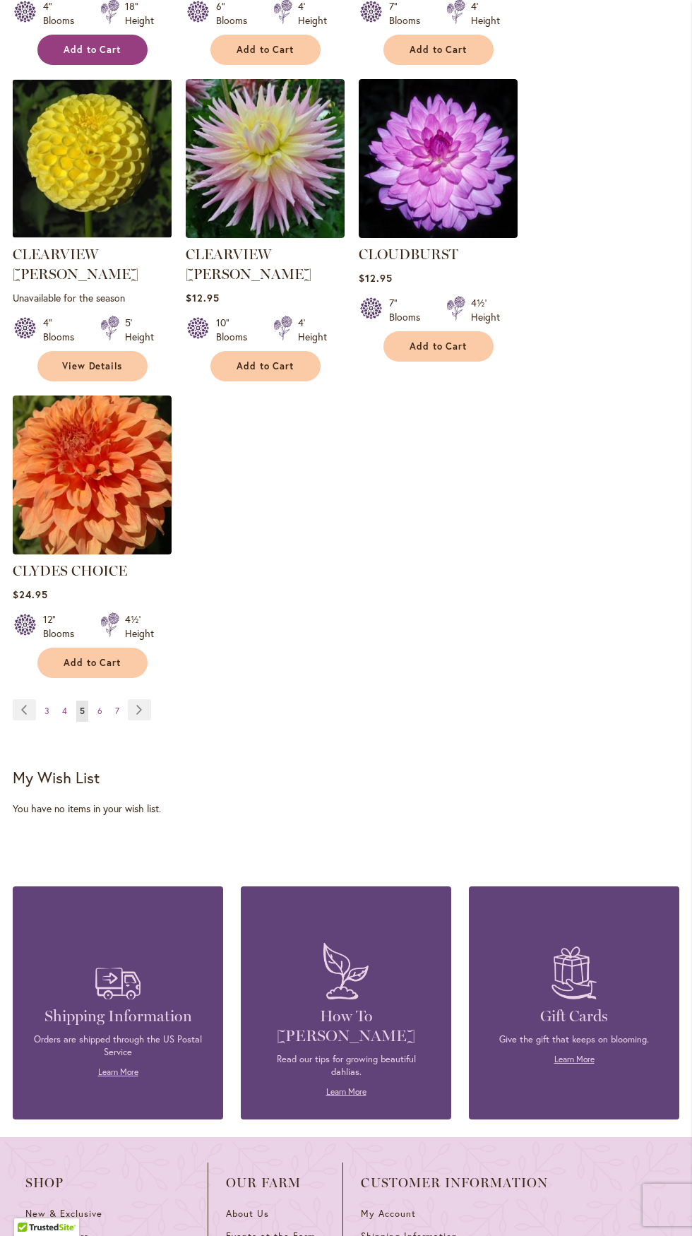
scroll to position [1733, 0]
